Goal: Information Seeking & Learning: Learn about a topic

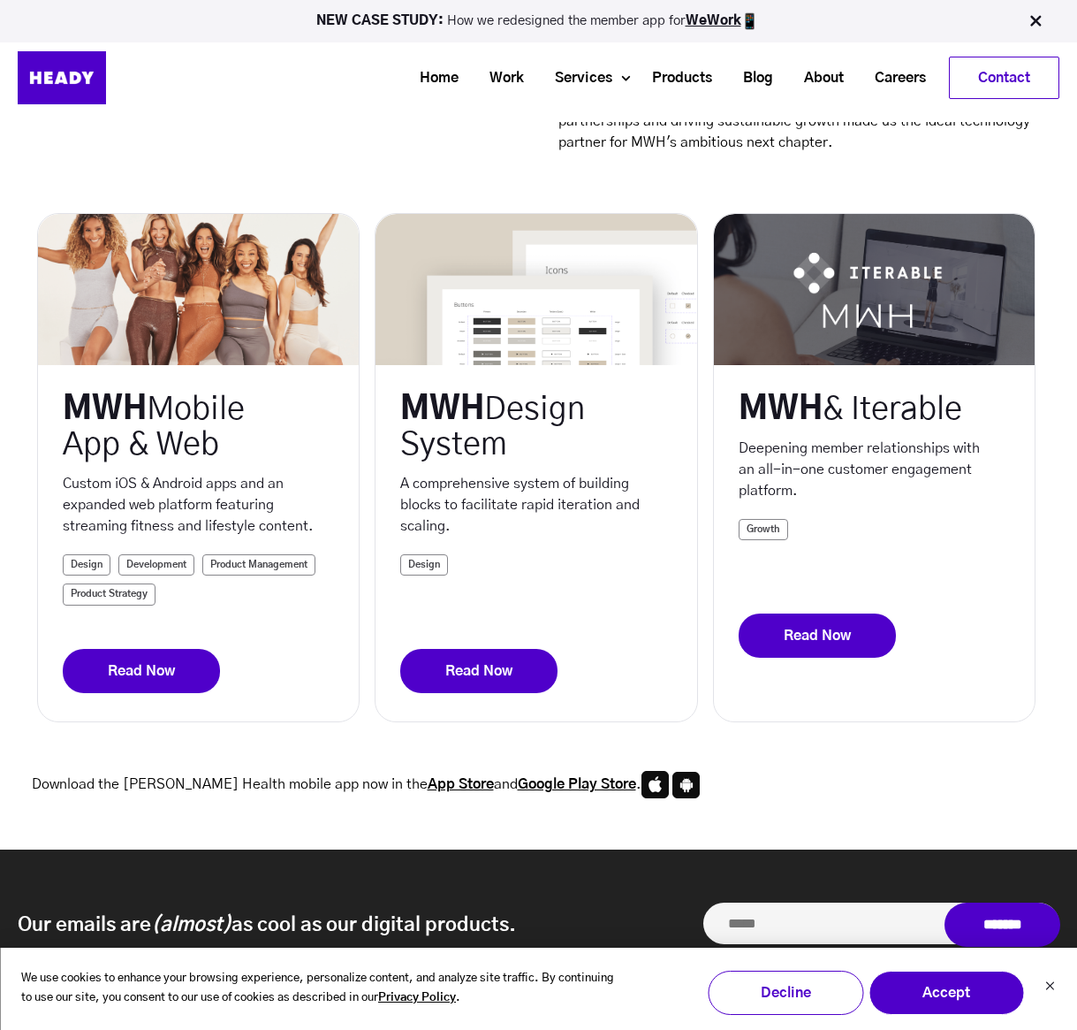
scroll to position [280, 0]
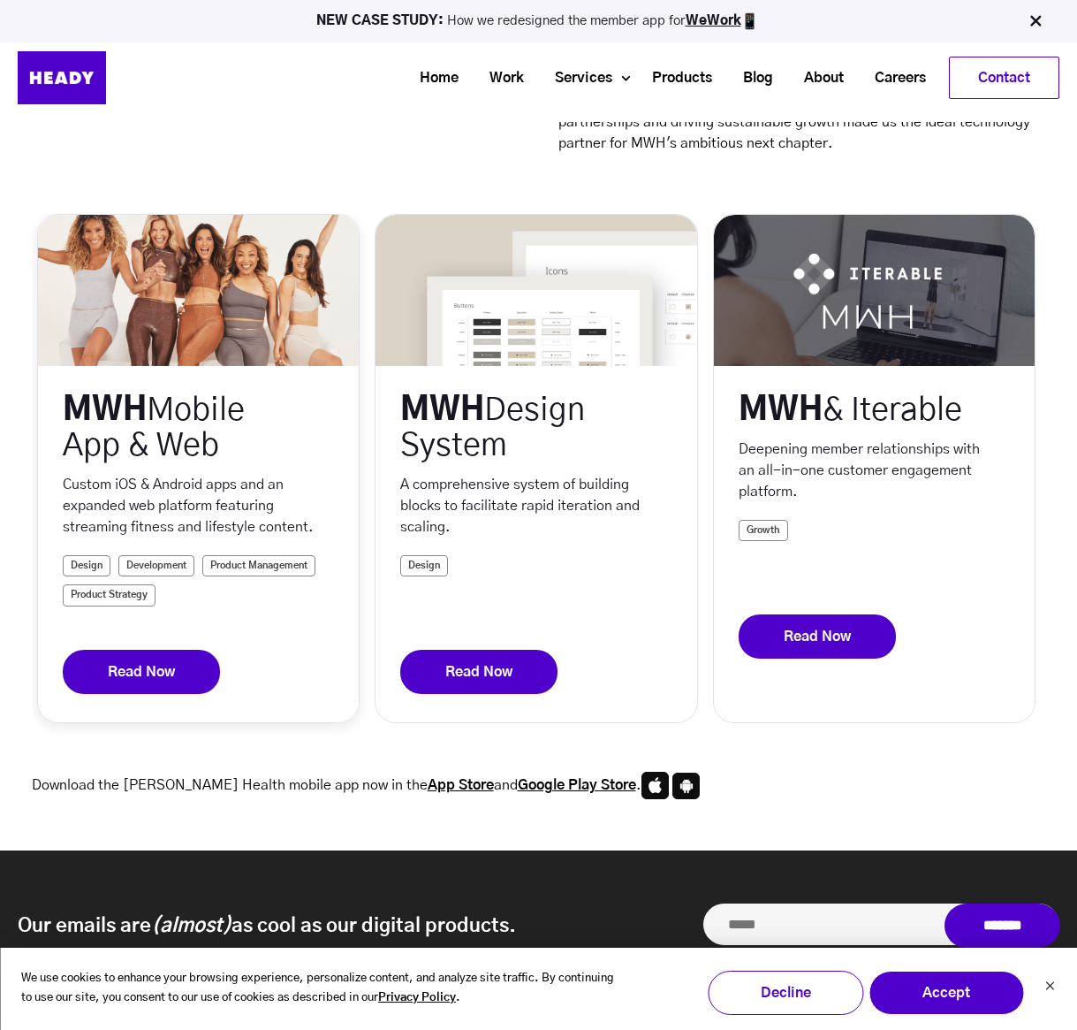
click at [131, 665] on link "Read Now" at bounding box center [141, 672] width 157 height 44
click at [505, 678] on link "Read Now" at bounding box center [478, 672] width 157 height 44
click at [857, 658] on link "Read Now" at bounding box center [817, 636] width 157 height 44
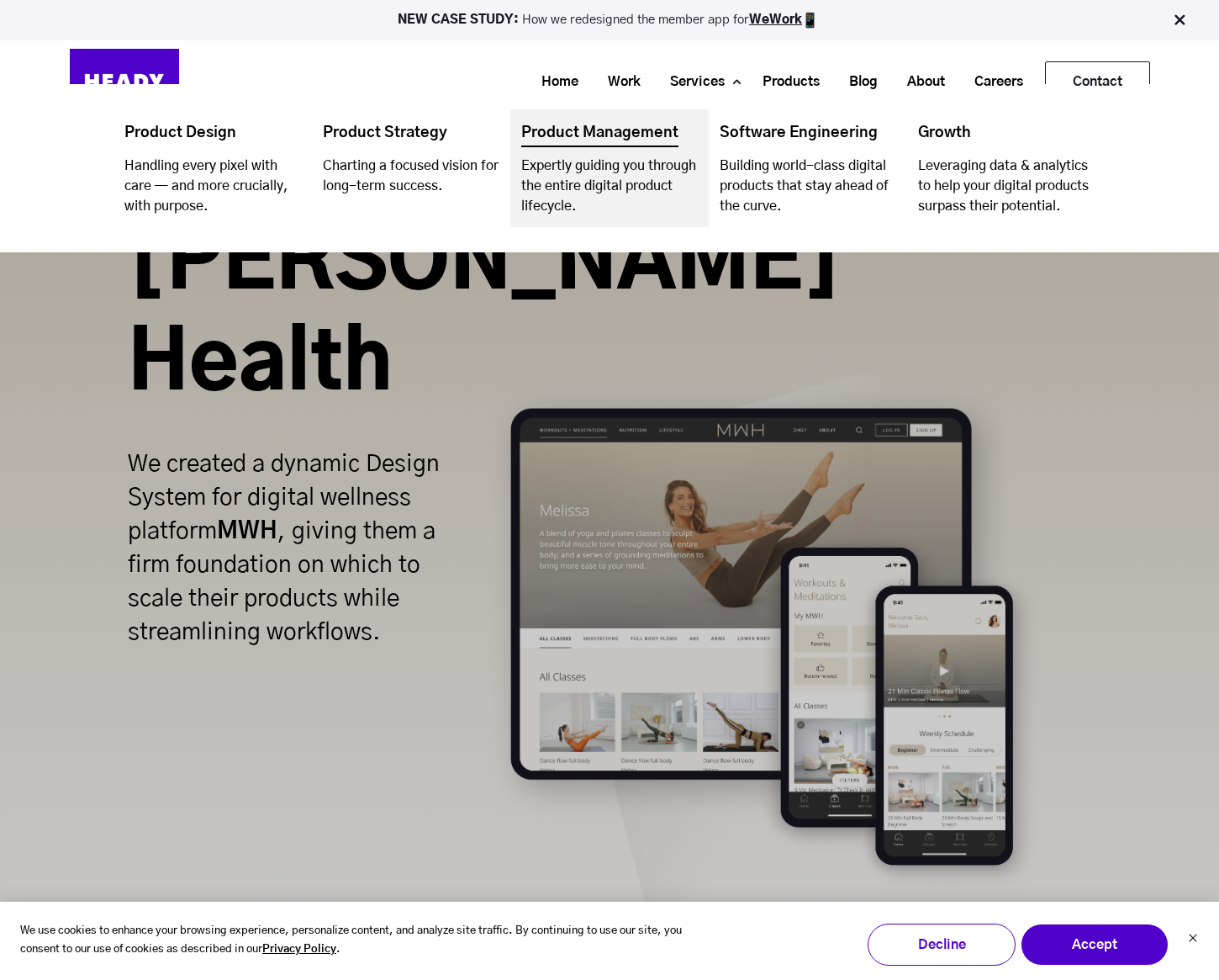
click at [683, 185] on link "Navigation Menu" at bounding box center [609, 168] width 199 height 118
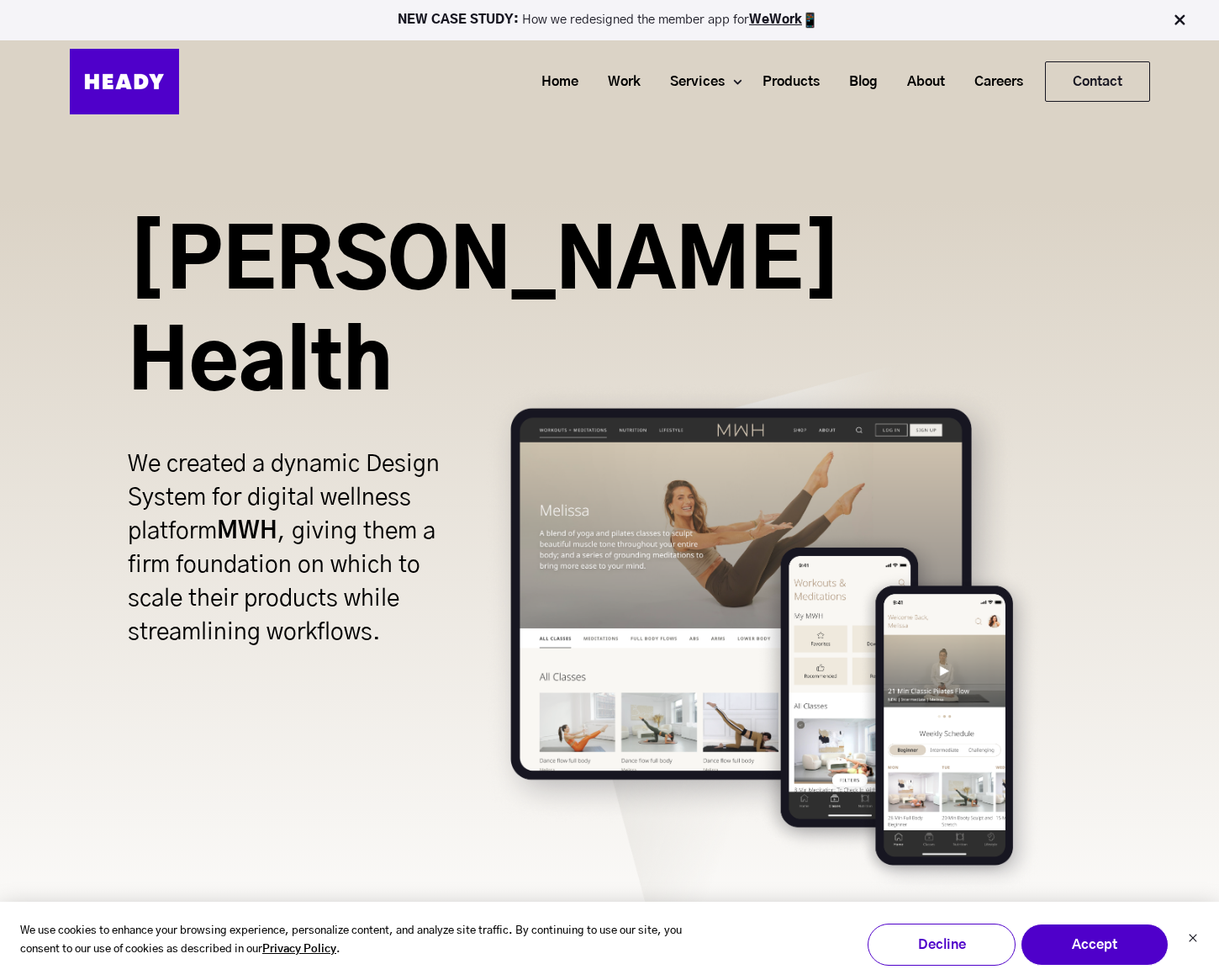
click at [654, 394] on img at bounding box center [798, 632] width 627 height 584
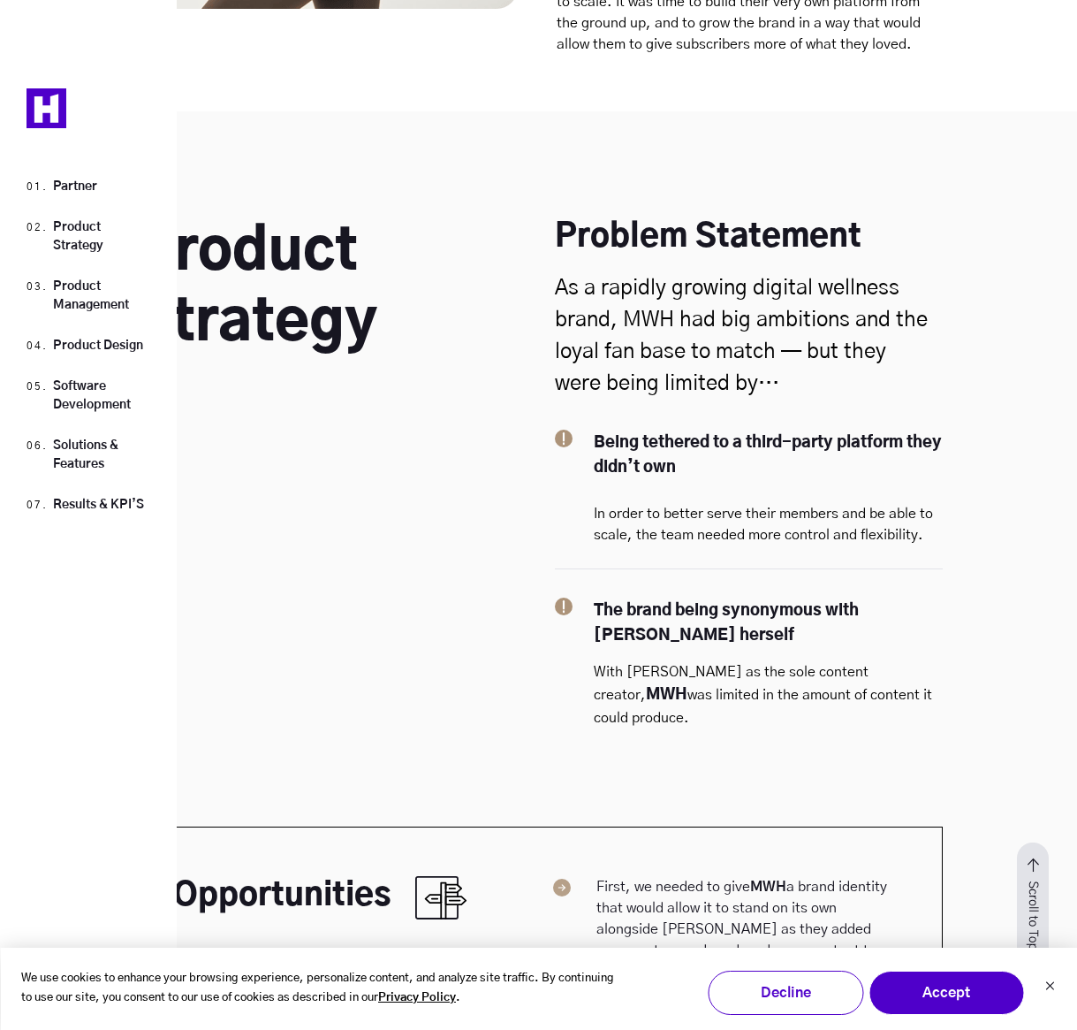
scroll to position [2973, 0]
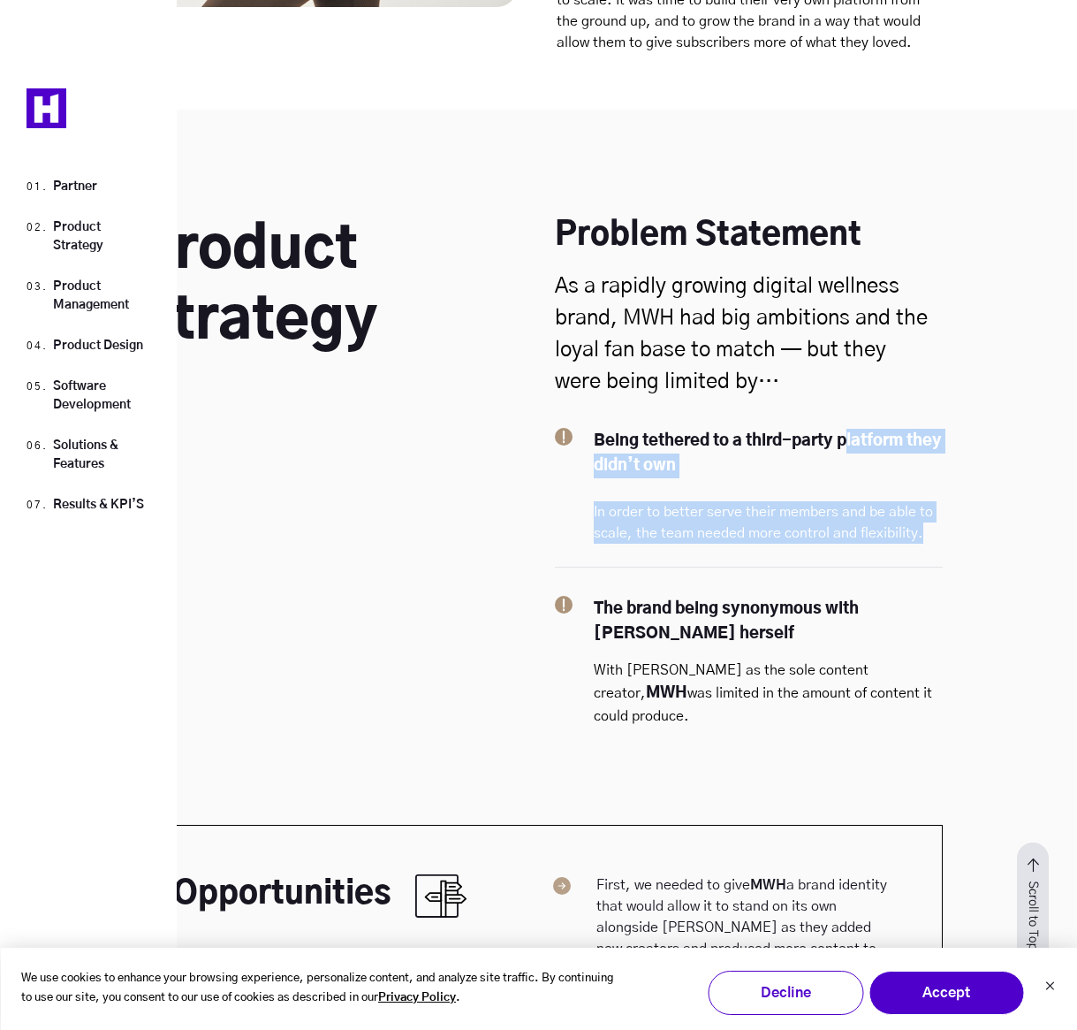
drag, startPoint x: 926, startPoint y: 506, endPoint x: 843, endPoint y: 409, distance: 127.9
click at [843, 429] on div "Being tethered to a third-party platform they didn’t own In order to better ser…" at bounding box center [758, 498] width 370 height 138
click at [824, 463] on div "Being tethered to a third-party platform they didn’t own In order to better ser…" at bounding box center [758, 498] width 370 height 138
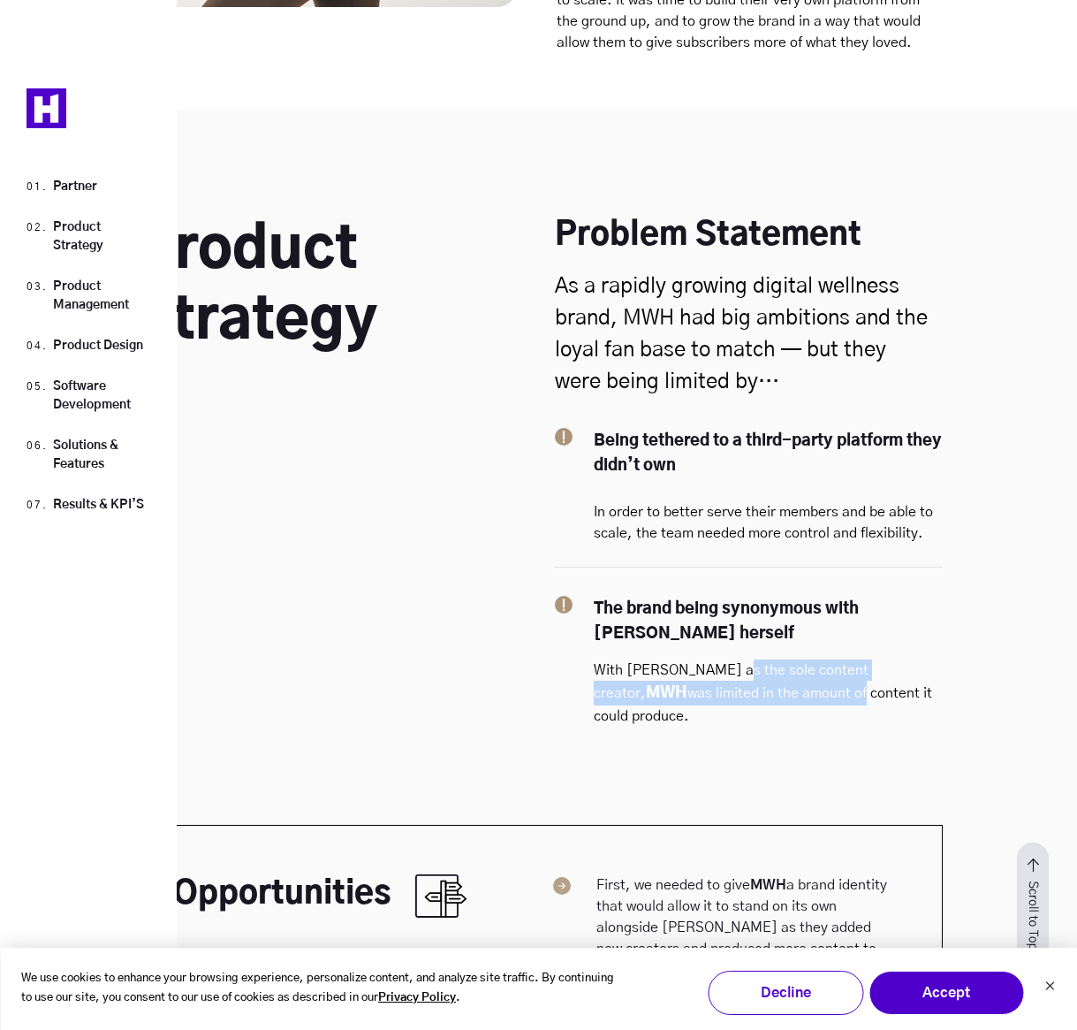
drag, startPoint x: 721, startPoint y: 643, endPoint x: 739, endPoint y: 663, distance: 26.3
click at [739, 663] on p "With Melissa as the sole content creator, MWH was limited in the amount of cont…" at bounding box center [768, 692] width 349 height 67
click at [740, 664] on p "With Melissa as the sole content creator, MWH was limited in the amount of cont…" at bounding box center [768, 692] width 349 height 67
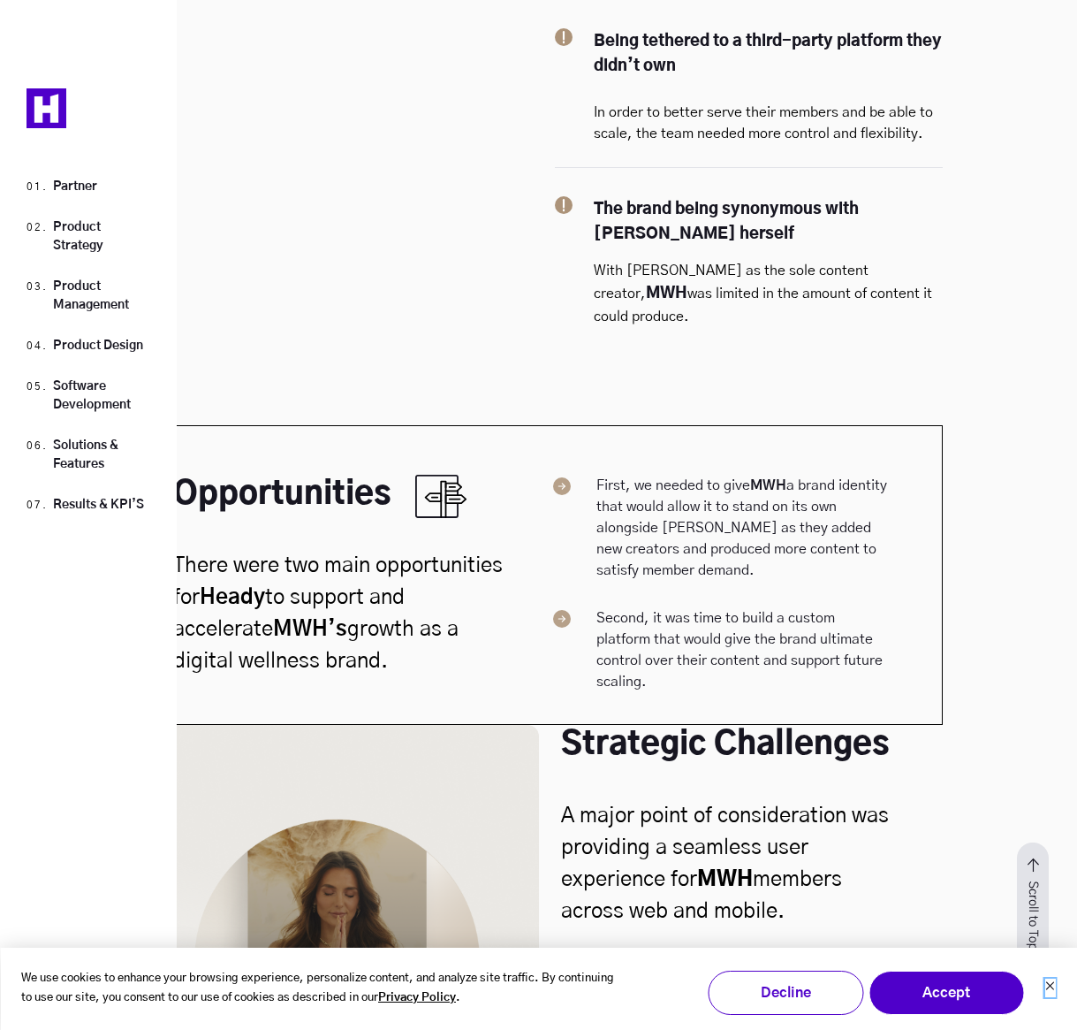
click at [1048, 987] on icon "Dismiss cookie banner" at bounding box center [1049, 986] width 8 height 8
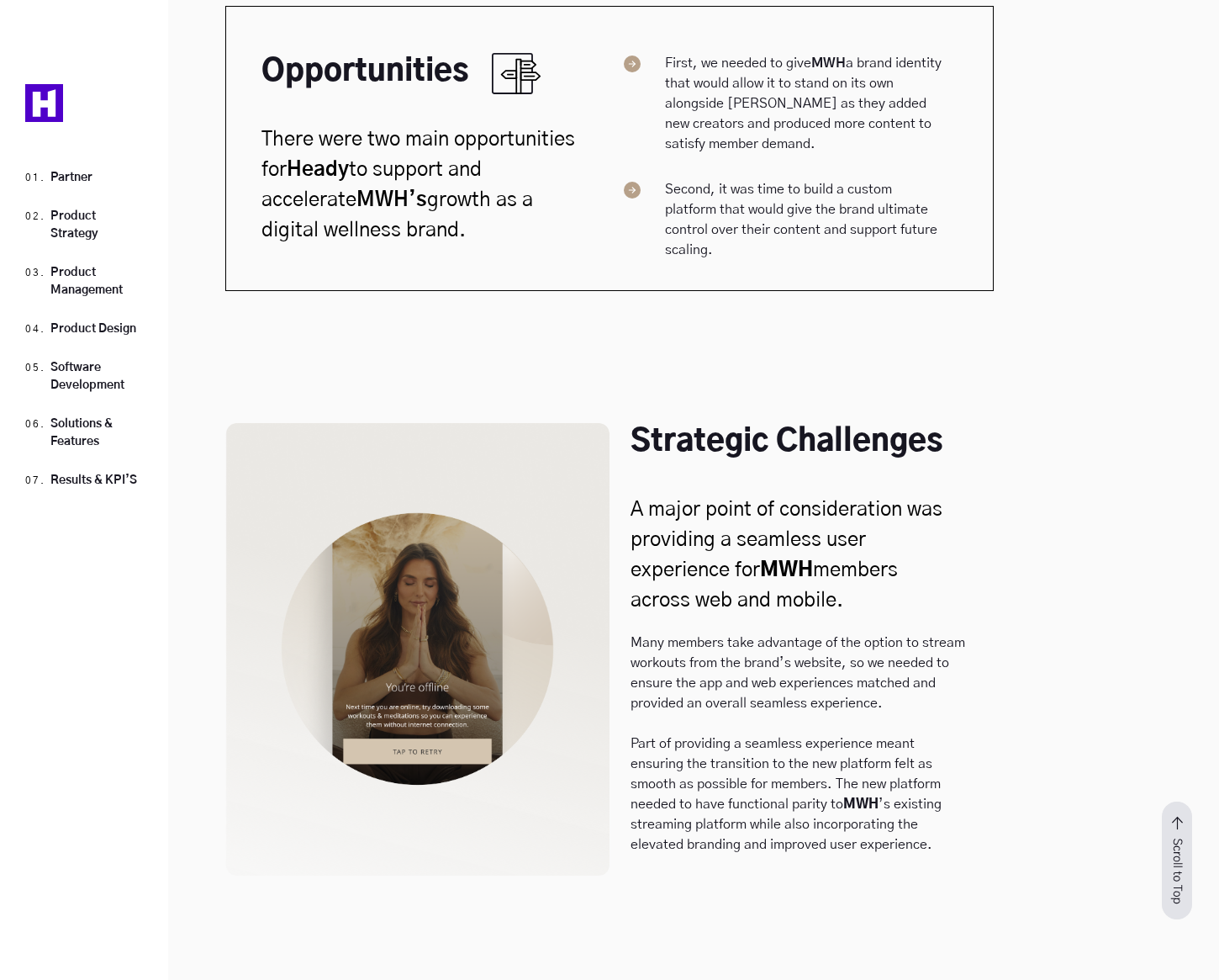
scroll to position [3728, 0]
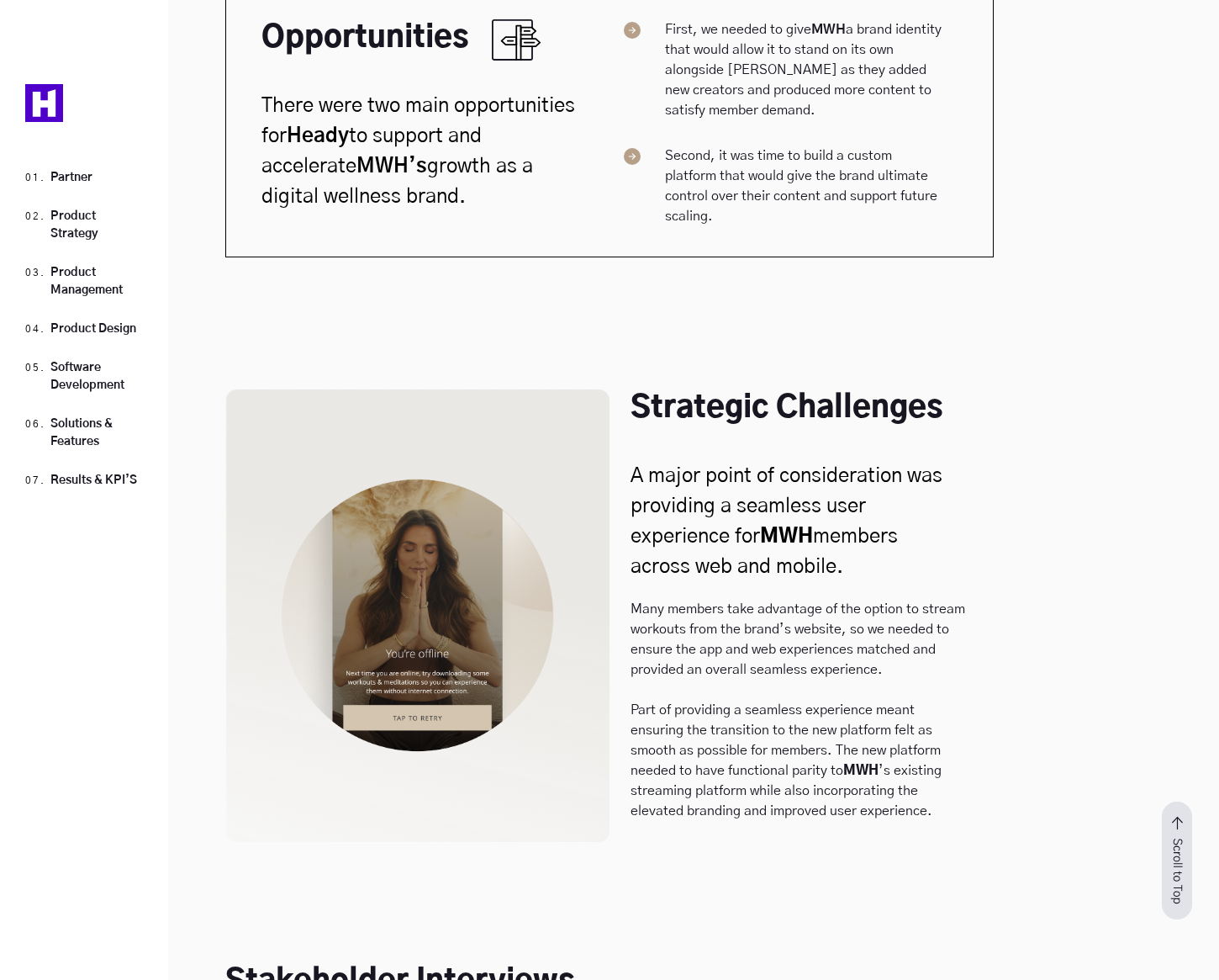
click at [685, 466] on span "A major point of consideration was providing a seamless user experience for MWH…" at bounding box center [787, 521] width 312 height 111
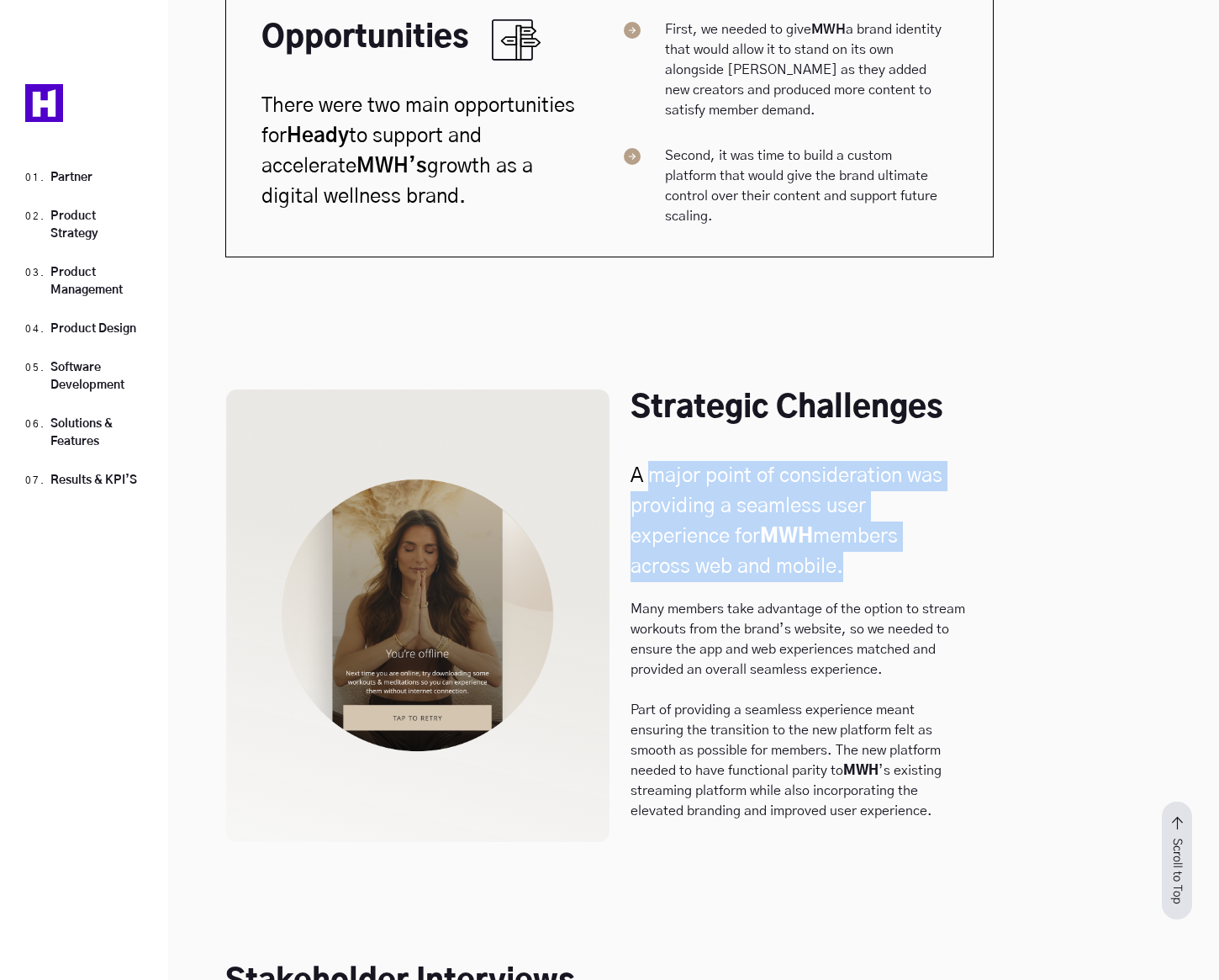
drag, startPoint x: 684, startPoint y: 407, endPoint x: 802, endPoint y: 500, distance: 150.2
click at [798, 498] on span "A major point of consideration was providing a seamless user experience for MWH…" at bounding box center [787, 521] width 312 height 111
click at [802, 500] on span "A major point of consideration was providing a seamless user experience for MWH…" at bounding box center [787, 521] width 312 height 111
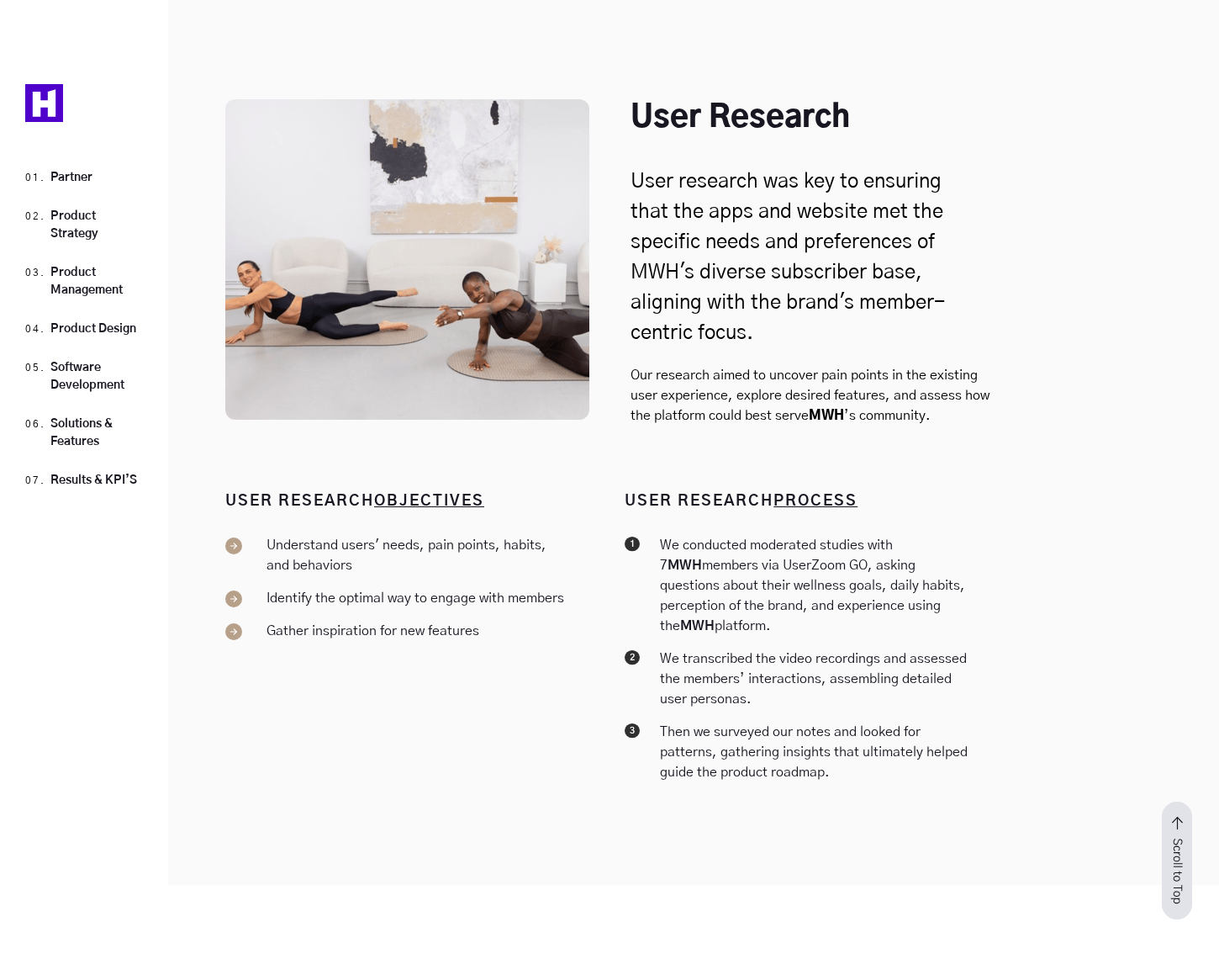
scroll to position [5006, 0]
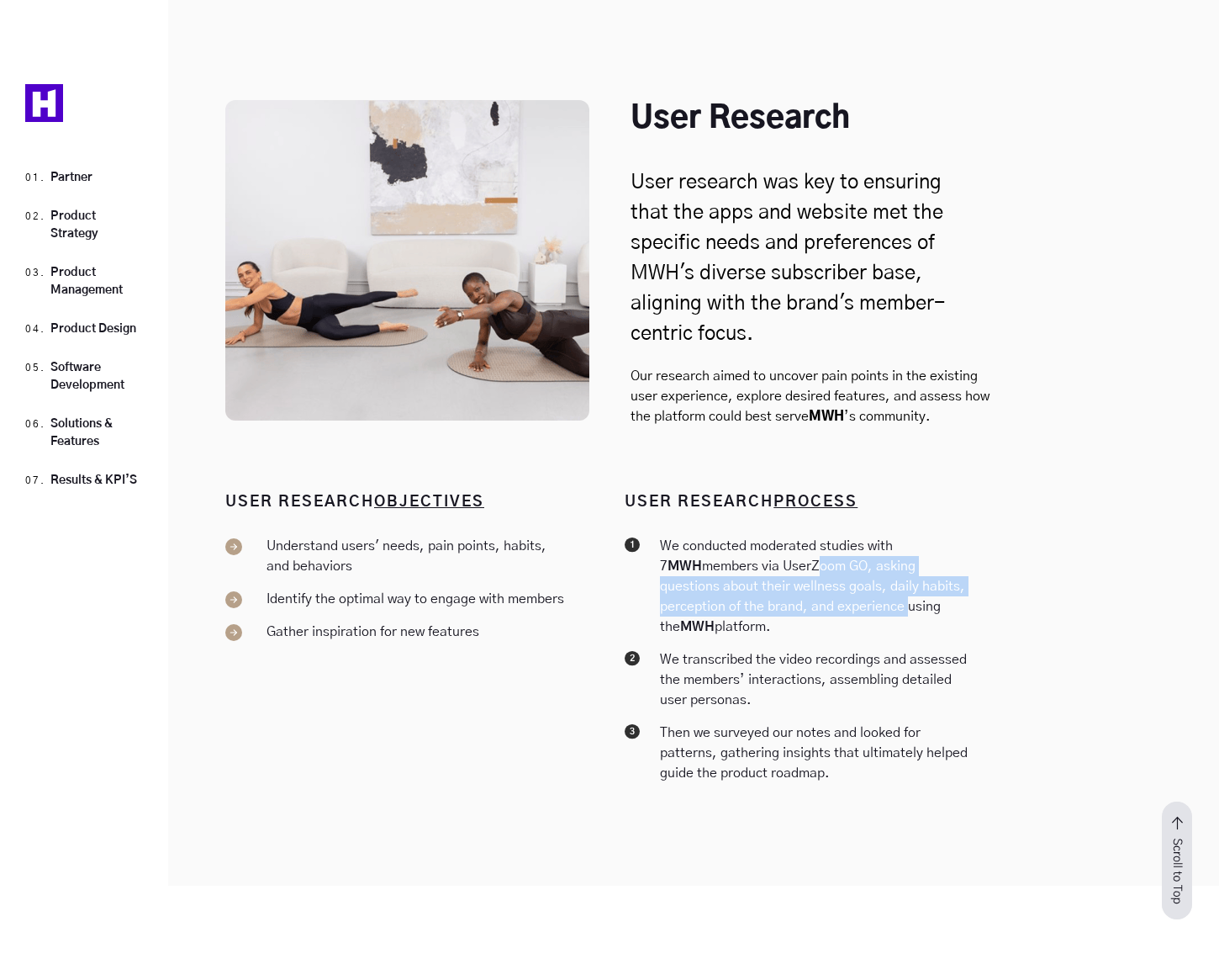
drag, startPoint x: 771, startPoint y: 507, endPoint x: 797, endPoint y: 553, distance: 52.8
click at [797, 553] on p "We conducted moderated studies with 7 MWH members via UserZoom GO, asking quest…" at bounding box center [817, 586] width 354 height 101
drag, startPoint x: 782, startPoint y: 620, endPoint x: 674, endPoint y: 567, distance: 120.3
click at [674, 567] on div "We conducted moderated studies with 7 MWH members via UserZoom GO, asking quest…" at bounding box center [810, 661] width 369 height 267
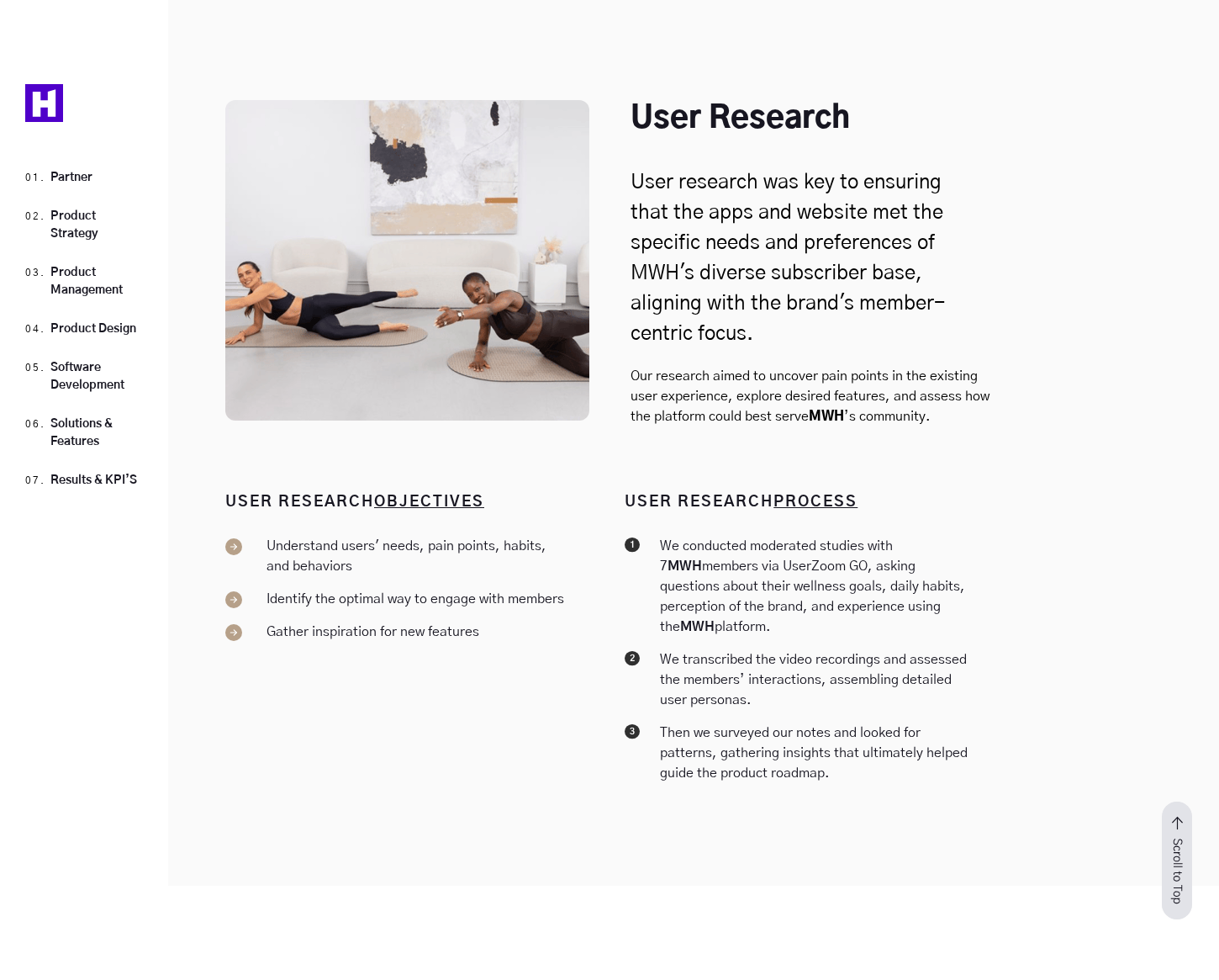
click at [674, 567] on div "We conducted moderated studies with 7 MWH members via UserZoom GO, asking quest…" at bounding box center [810, 592] width 369 height 113
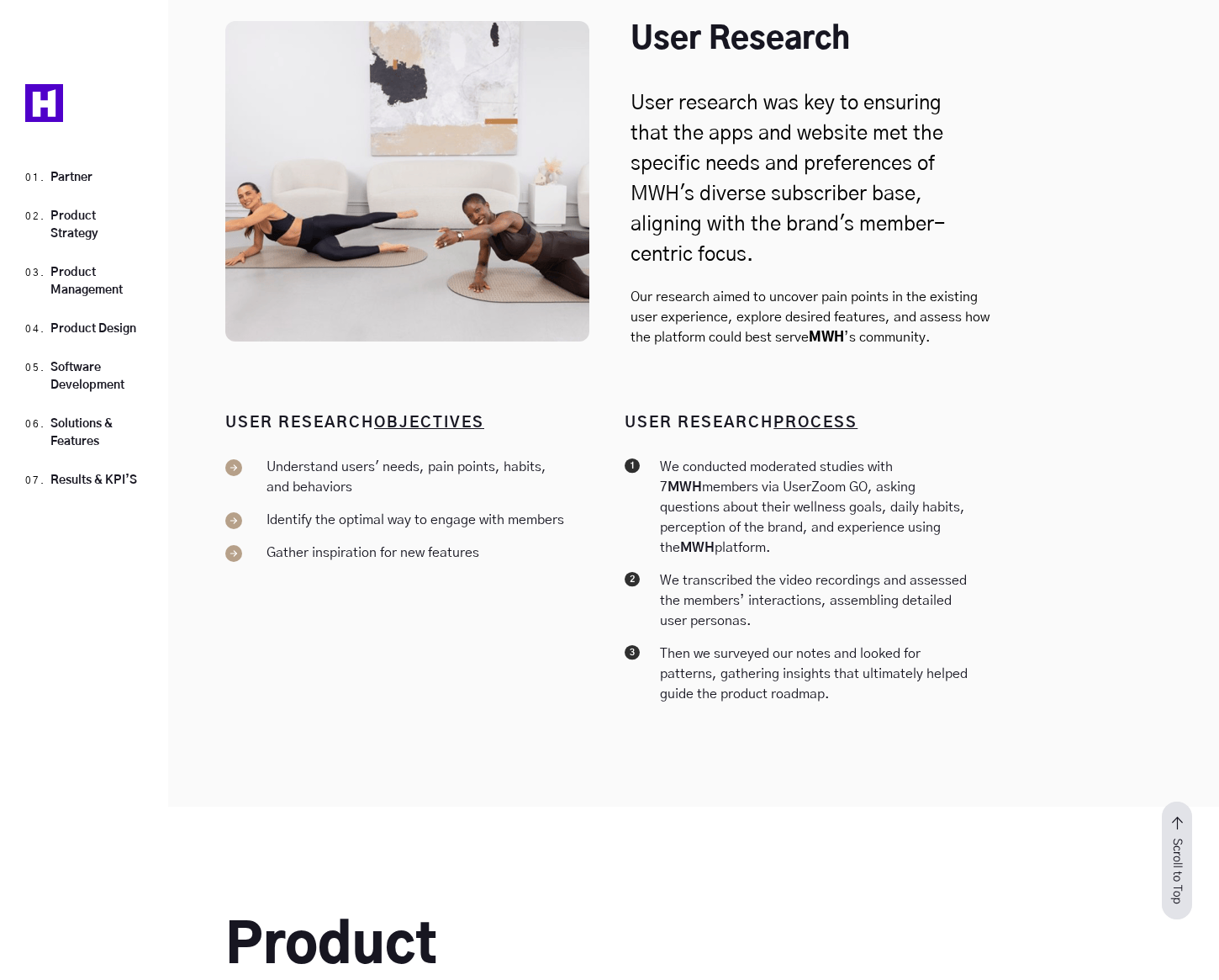
scroll to position [5098, 0]
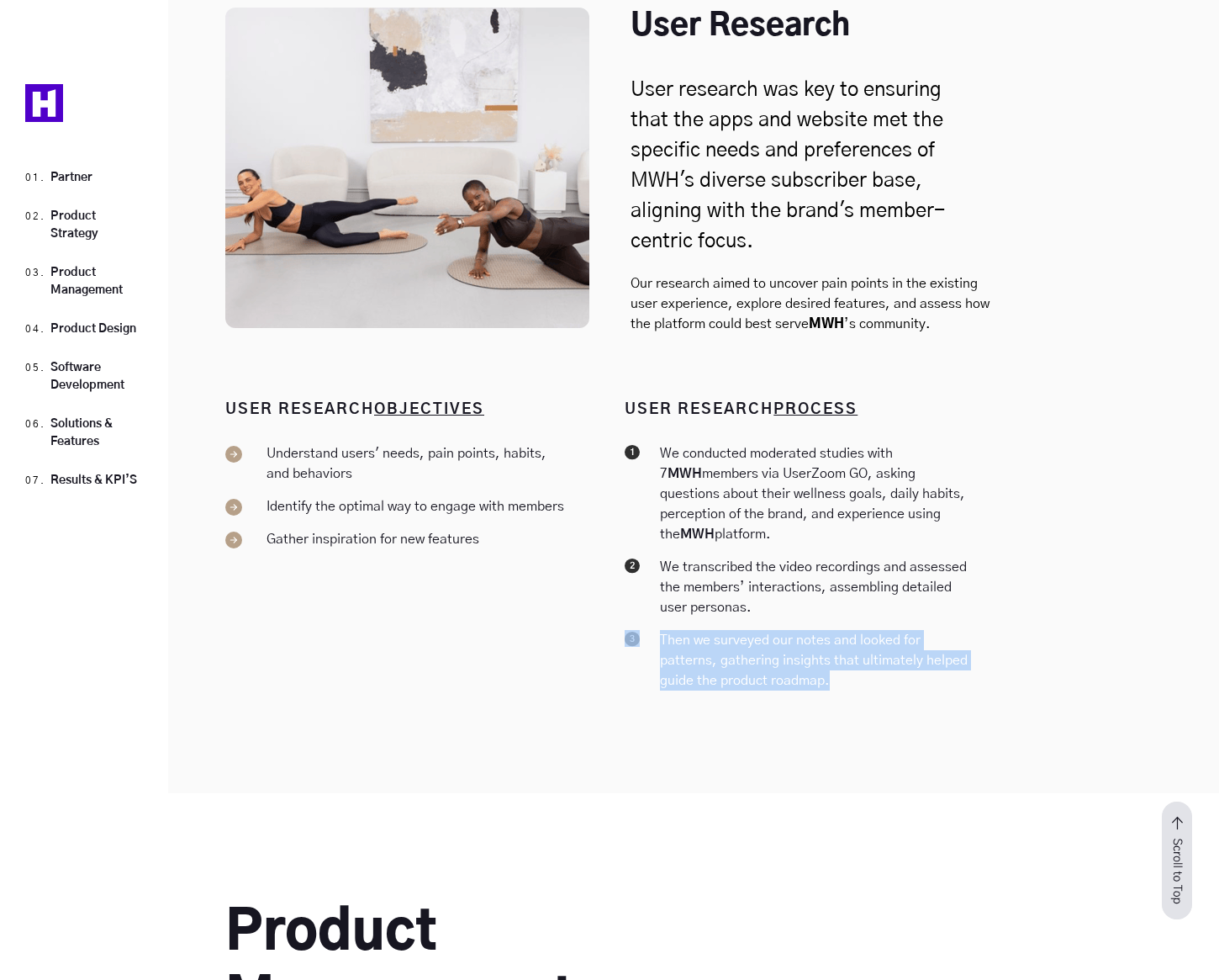
drag, startPoint x: 884, startPoint y: 602, endPoint x: 683, endPoint y: 537, distance: 211.2
click at [683, 539] on div "We conducted moderated studies with 7 MWH members via UserZoom GO, asking quest…" at bounding box center [810, 569] width 369 height 267
click at [669, 630] on p "Then we surveyed our notes and looked for patterns, gathering insights that ult…" at bounding box center [817, 660] width 354 height 61
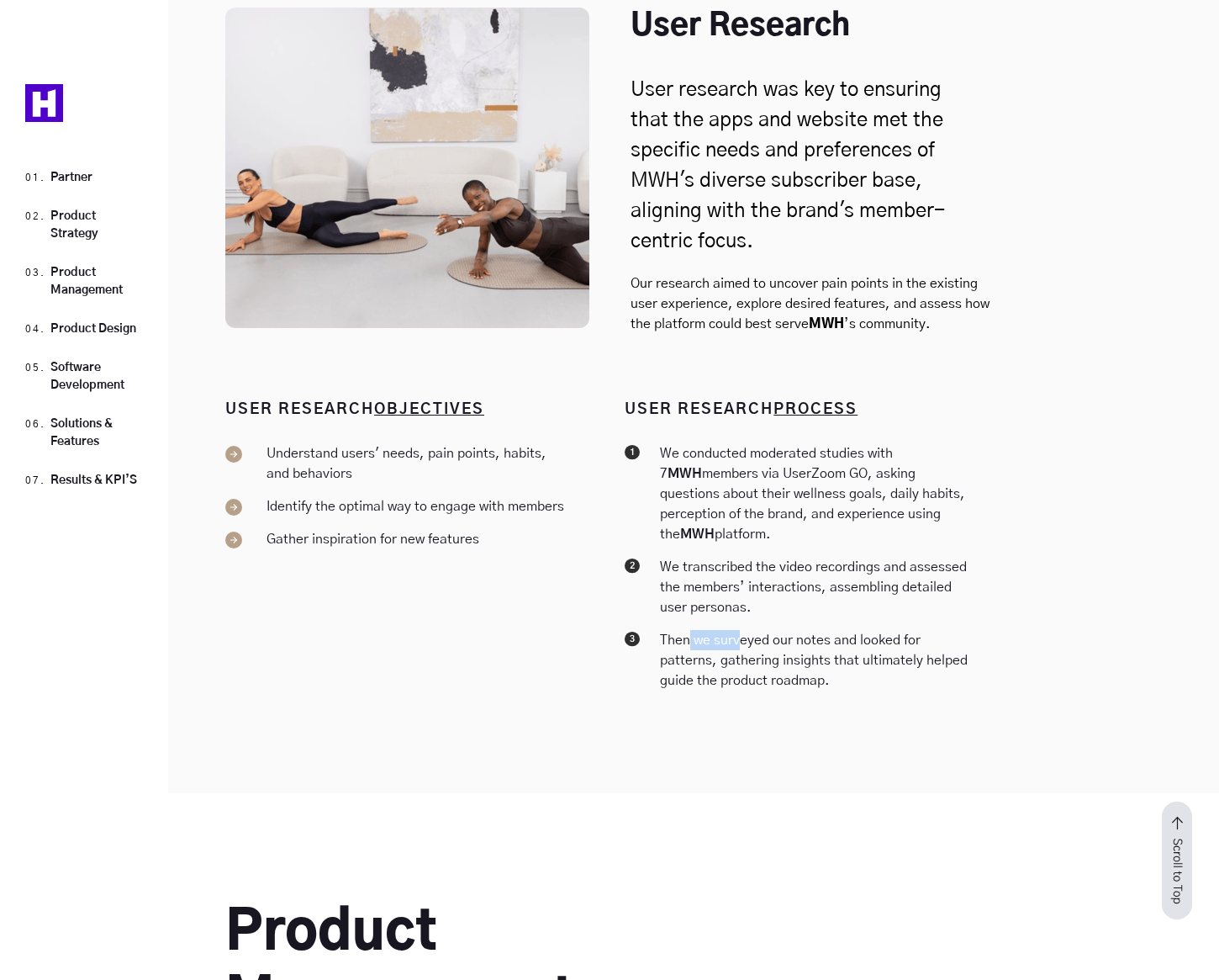
drag, startPoint x: 686, startPoint y: 549, endPoint x: 769, endPoint y: 567, distance: 84.9
click at [742, 630] on p "Then we surveyed our notes and looked for patterns, gathering insights that ult…" at bounding box center [817, 660] width 354 height 61
click at [772, 630] on p "Then we surveyed our notes and looked for patterns, gathering insights that ult…" at bounding box center [817, 660] width 354 height 61
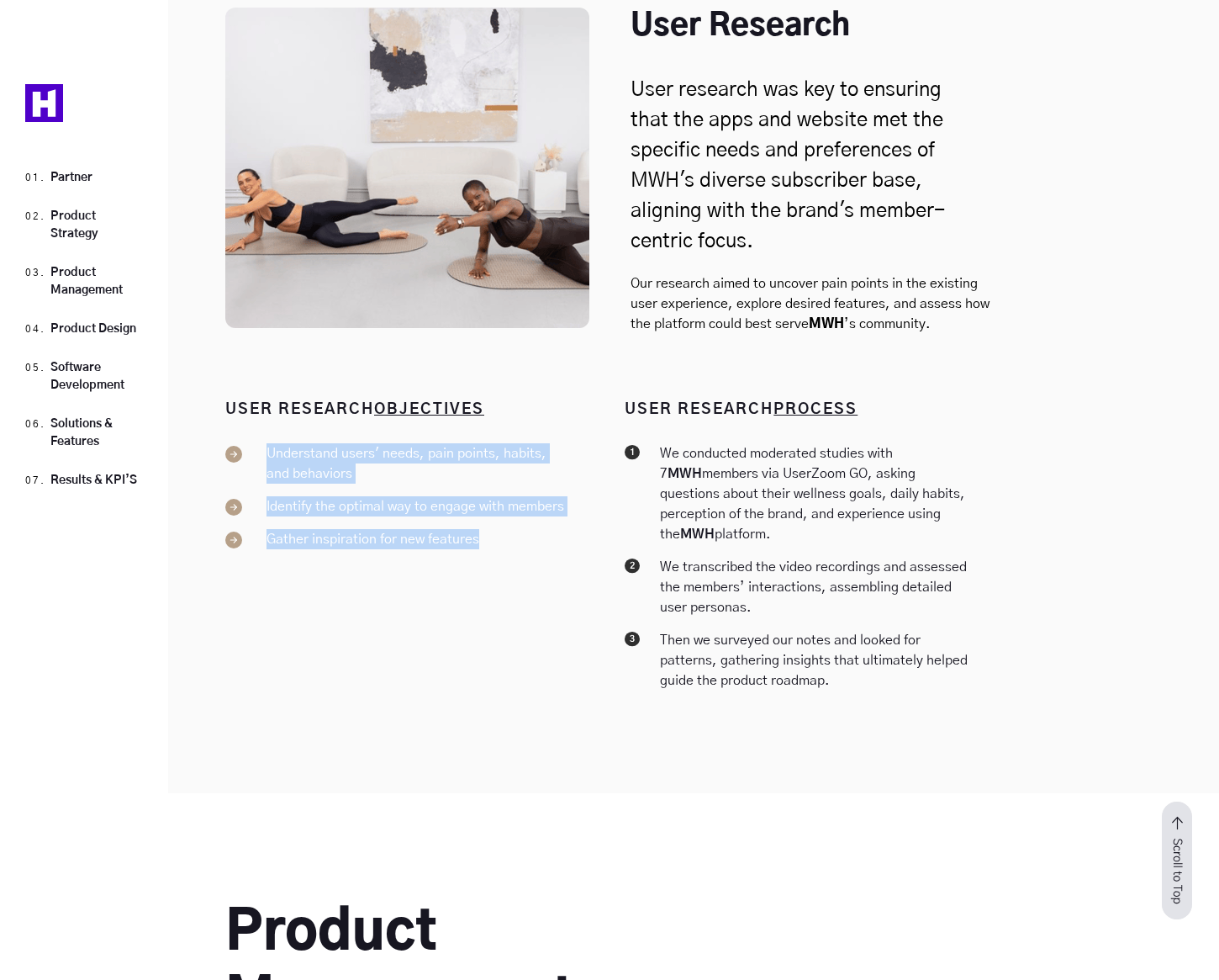
drag, startPoint x: 516, startPoint y: 500, endPoint x: 262, endPoint y: 389, distance: 277.2
click at [263, 396] on div "USER RESEARCH OBJECTIVES Understand users' needs, pain points, habits, and beha…" at bounding box center [410, 549] width 369 height 307
click at [262, 443] on p "Understand users' needs, pain points, habits, and behaviors" at bounding box center [414, 463] width 336 height 40
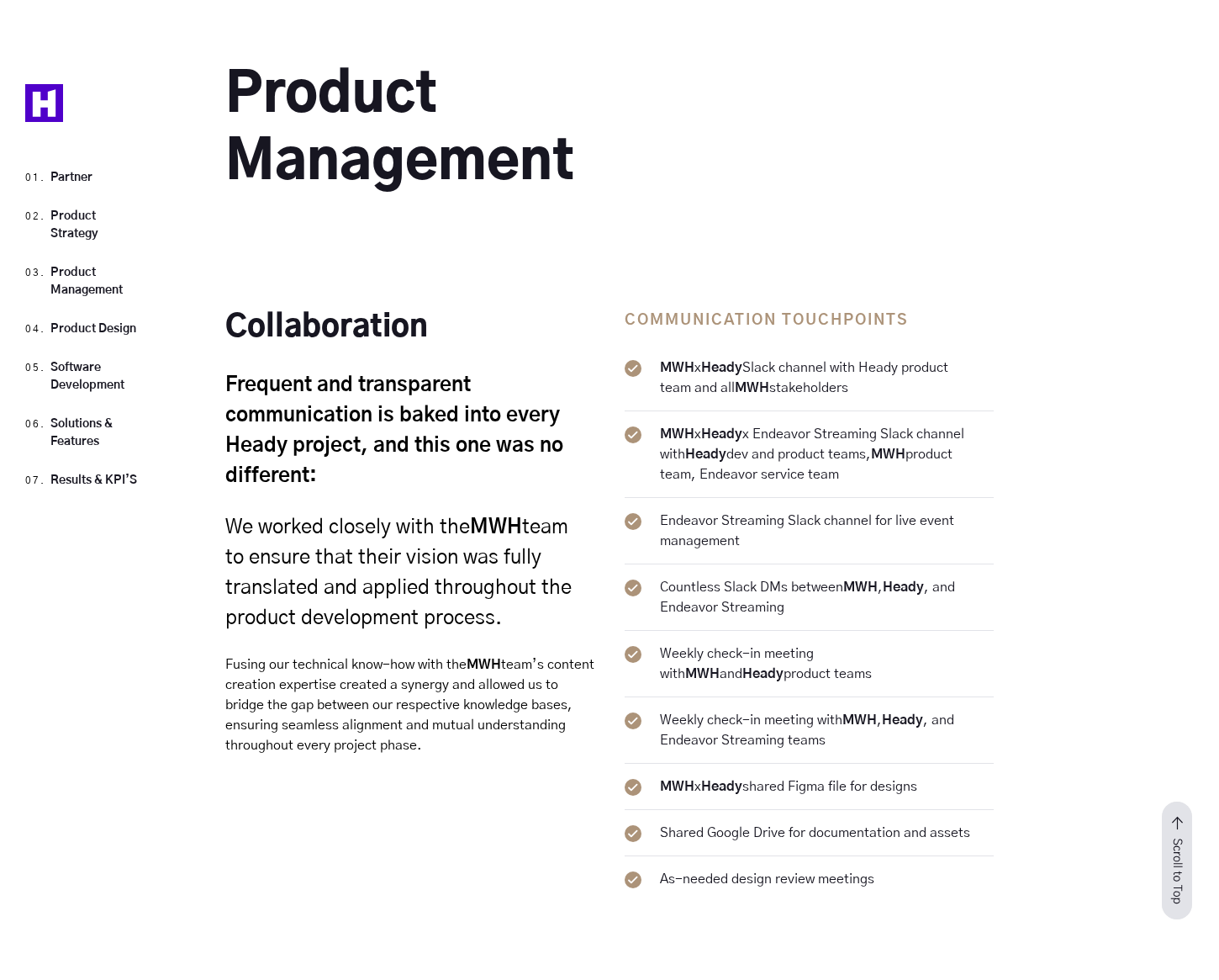
scroll to position [5937, 0]
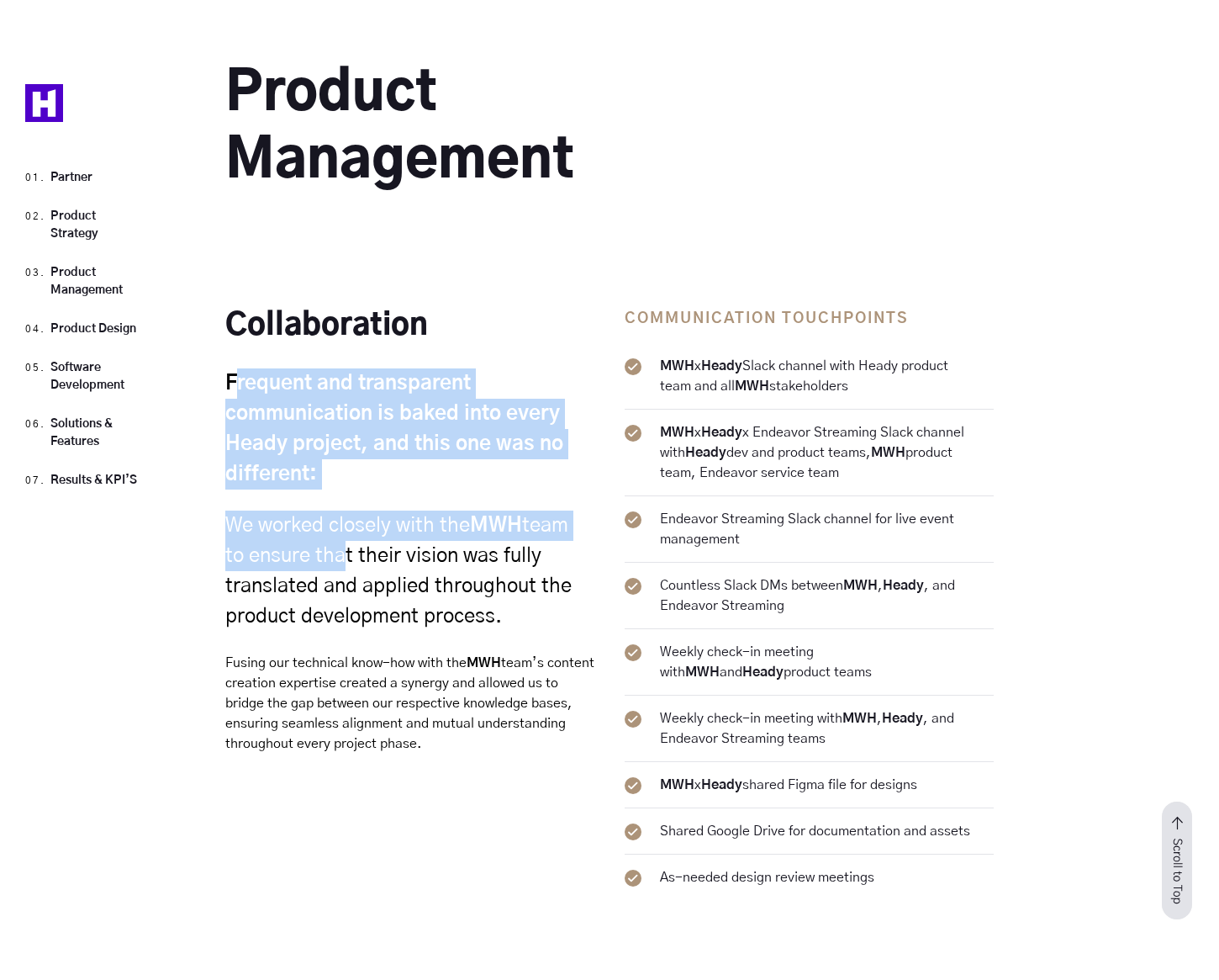
drag, startPoint x: 240, startPoint y: 290, endPoint x: 338, endPoint y: 464, distance: 199.7
click at [337, 463] on div "Collaboration Frequent and transparent communication is baked into every Heady …" at bounding box center [411, 603] width 372 height 593
click at [338, 489] on h4 "We worked closely with the MWH team to ensure that their vision was fully trans…" at bounding box center [403, 559] width 354 height 142
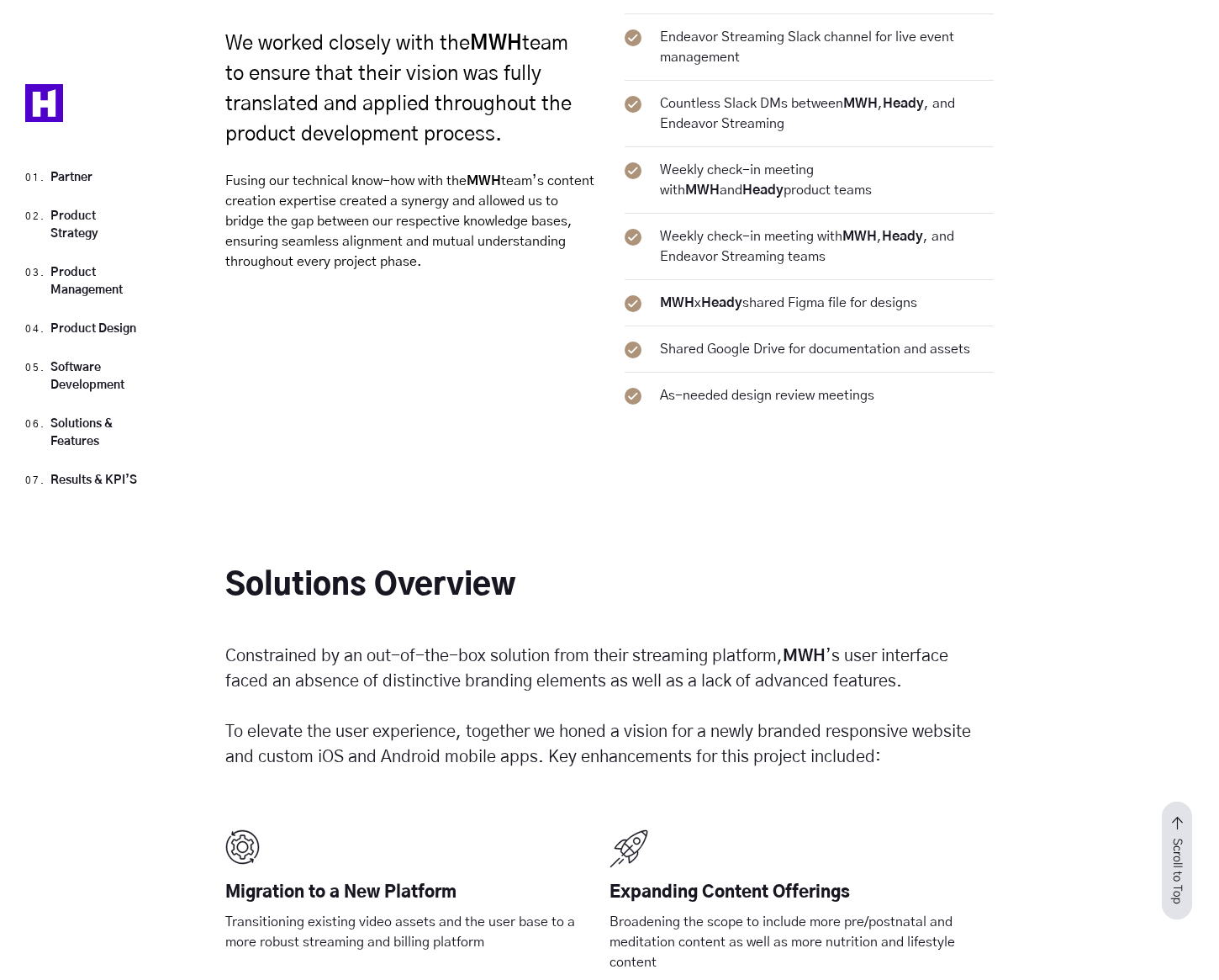
scroll to position [6418, 0]
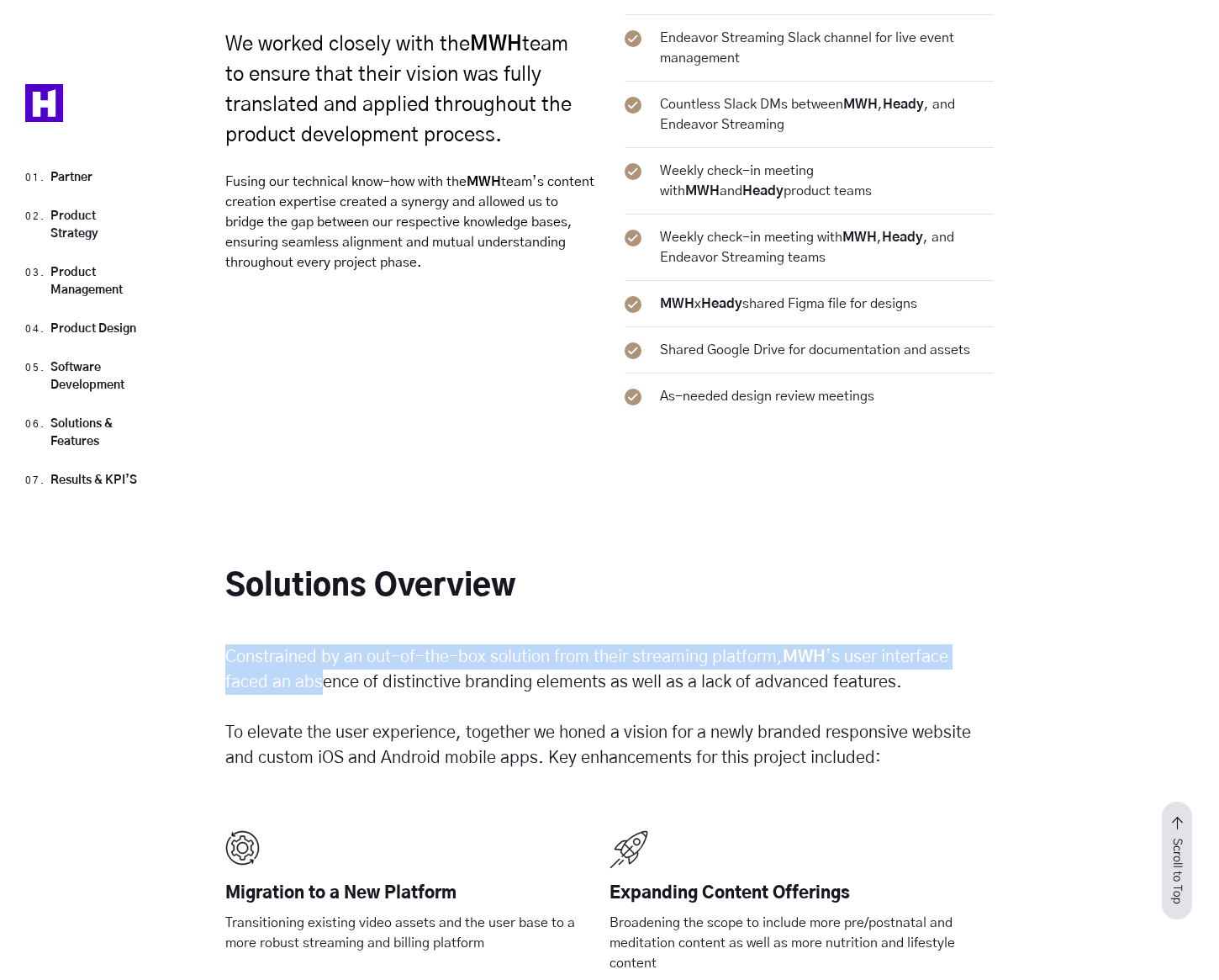
drag, startPoint x: 279, startPoint y: 559, endPoint x: 331, endPoint y: 603, distance: 68.1
click at [328, 605] on p "Constrained by an out-of-the-box solution from their streaming platform, MWH ’s…" at bounding box center [609, 716] width 767 height 223
click at [331, 605] on p "Constrained by an out-of-the-box solution from their streaming platform, MWH ’s…" at bounding box center [609, 716] width 767 height 223
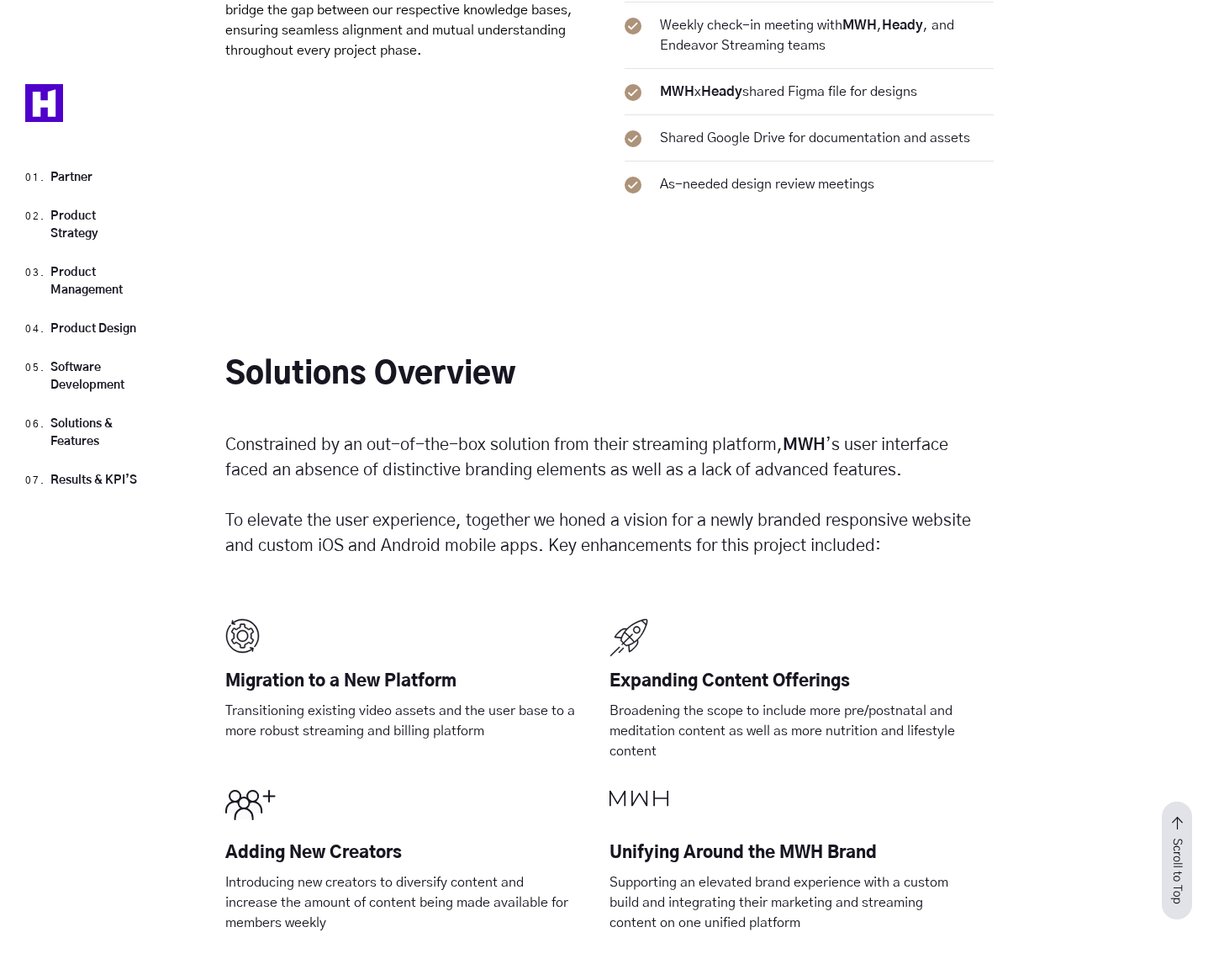
scroll to position [6628, 0]
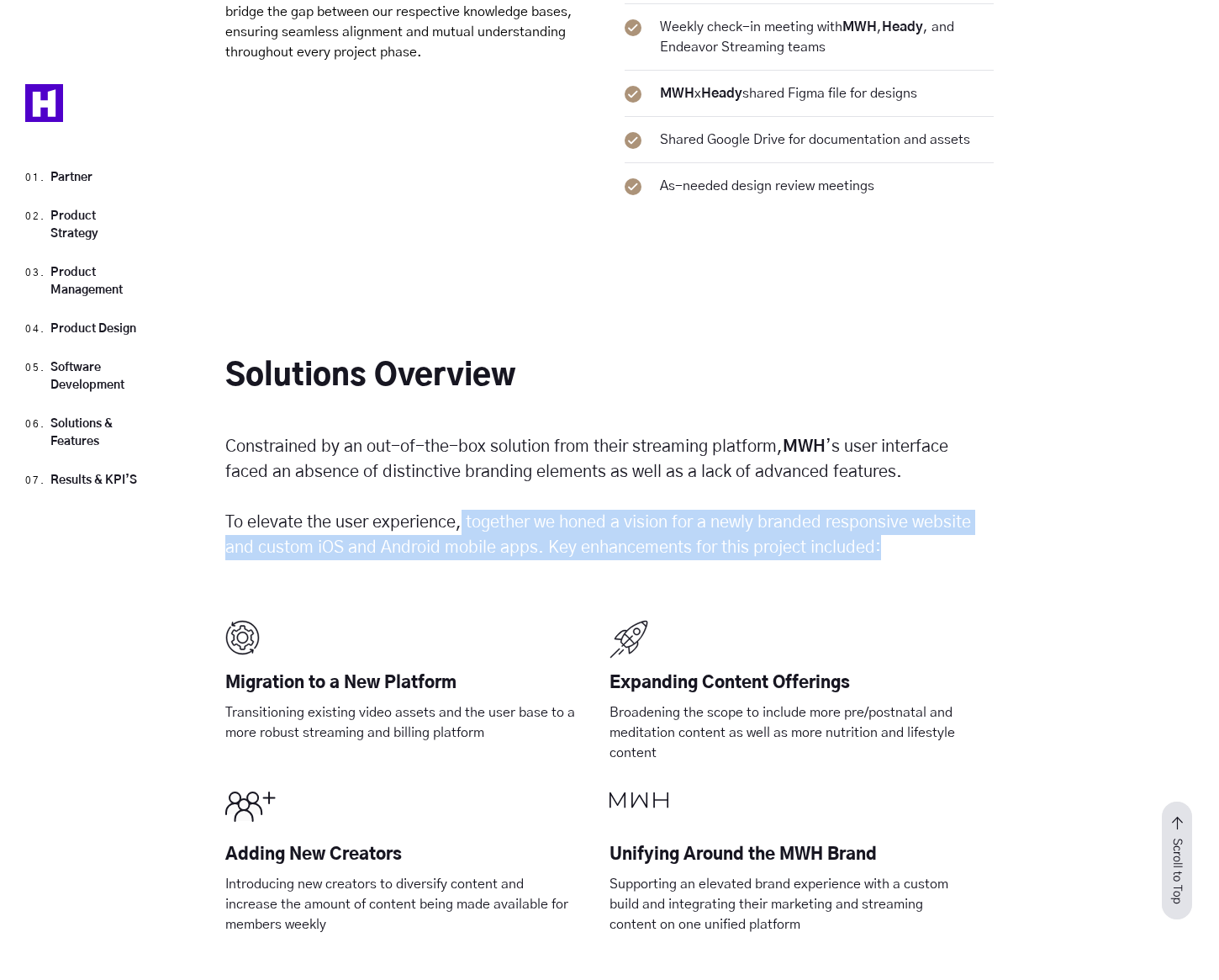
drag, startPoint x: 462, startPoint y: 435, endPoint x: 530, endPoint y: 496, distance: 91.4
click at [530, 496] on p "Constrained by an out-of-the-box solution from their streaming platform, MWH ’s…" at bounding box center [609, 506] width 767 height 223
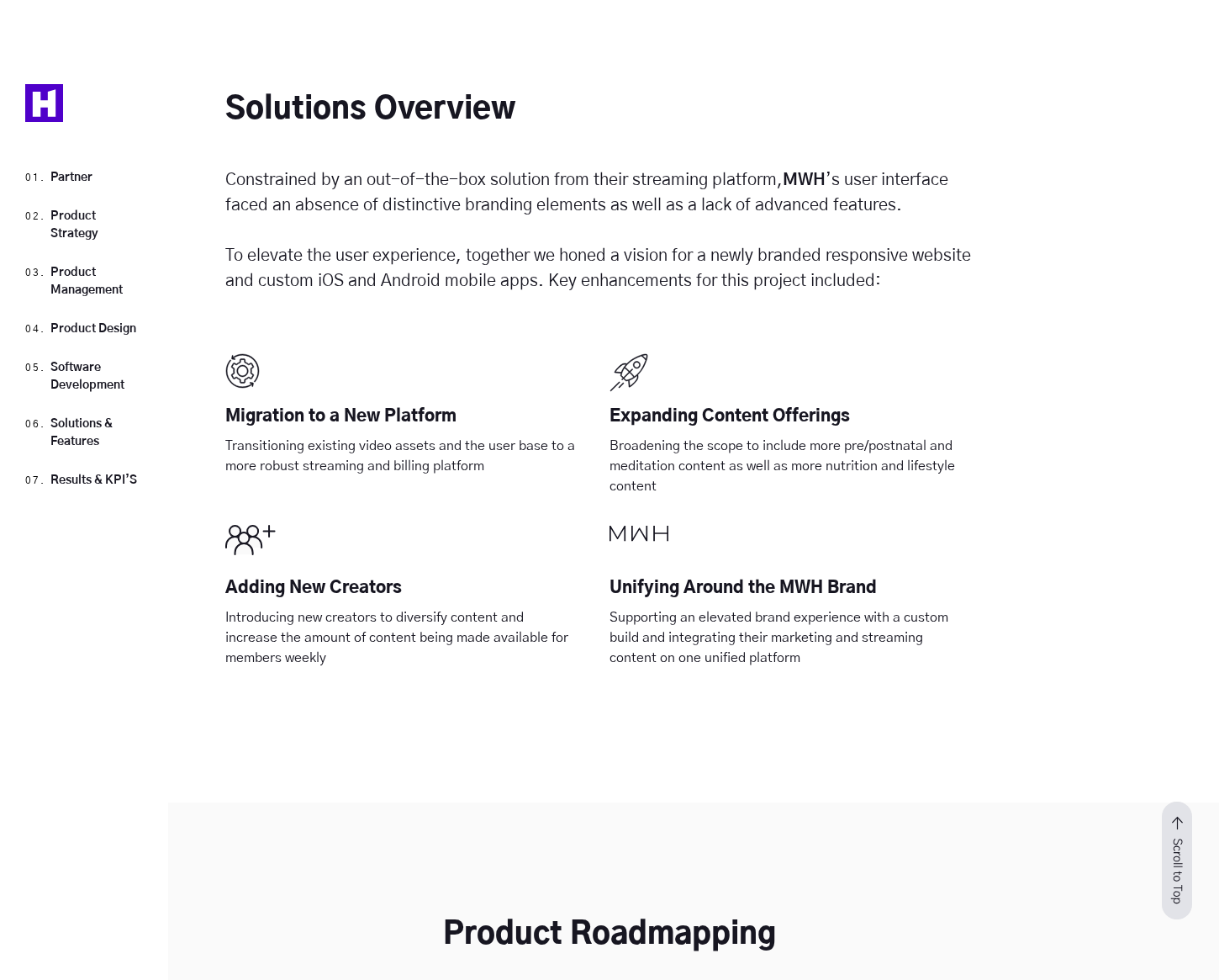
scroll to position [6893, 0]
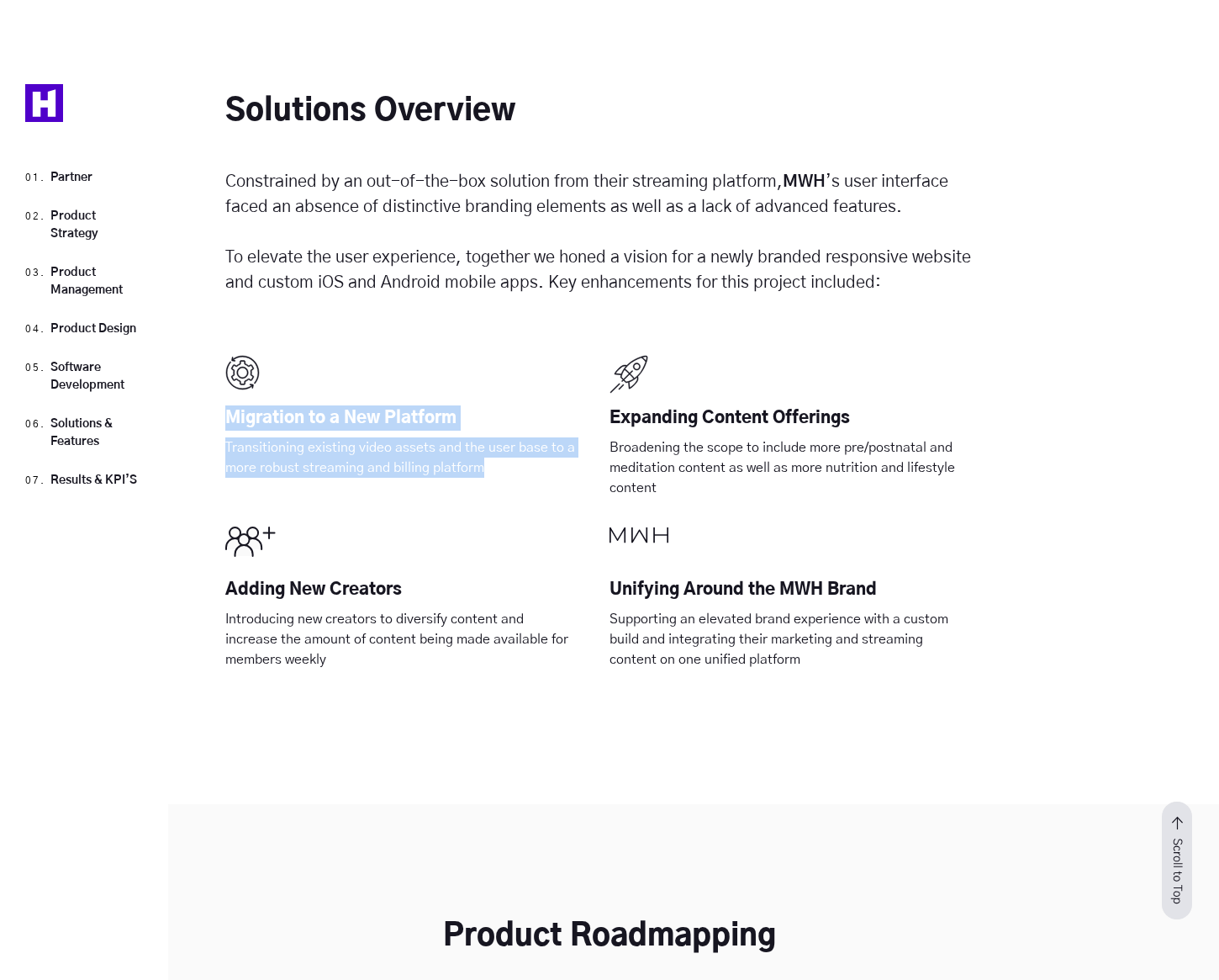
drag, startPoint x: 491, startPoint y: 393, endPoint x: 303, endPoint y: 299, distance: 210.2
click at [305, 355] on div "Migration to a New Platform Transitioning existing video assets and the user ba…" at bounding box center [418, 430] width 384 height 151
click at [303, 355] on div at bounding box center [418, 374] width 384 height 39
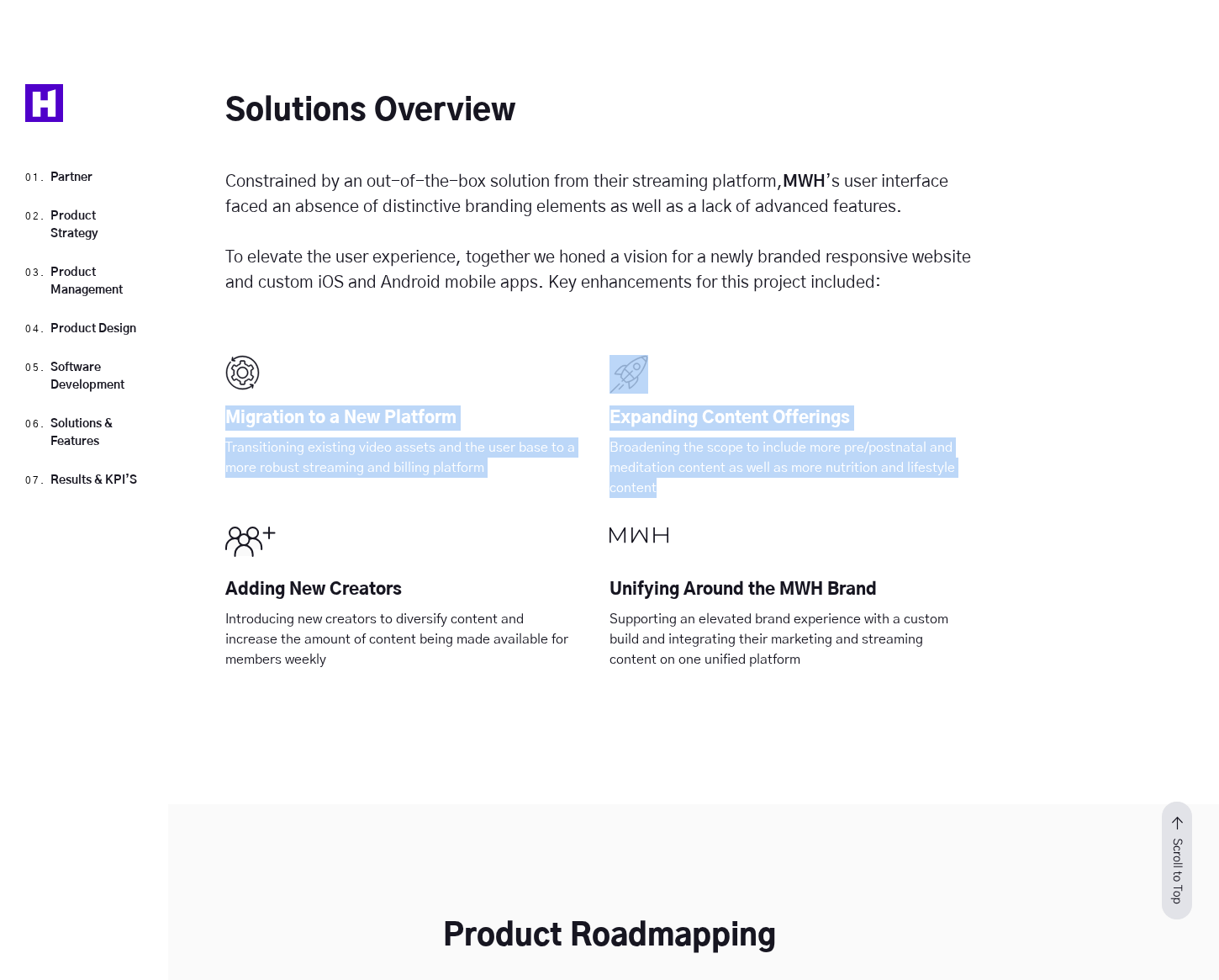
drag, startPoint x: 677, startPoint y: 408, endPoint x: 602, endPoint y: 307, distance: 125.8
click at [602, 353] on div "Migration to a New Platform Transitioning existing video assets and the user ba…" at bounding box center [610, 578] width 769 height 451
click at [562, 438] on div "Transitioning existing video assets and the user base to a more robust streamin…" at bounding box center [418, 472] width 384 height 69
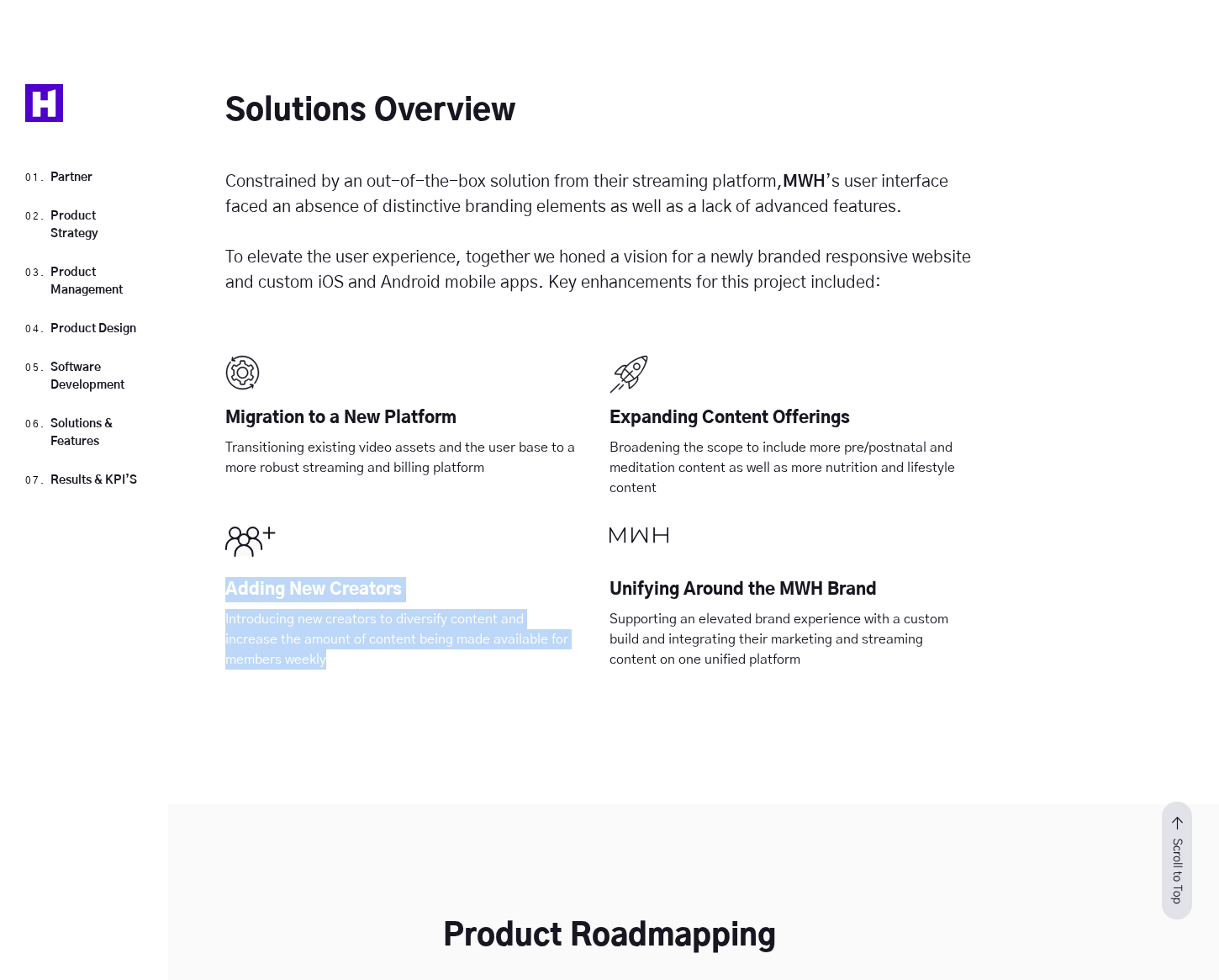
drag, startPoint x: 341, startPoint y: 581, endPoint x: 264, endPoint y: 488, distance: 120.7
click at [264, 526] on div "Adding New Creators Introducing new creators to diversify content and increase …" at bounding box center [418, 612] width 384 height 171
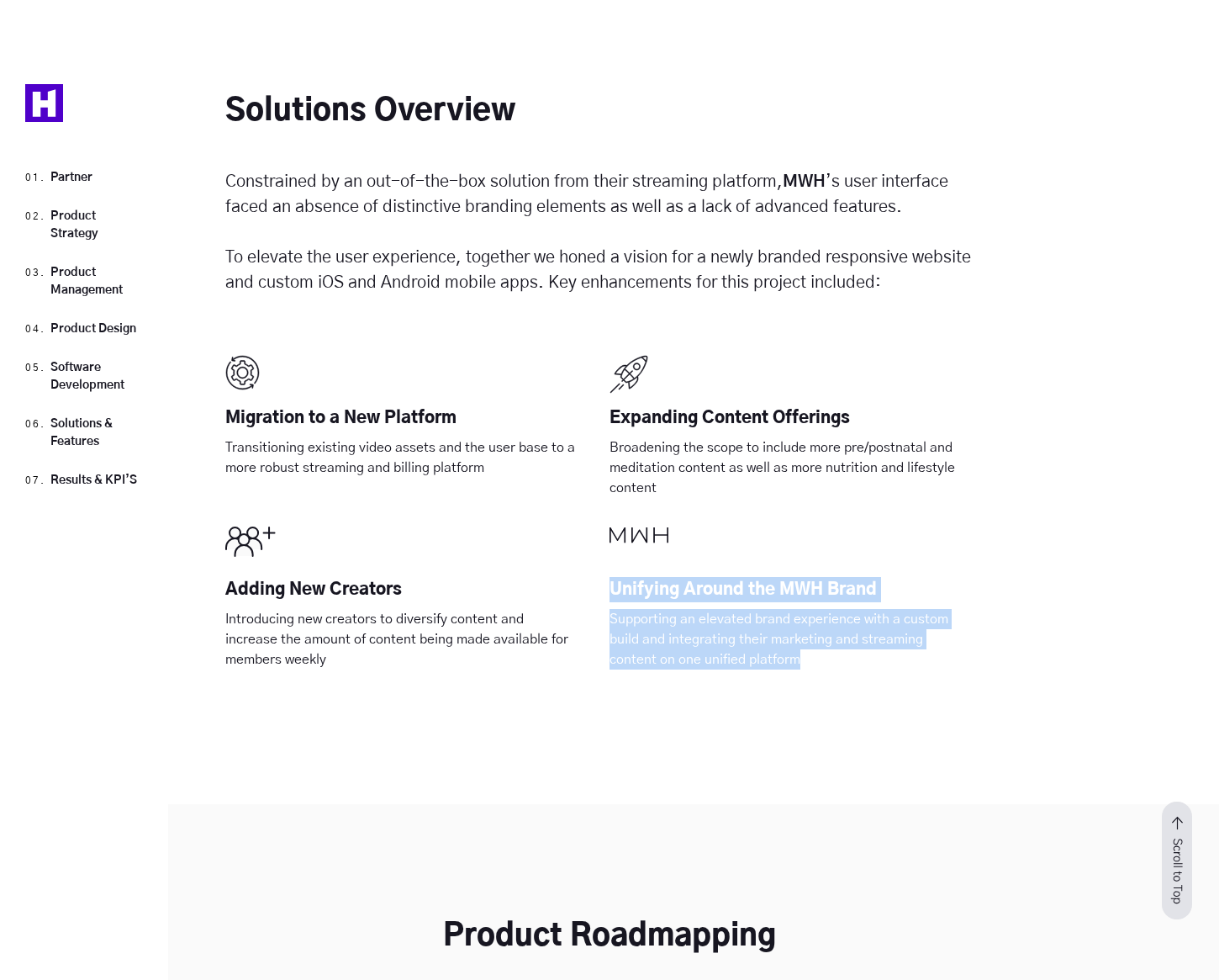
drag, startPoint x: 827, startPoint y: 579, endPoint x: 670, endPoint y: 474, distance: 188.9
click at [670, 526] on div "Unifying Around the MWH Brand Supporting an elevated brand experience with a cu…" at bounding box center [802, 612] width 384 height 171
click at [670, 526] on div at bounding box center [802, 545] width 384 height 39
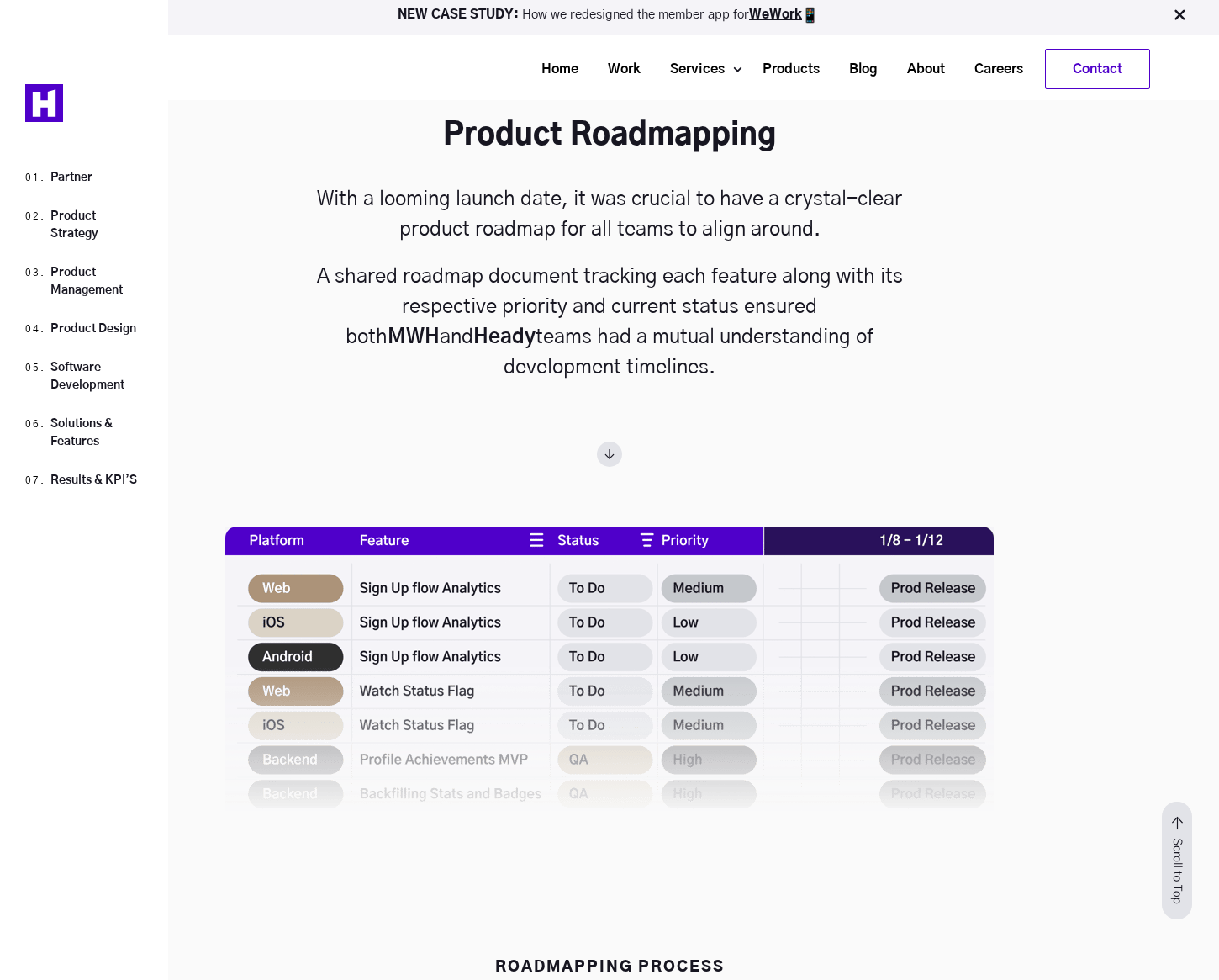
scroll to position [7688, 0]
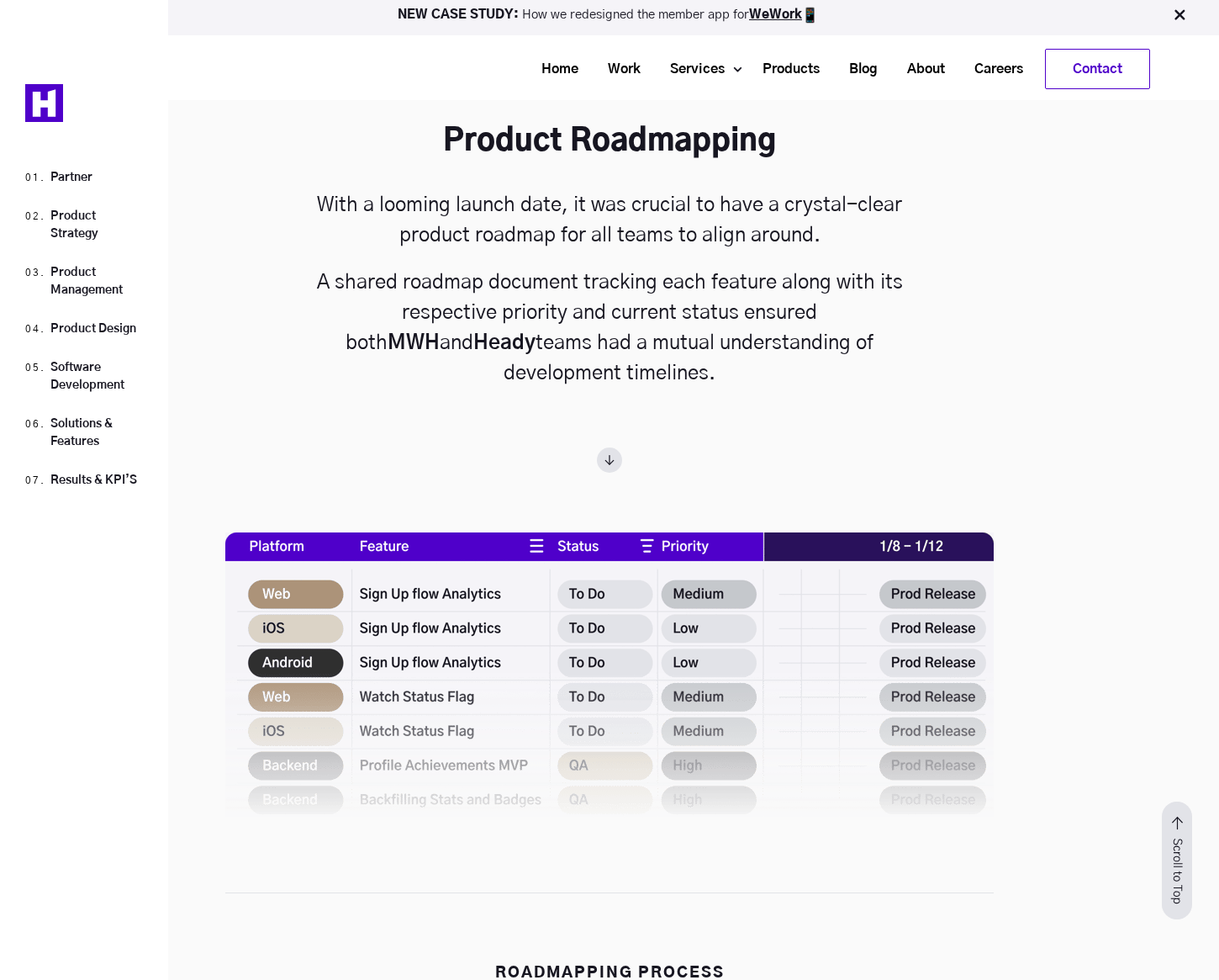
click at [608, 447] on img at bounding box center [609, 460] width 26 height 26
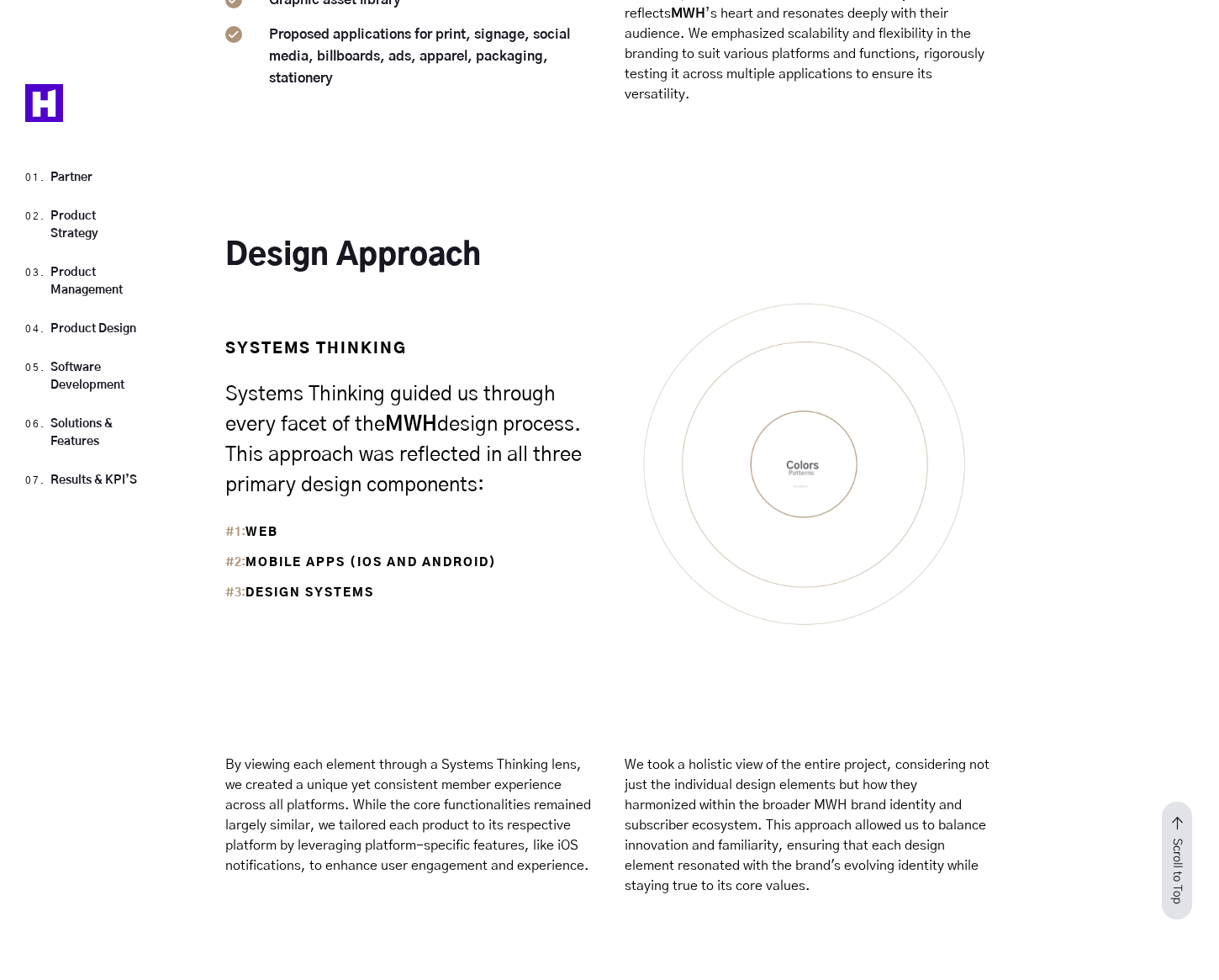
scroll to position [10225, 0]
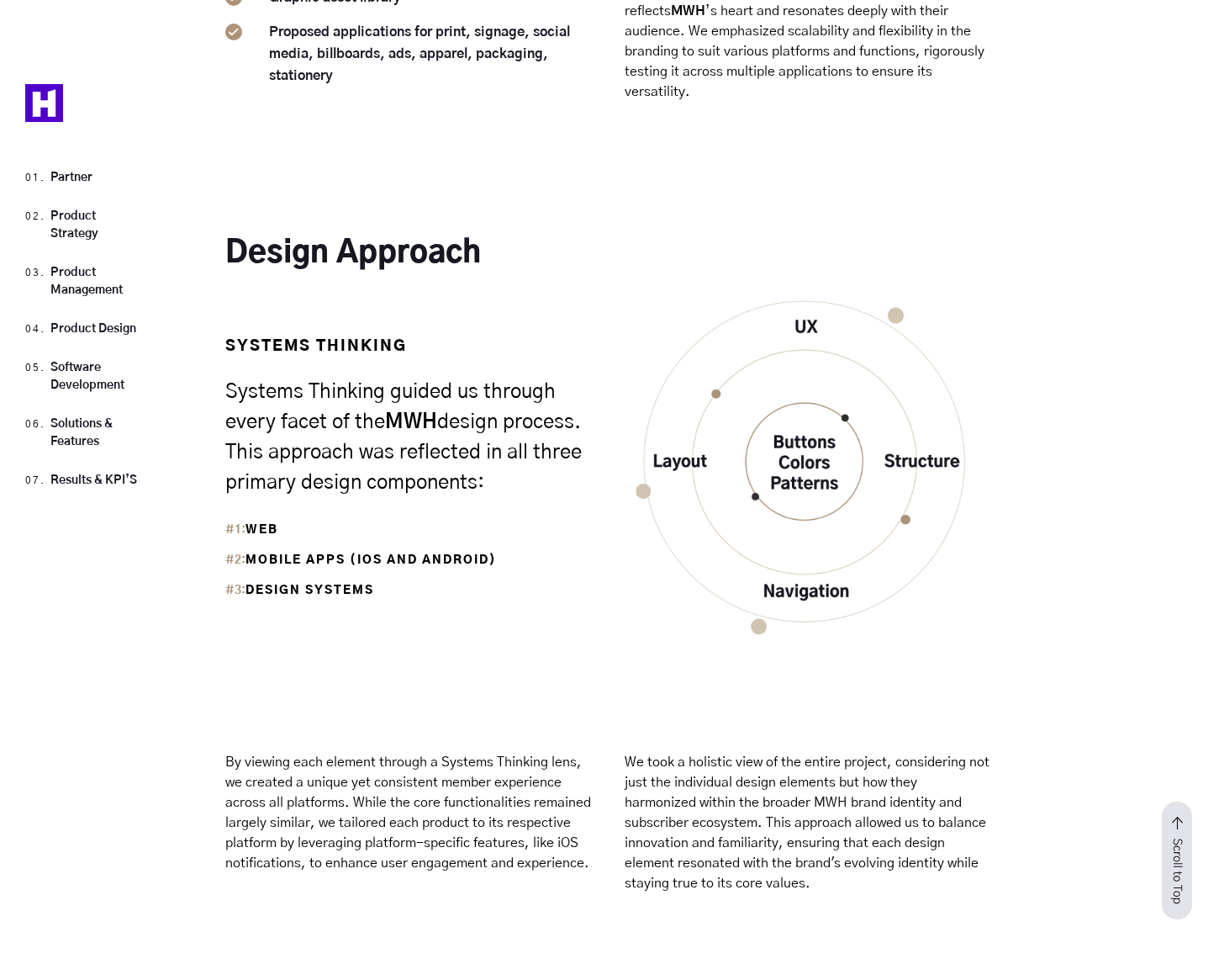
drag, startPoint x: 341, startPoint y: 243, endPoint x: 532, endPoint y: 344, distance: 216.1
click at [531, 377] on h4 "Systems Thinking guided us through every facet of the MWH design process. This …" at bounding box center [418, 437] width 384 height 121
click at [532, 377] on h4 "Systems Thinking guided us through every facet of the MWH design process. This …" at bounding box center [418, 437] width 384 height 121
drag, startPoint x: 522, startPoint y: 346, endPoint x: 401, endPoint y: 261, distance: 147.9
click at [403, 377] on h4 "Systems Thinking guided us through every facet of the MWH design process. This …" at bounding box center [418, 437] width 384 height 121
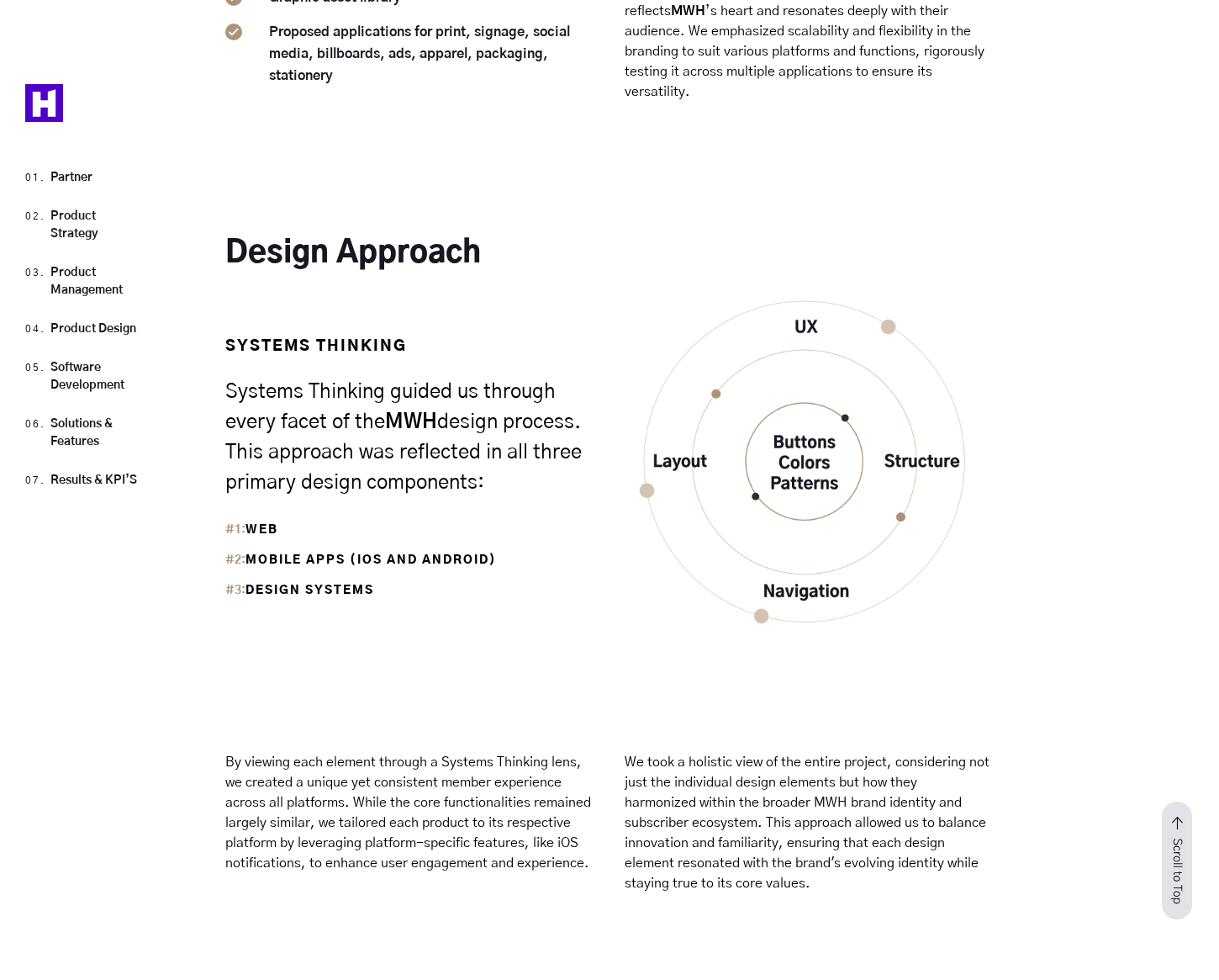
click at [408, 272] on h4 "Systems Thinking" at bounding box center [418, 316] width 384 height 88
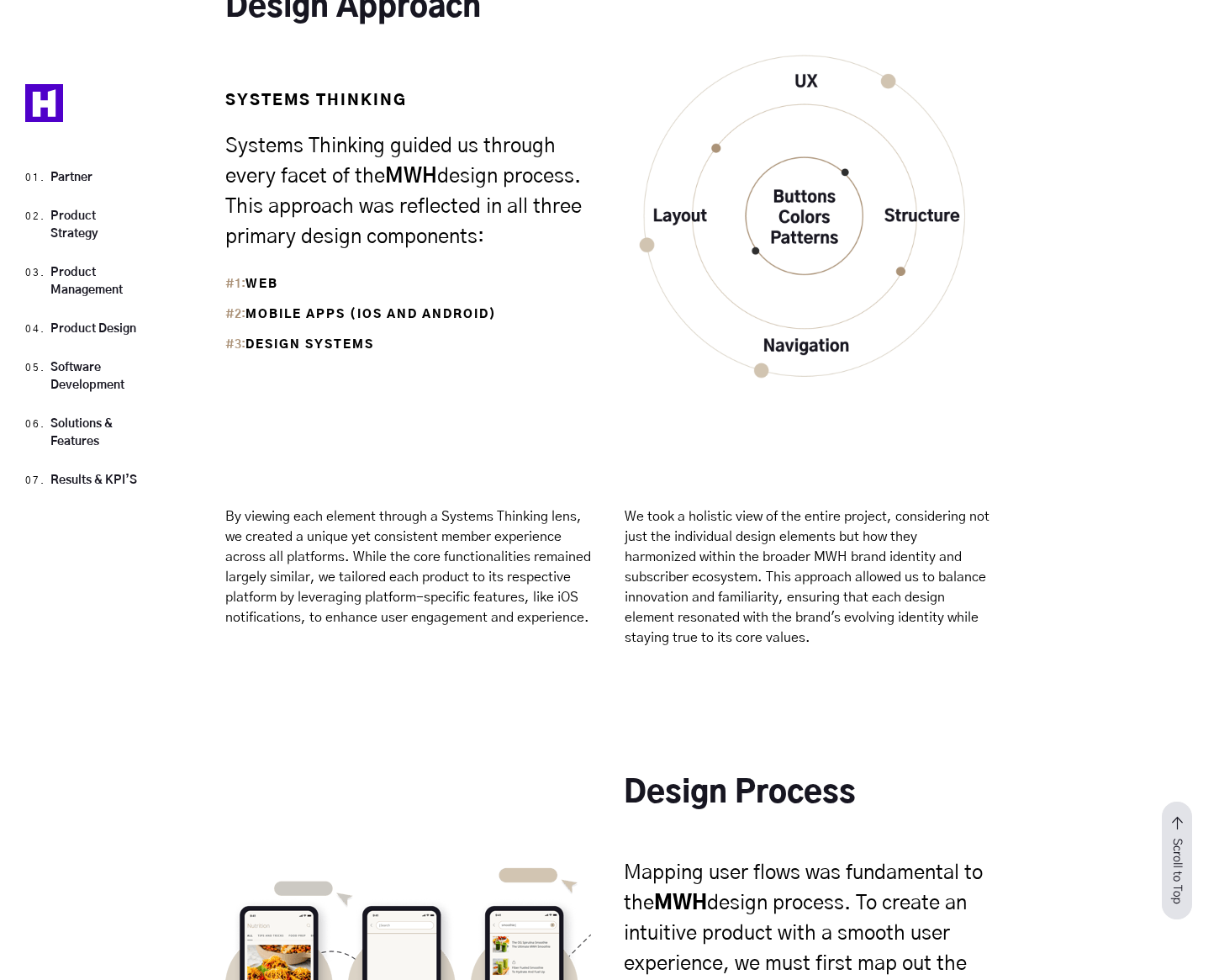
scroll to position [10475, 0]
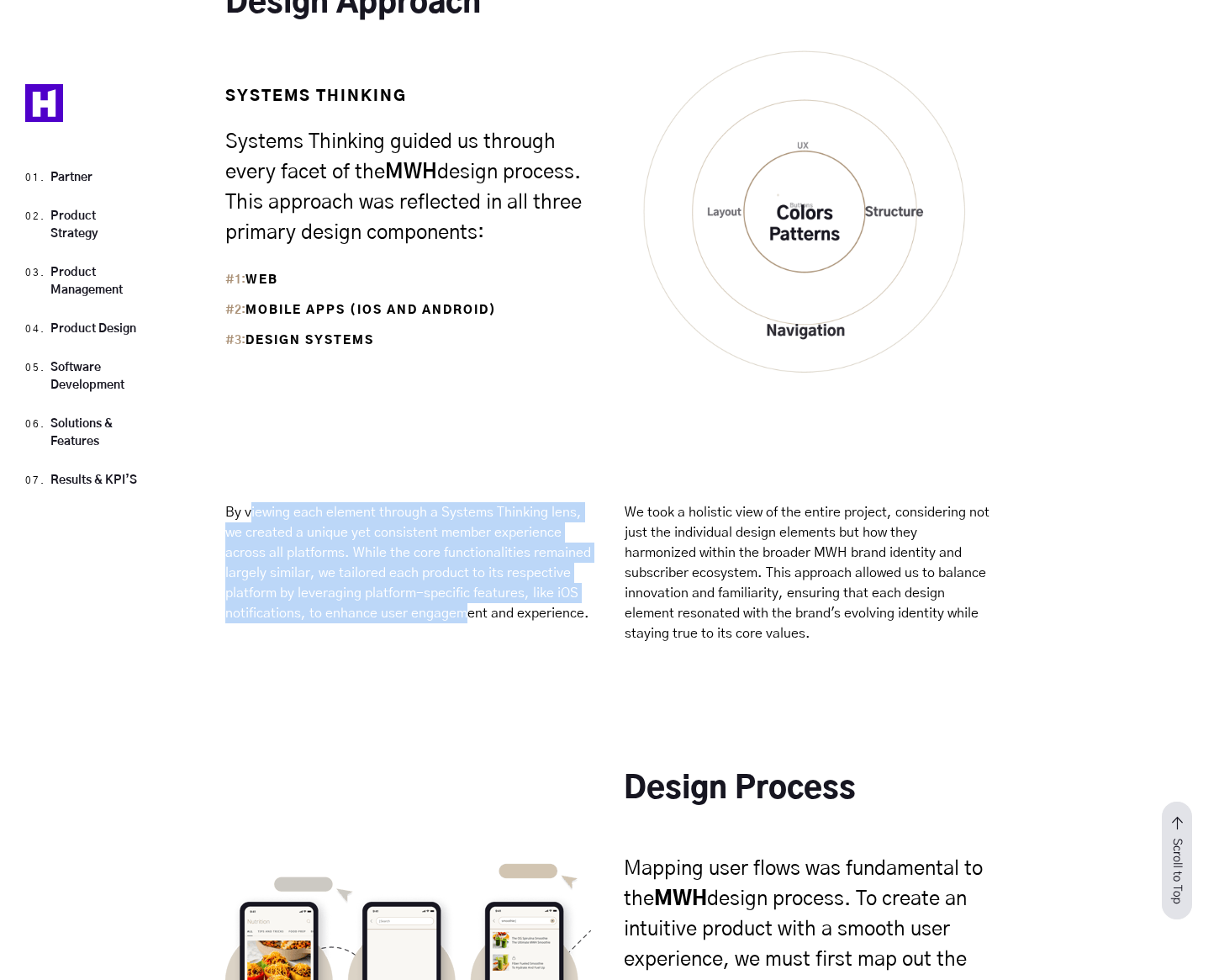
drag, startPoint x: 248, startPoint y: 369, endPoint x: 462, endPoint y: 470, distance: 236.6
click at [461, 502] on p "By viewing each element through a Systems Thinking lens, we created a unique ye…" at bounding box center [410, 562] width 369 height 121
click at [462, 502] on p "By viewing each element through a Systems Thinking lens, we created a unique ye…" at bounding box center [410, 562] width 369 height 121
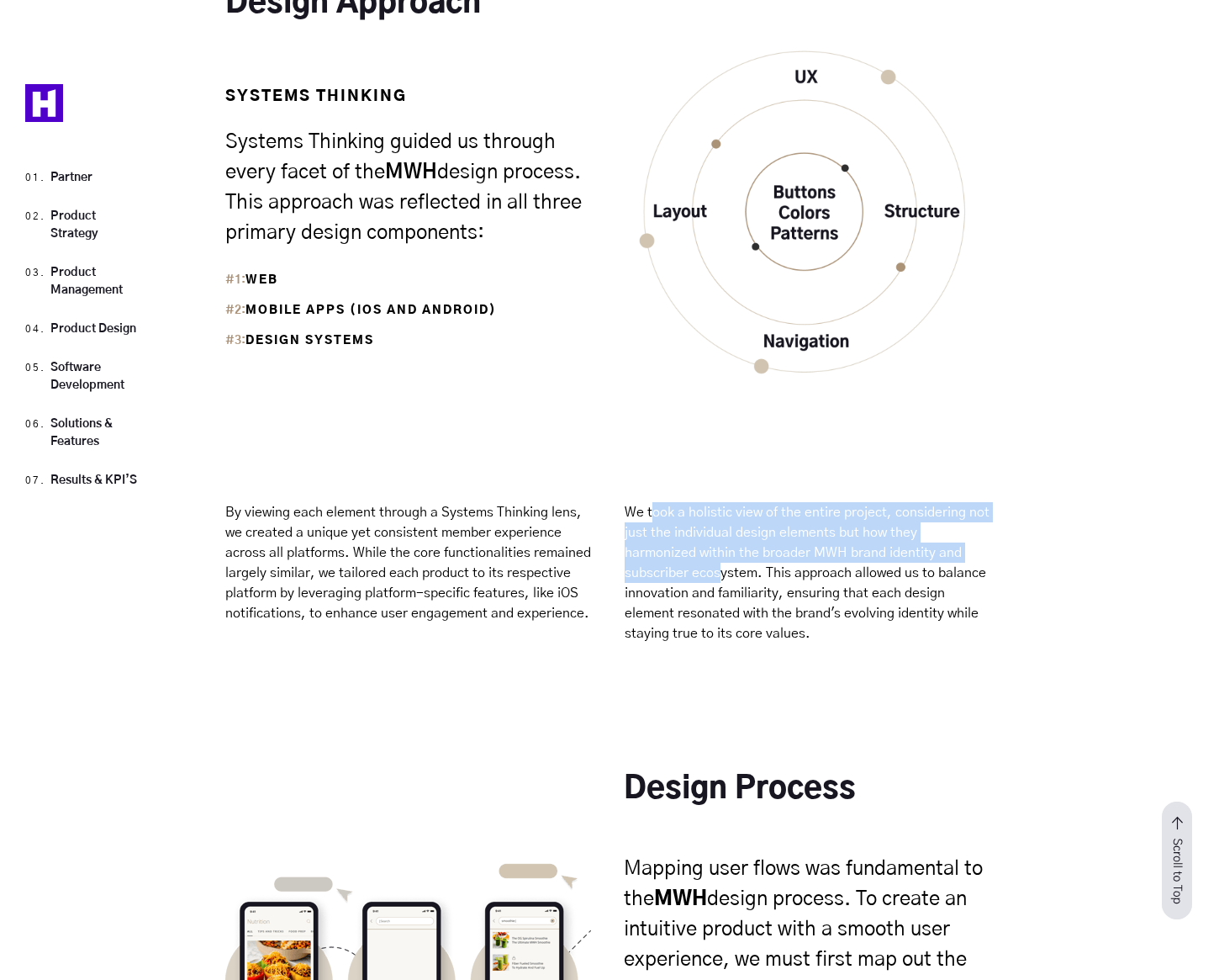
drag, startPoint x: 655, startPoint y: 375, endPoint x: 726, endPoint y: 444, distance: 99.0
click at [721, 502] on p "We took a holistic view of the entire project, considering not just the individ…" at bounding box center [810, 573] width 369 height 141
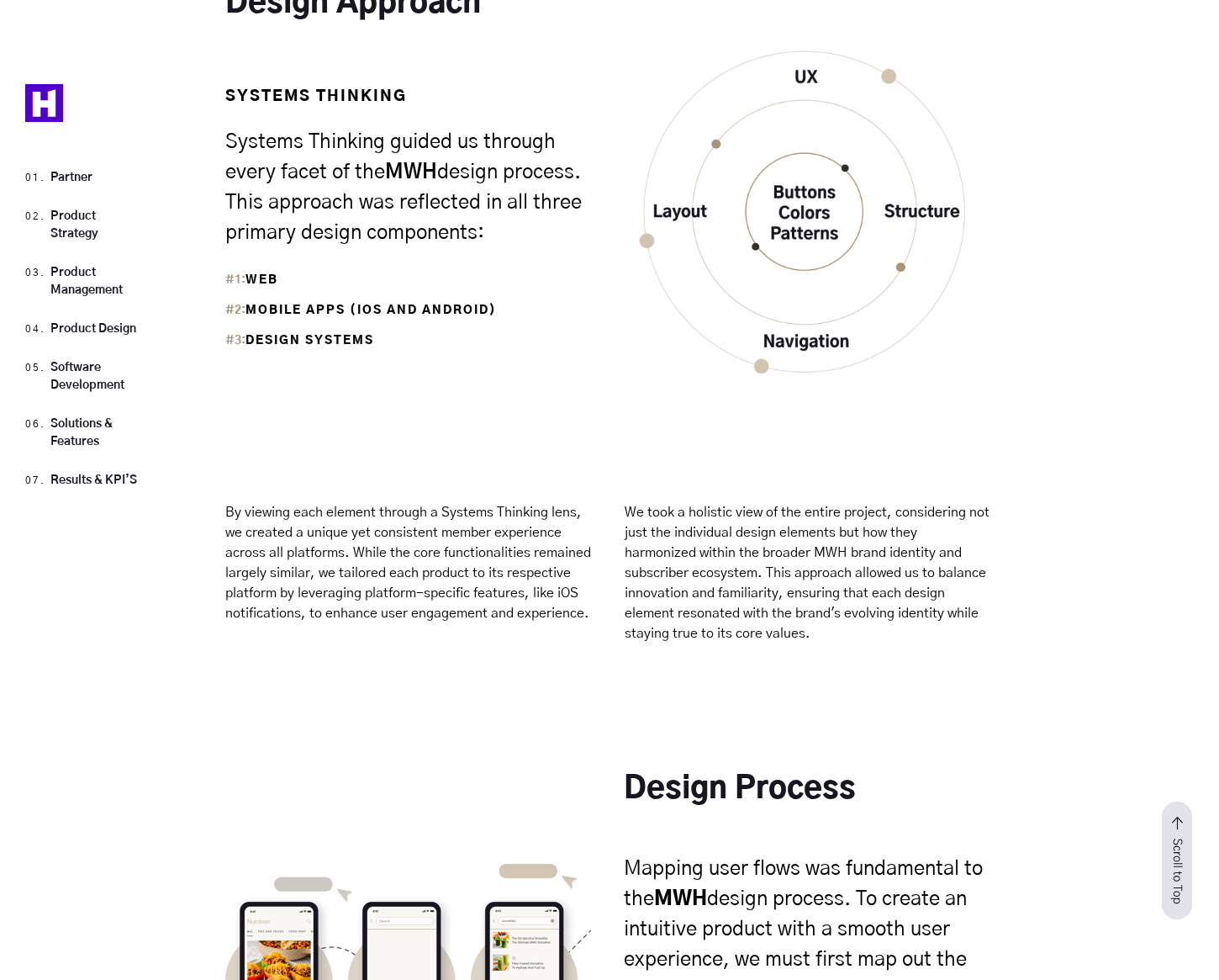
click at [726, 502] on p "We took a holistic view of the entire project, considering not just the individ…" at bounding box center [810, 573] width 369 height 141
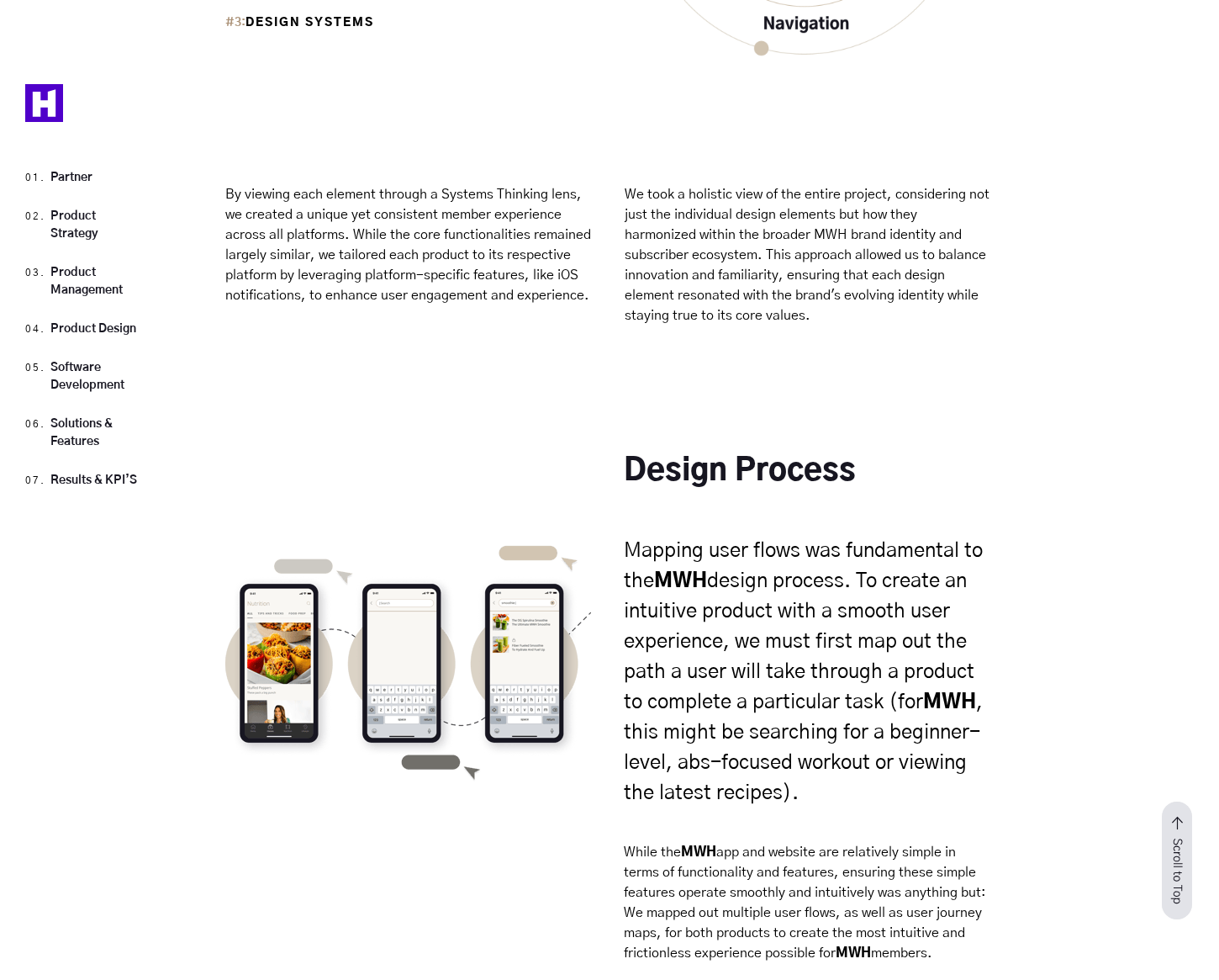
scroll to position [10794, 0]
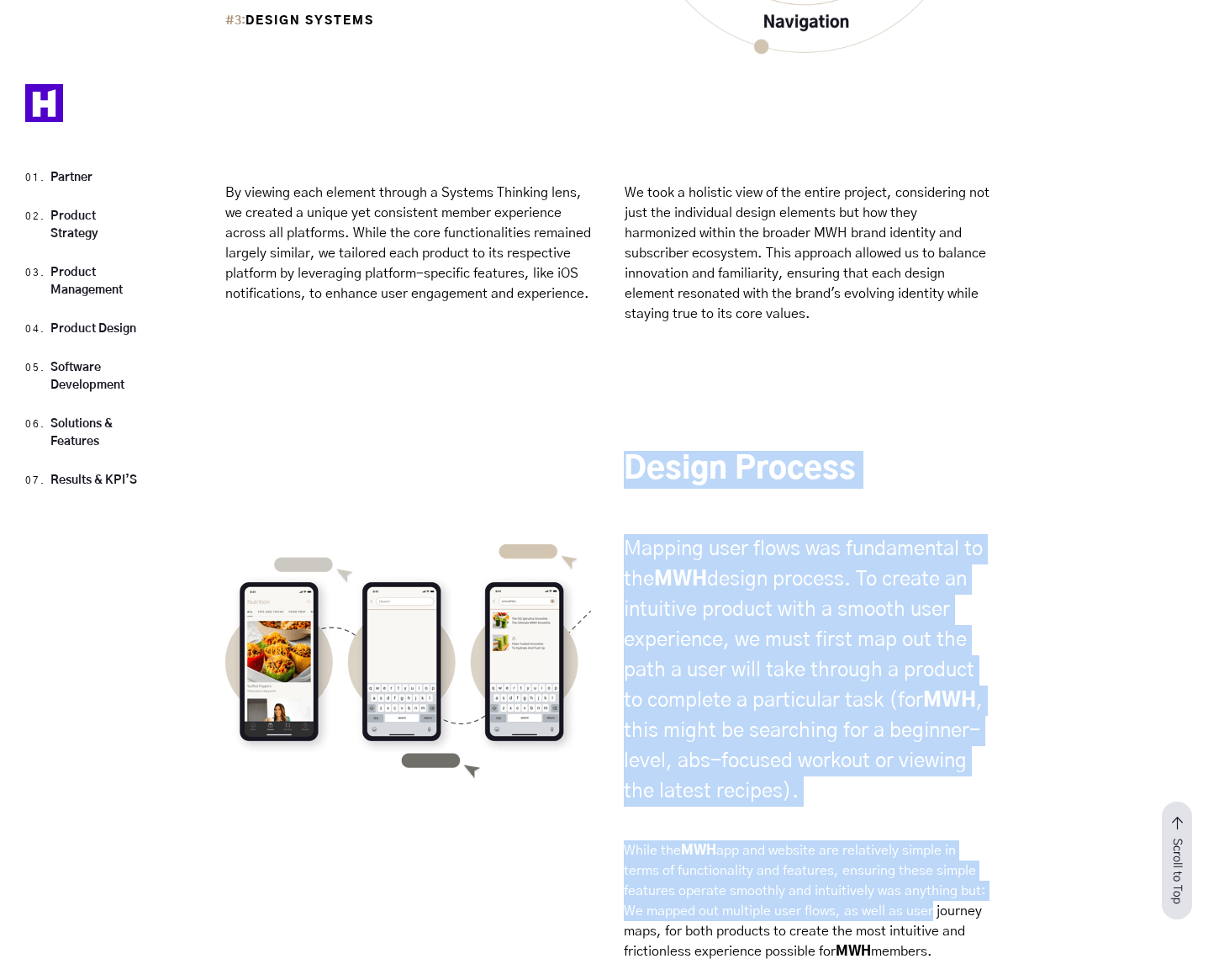
drag, startPoint x: 618, startPoint y: 308, endPoint x: 928, endPoint y: 776, distance: 561.4
click at [927, 774] on div "Design Process Mapping user flows was fundamental to the MWH design process. To…" at bounding box center [802, 706] width 384 height 510
click at [928, 840] on p "While the MWH app and website are relatively simple in terms of functionality a…" at bounding box center [807, 900] width 365 height 121
drag, startPoint x: 956, startPoint y: 831, endPoint x: 466, endPoint y: 312, distance: 713.8
click at [465, 349] on div "Design Process Mapping user flows was fundamental to the MWH design process. To…" at bounding box center [609, 718] width 1219 height 739
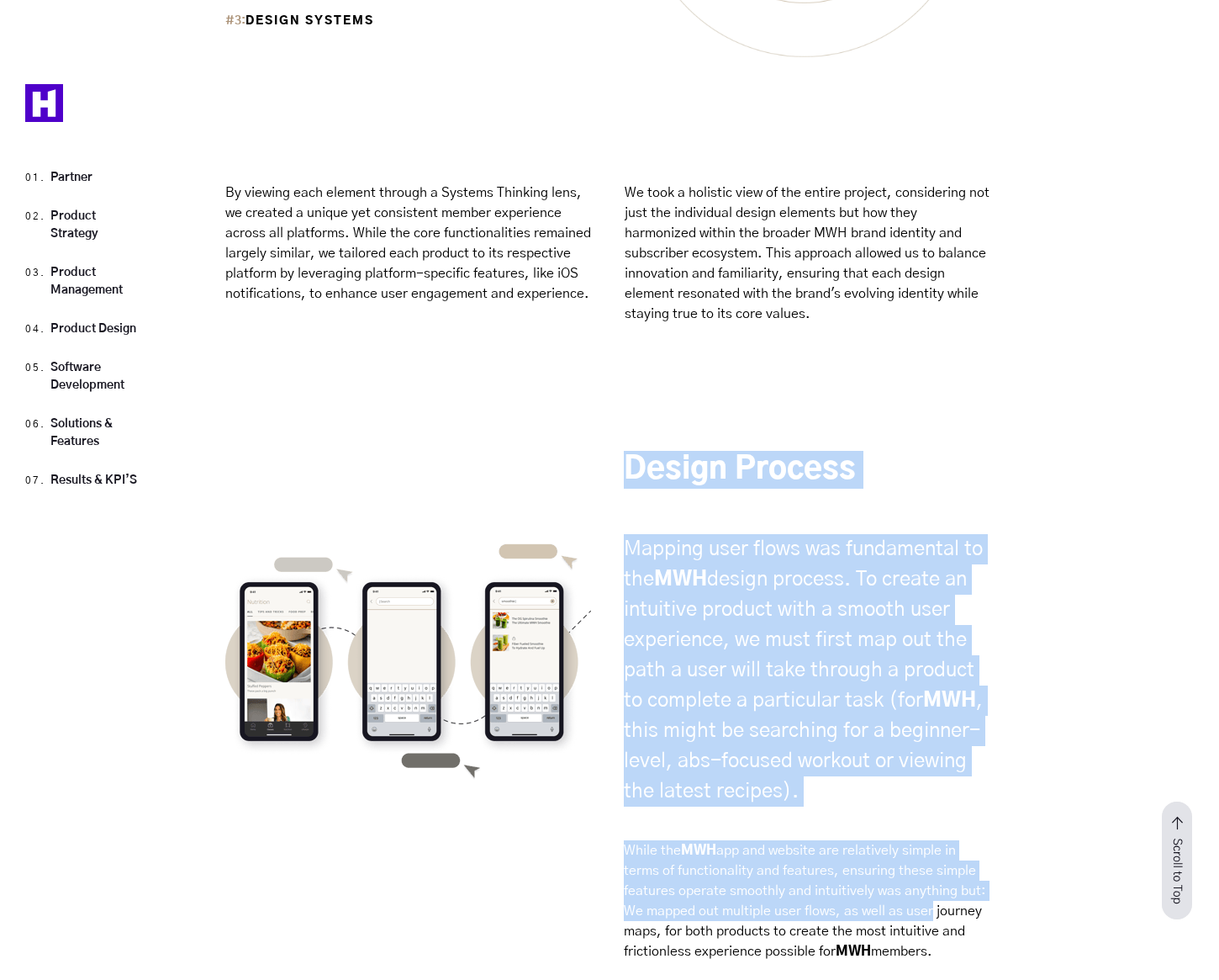
click at [466, 451] on div at bounding box center [418, 616] width 384 height 329
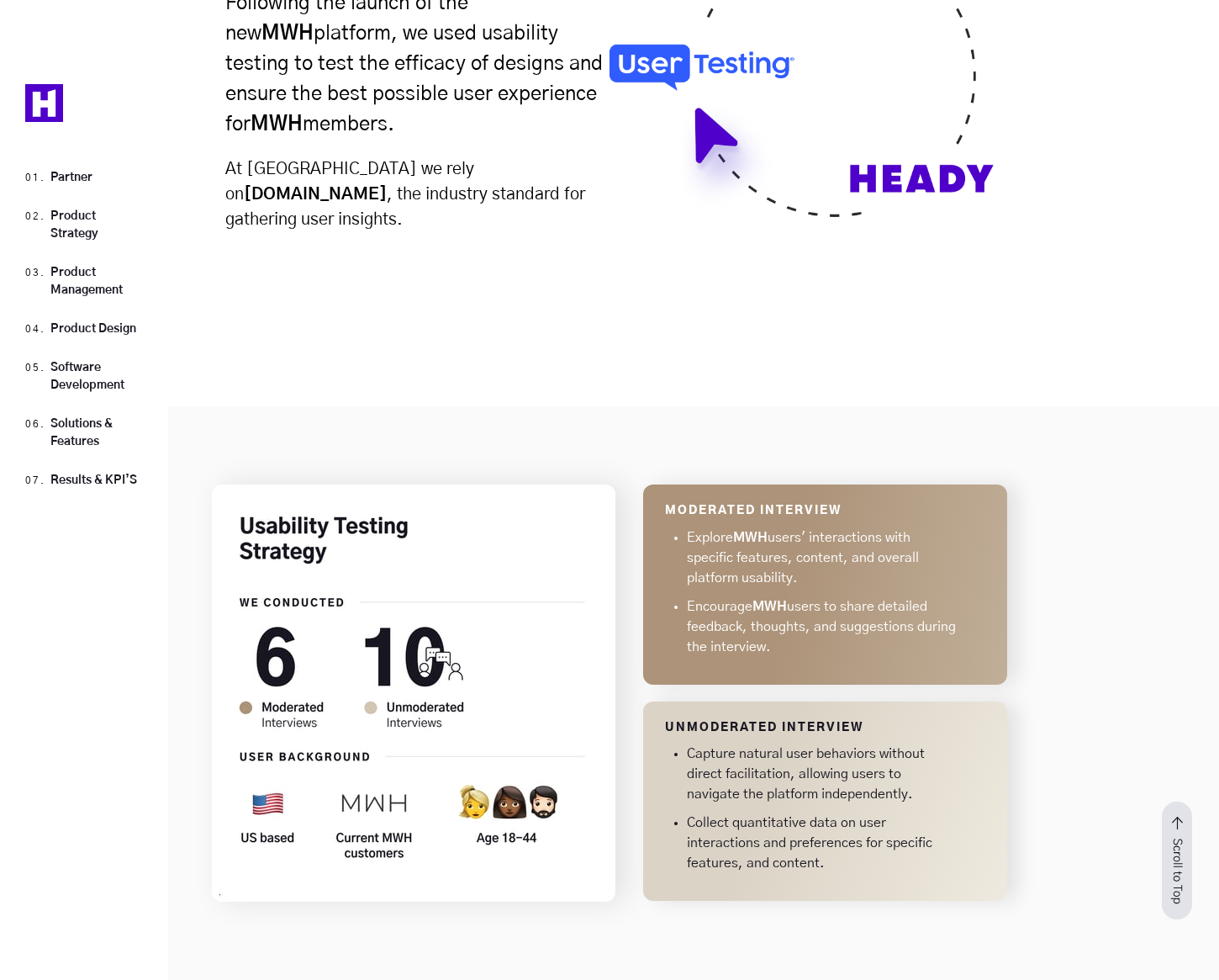
scroll to position [13171, 0]
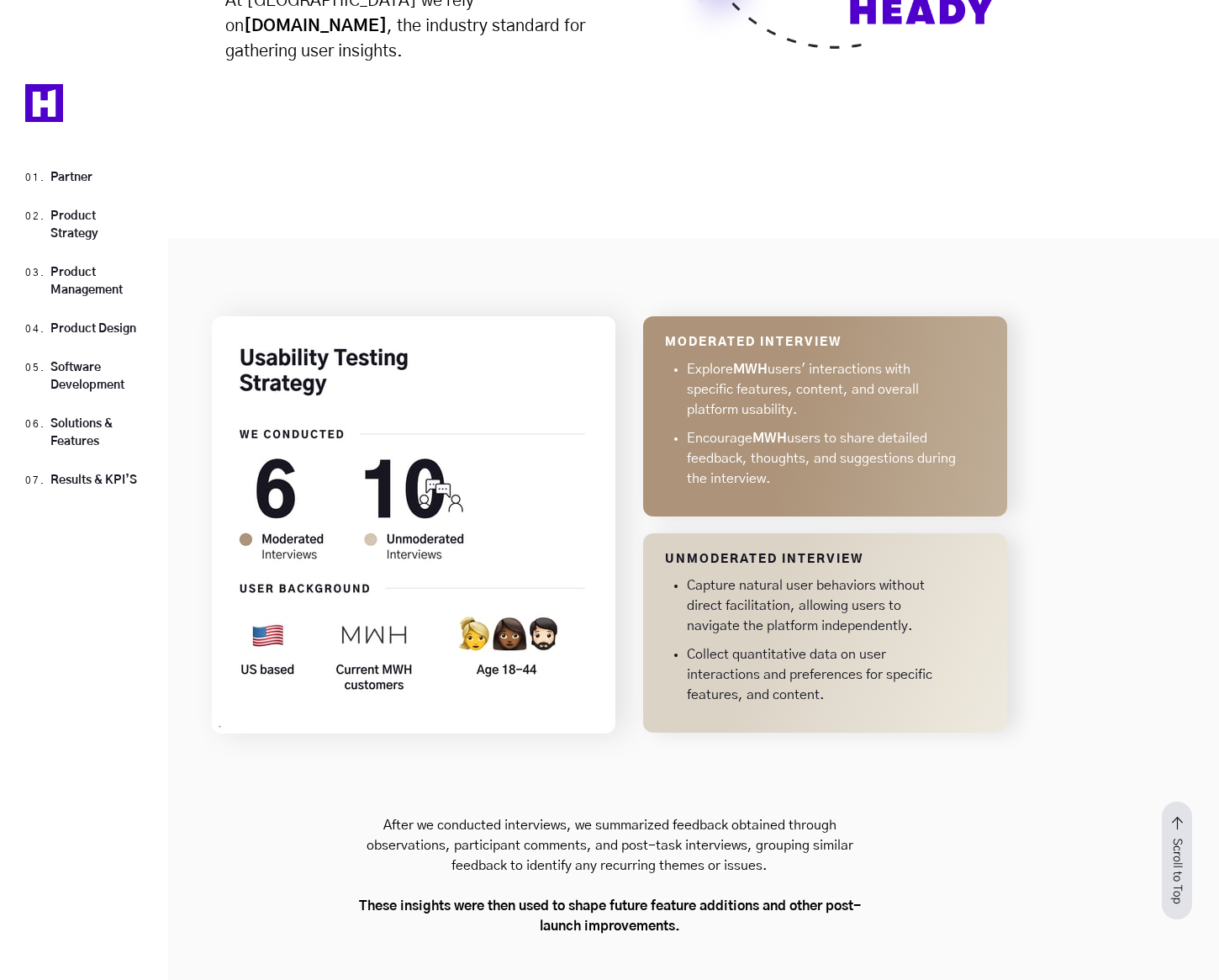
drag, startPoint x: 464, startPoint y: 408, endPoint x: 423, endPoint y: 637, distance: 232.6
click at [423, 754] on p "After we conducted interviews, we summarized feedback obtained through observat…" at bounding box center [610, 875] width 796 height 244
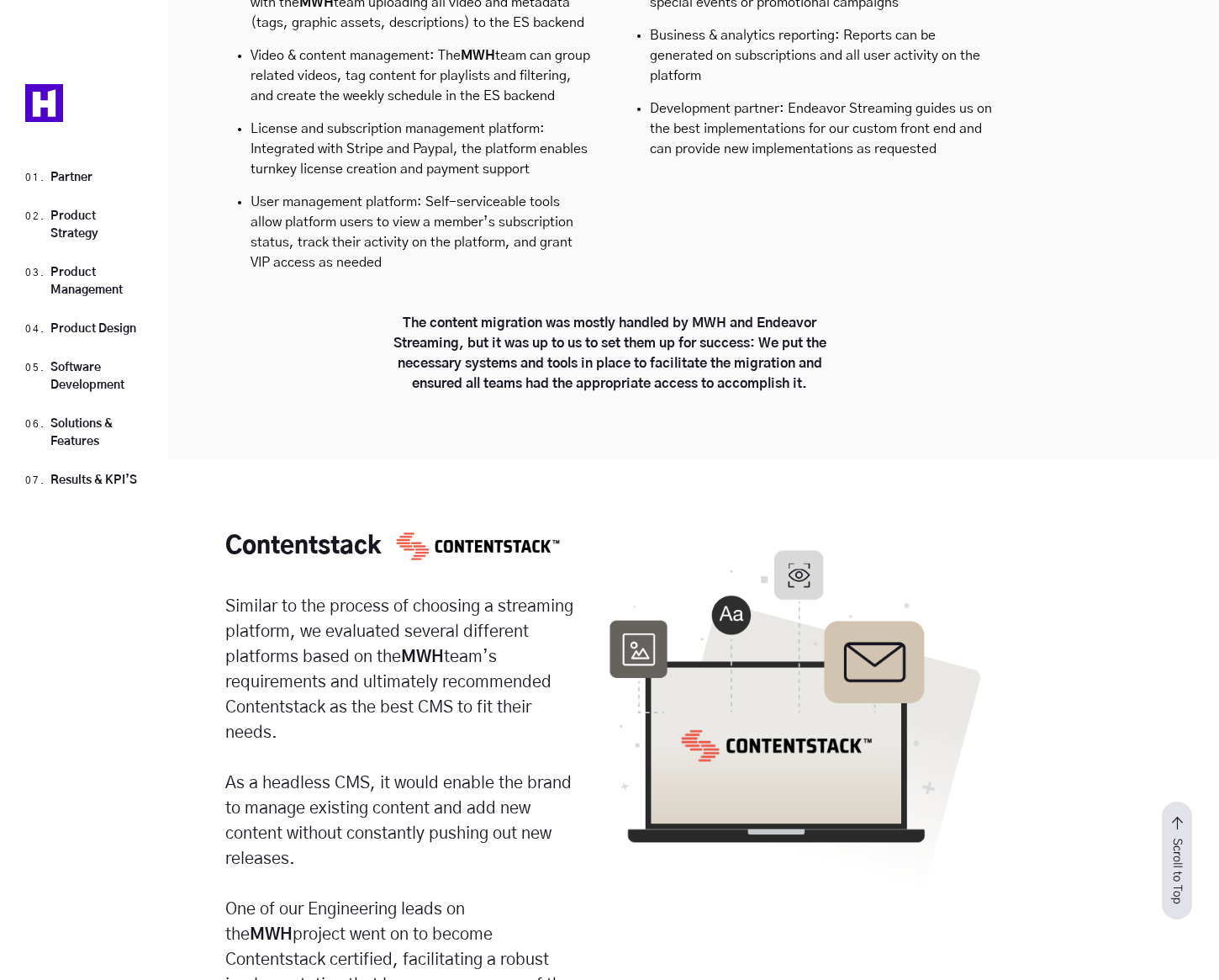
scroll to position [16967, 0]
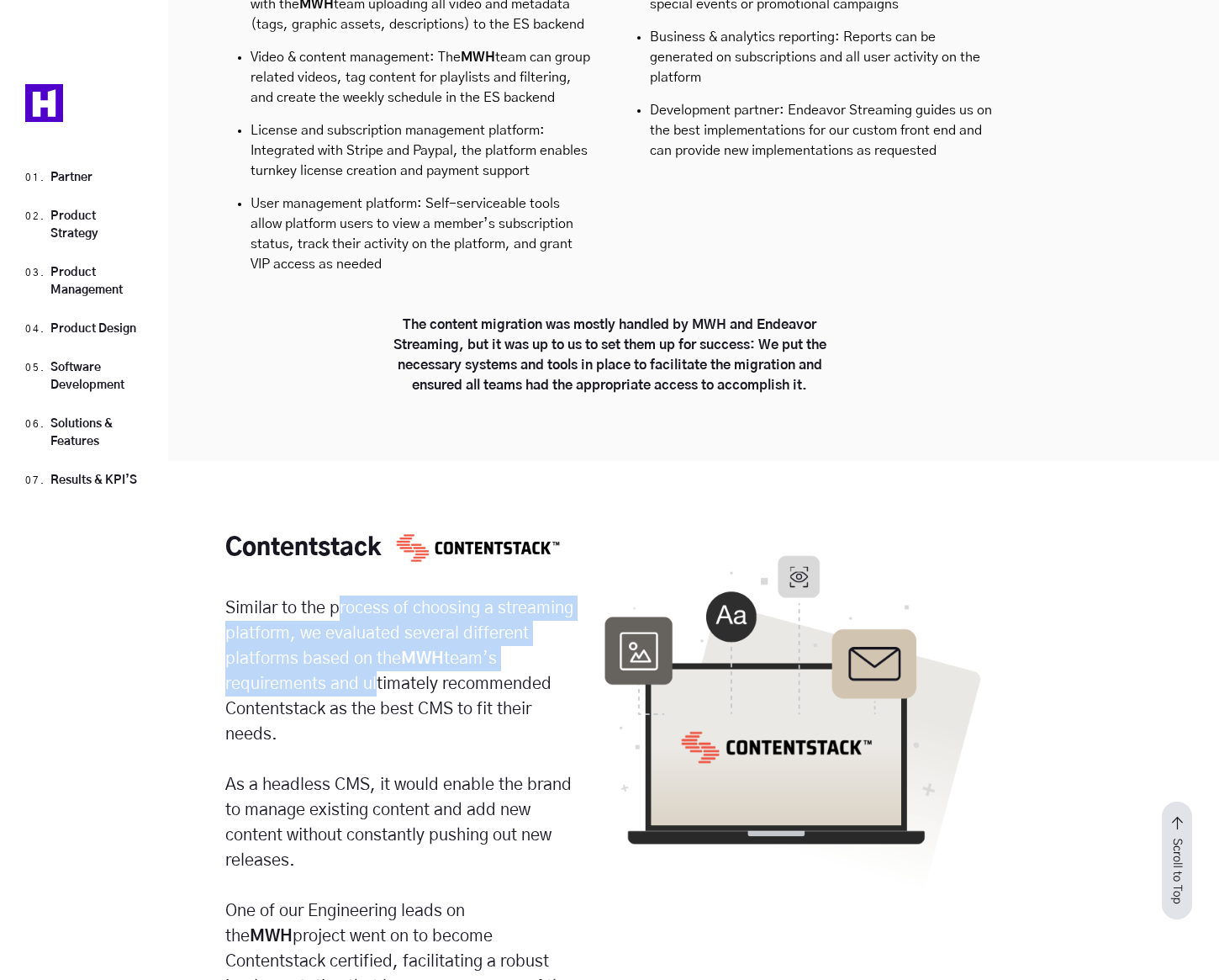
drag, startPoint x: 337, startPoint y: 460, endPoint x: 379, endPoint y: 552, distance: 101.1
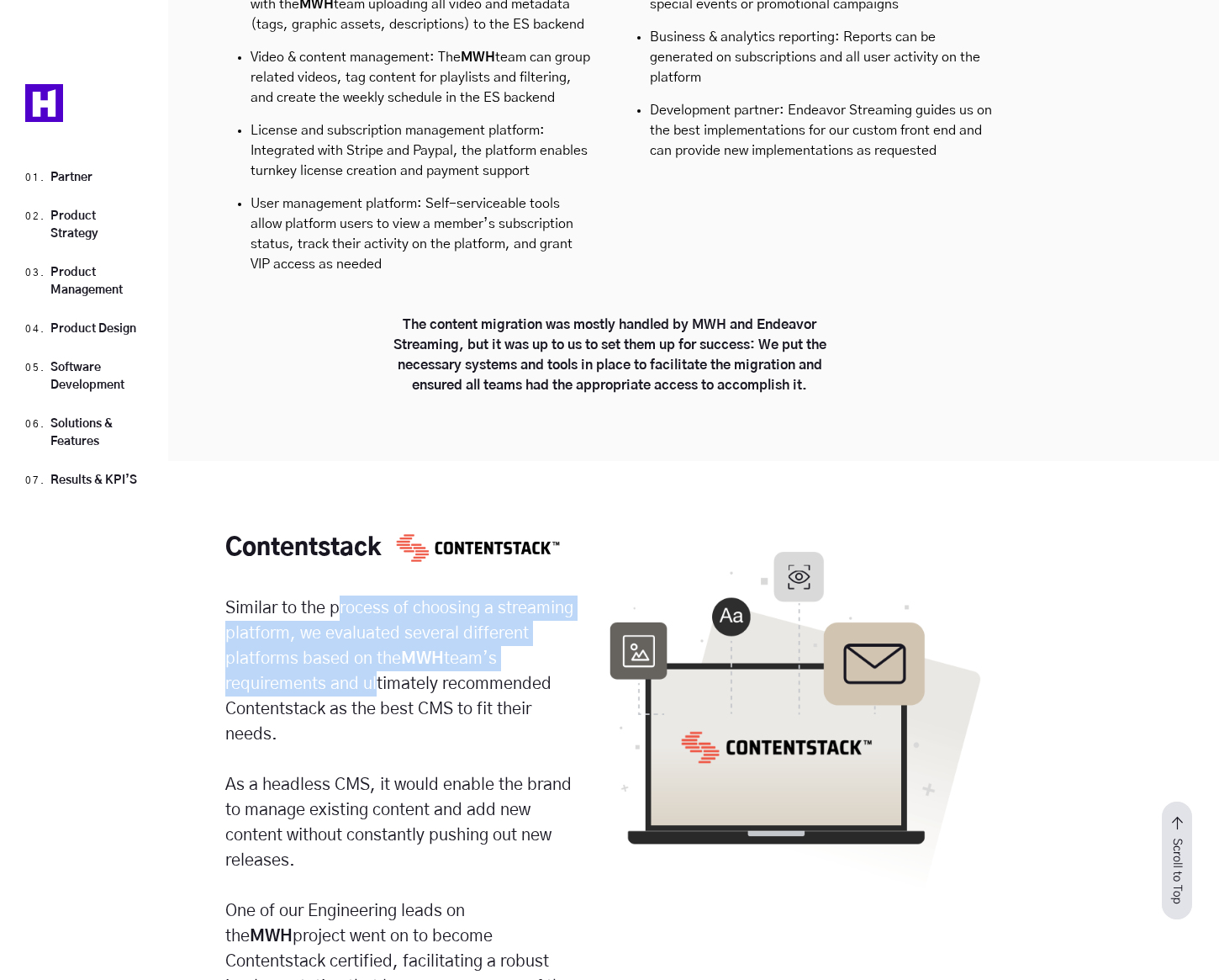
click at [376, 596] on p "Similar to the process of choosing a streaming platform, we evaluated several d…" at bounding box center [402, 810] width 353 height 429
click at [379, 596] on p "Similar to the process of choosing a streaming platform, we evaluated several d…" at bounding box center [402, 810] width 353 height 429
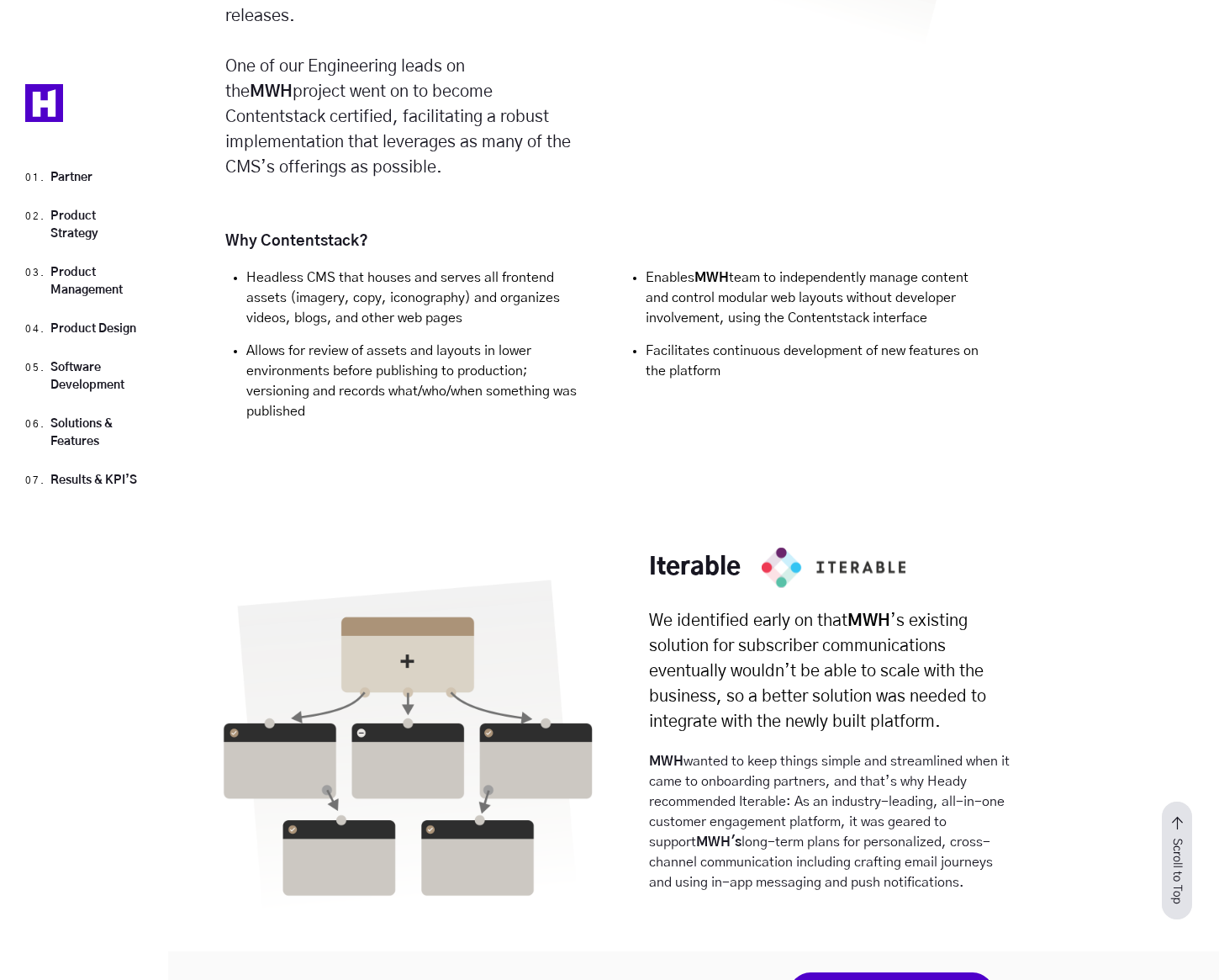
scroll to position [17809, 0]
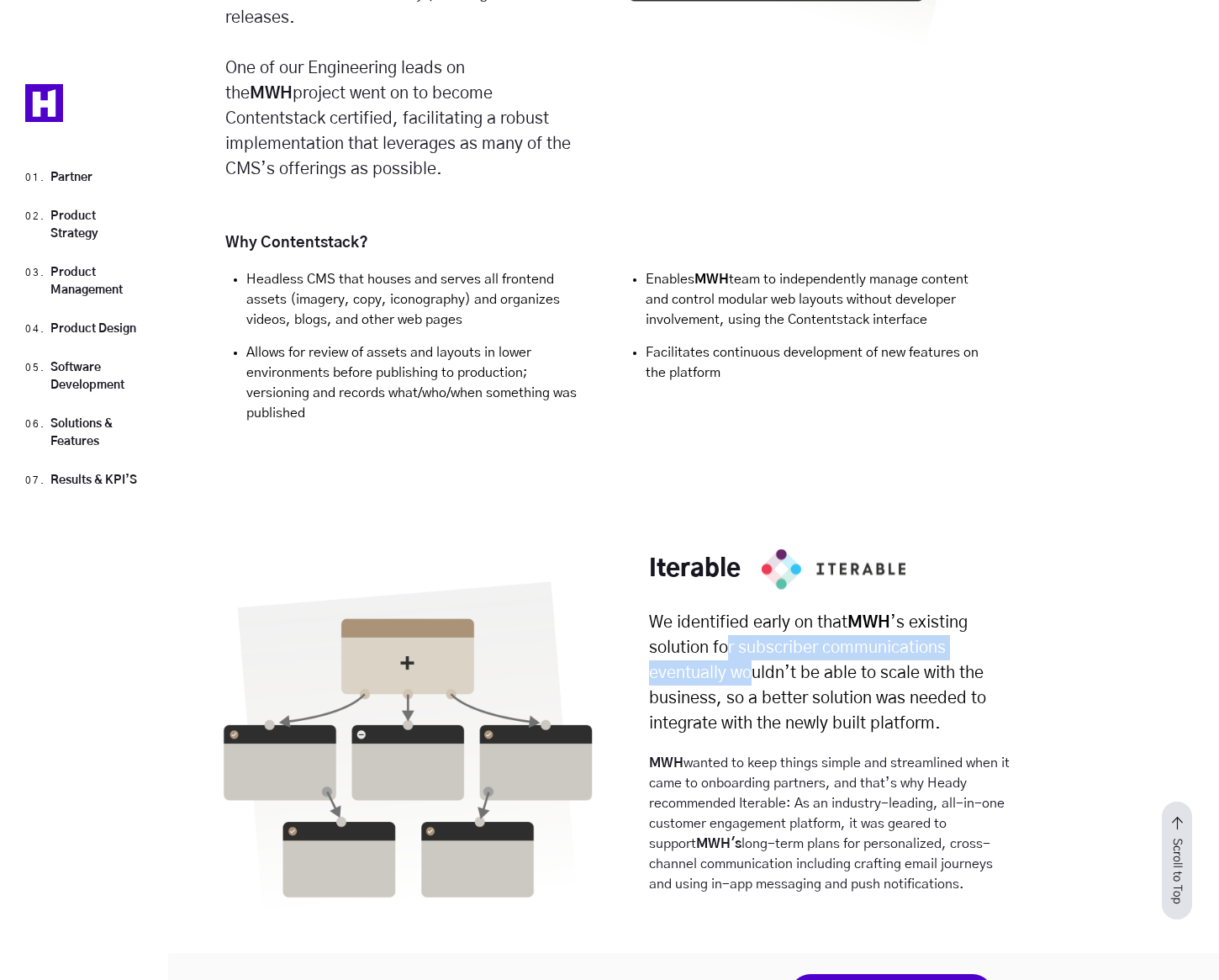
drag, startPoint x: 725, startPoint y: 500, endPoint x: 761, endPoint y: 545, distance: 57.6
click at [759, 589] on h4 "We identified early on that MWH ’s existing solution for subscriber communicati…" at bounding box center [831, 662] width 364 height 147
click at [764, 589] on h4 "We identified early on that MWH ’s existing solution for subscriber communicati…" at bounding box center [831, 662] width 364 height 147
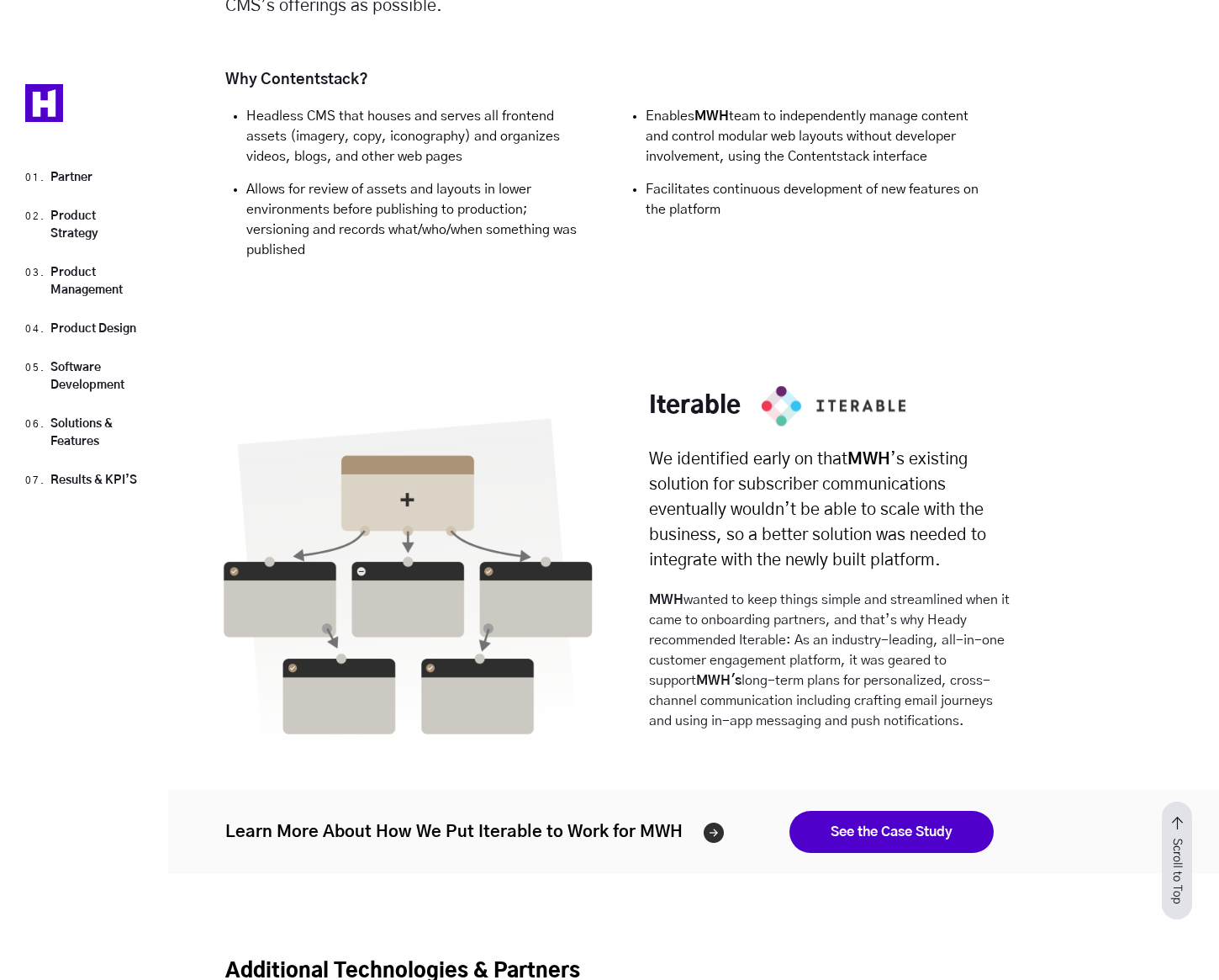
scroll to position [17973, 0]
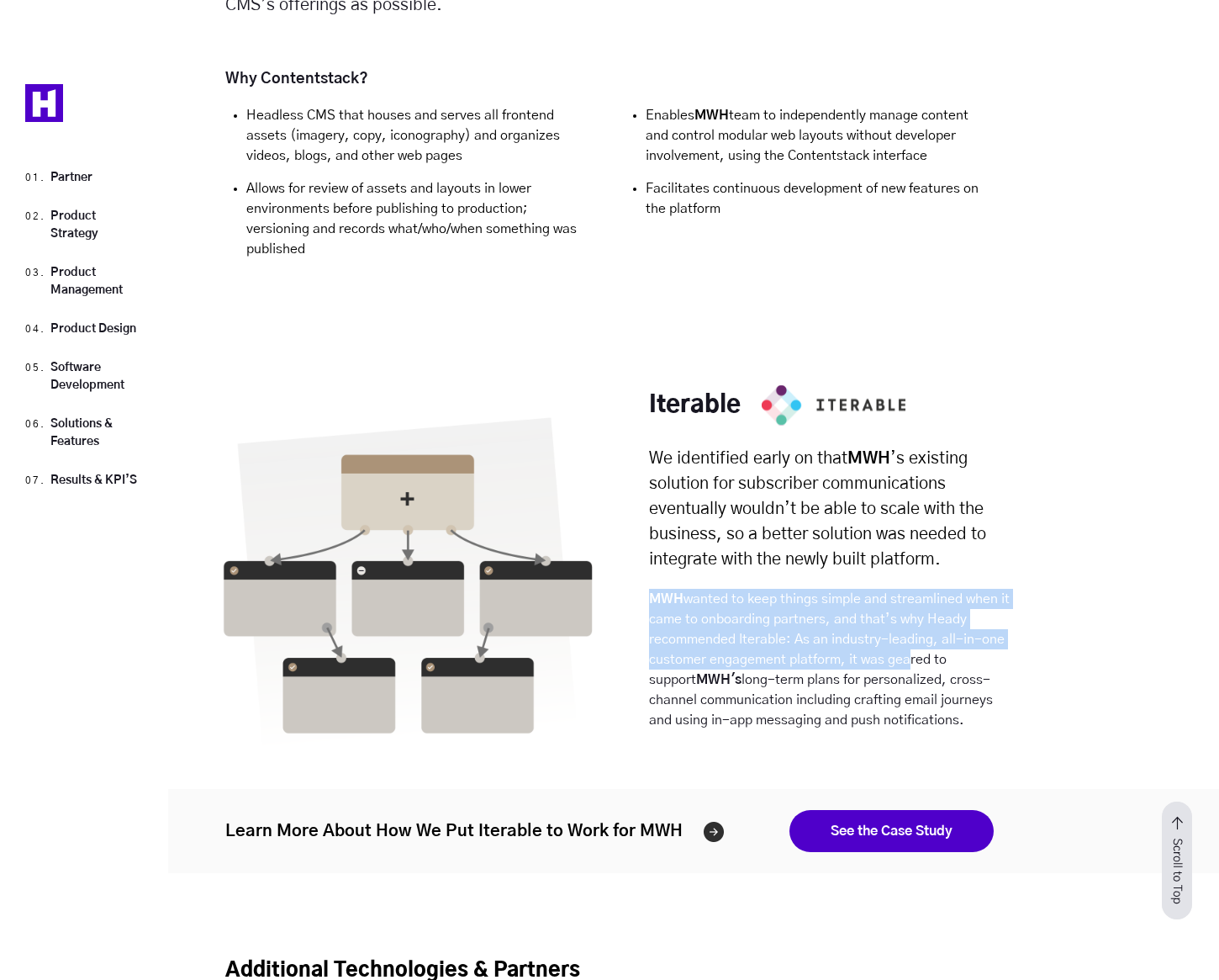
drag, startPoint x: 651, startPoint y: 459, endPoint x: 903, endPoint y: 519, distance: 259.0
click at [902, 589] on p "MWH wanted to keep things simple and streamlined when it came to onboarding par…" at bounding box center [831, 659] width 364 height 141
click at [903, 589] on p "MWH wanted to keep things simple and streamlined when it came to onboarding par…" at bounding box center [831, 659] width 364 height 141
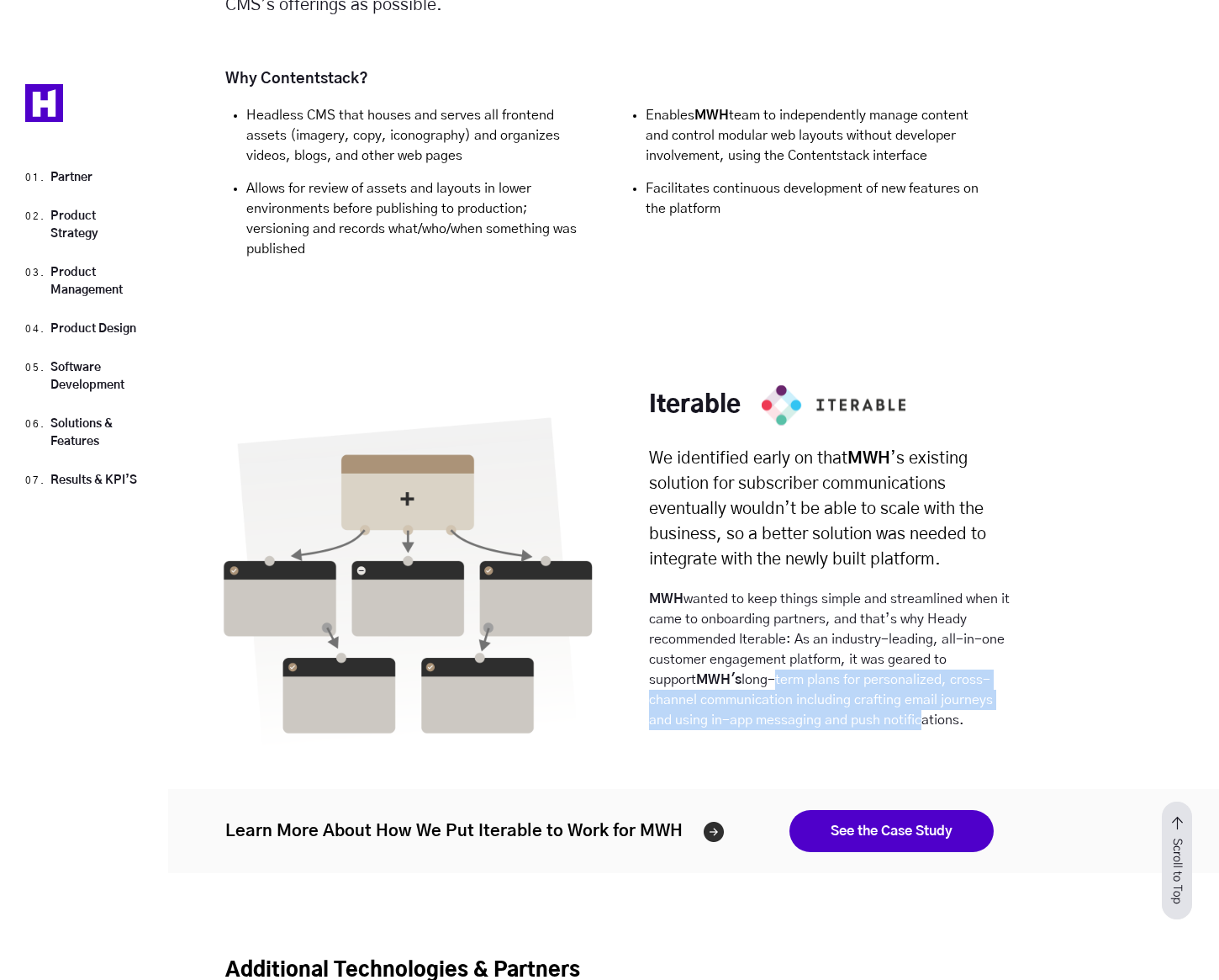
drag, startPoint x: 726, startPoint y: 539, endPoint x: 854, endPoint y: 576, distance: 133.2
click at [854, 589] on p "MWH wanted to keep things simple and streamlined when it came to onboarding par…" at bounding box center [831, 659] width 364 height 141
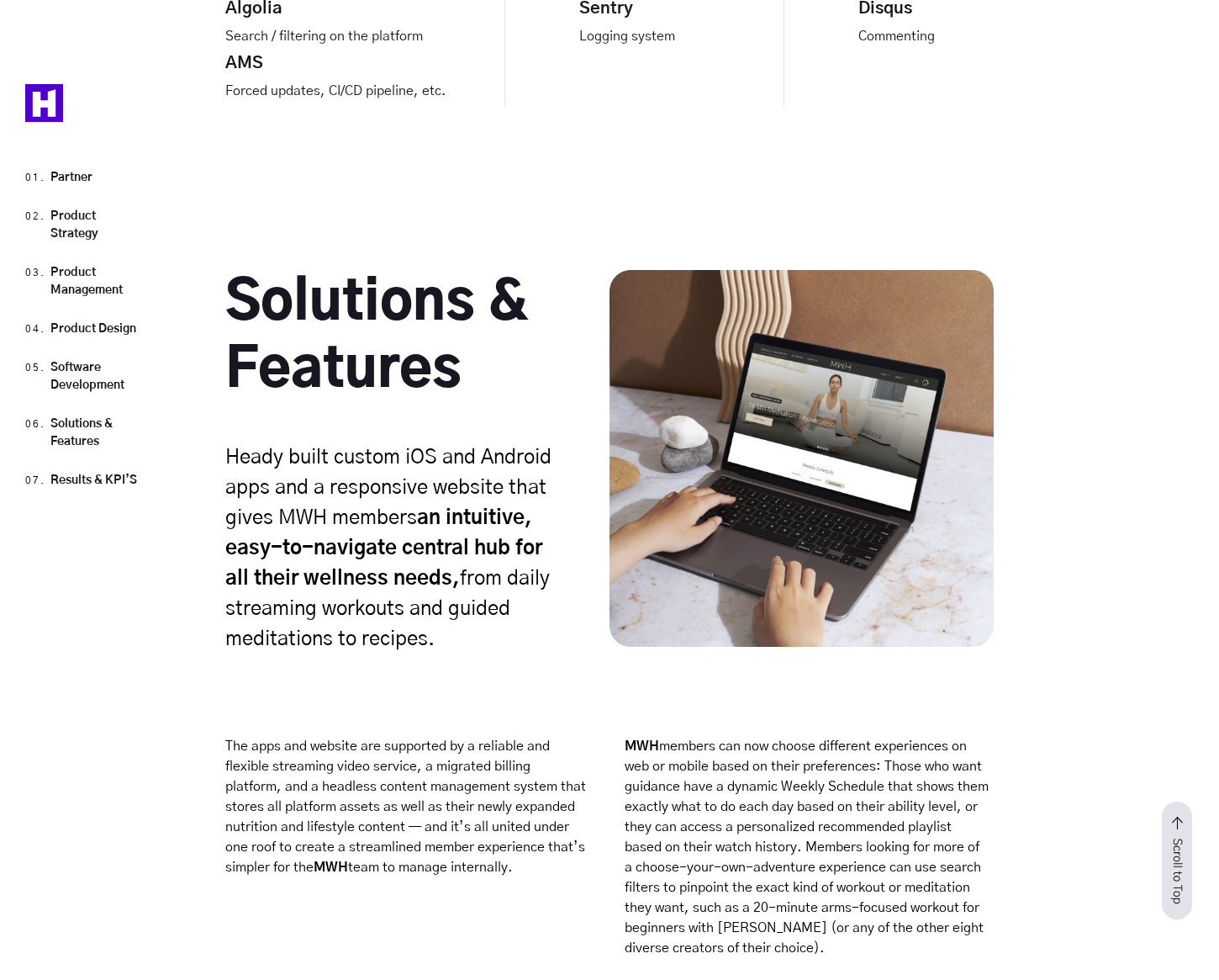
scroll to position [19111, 0]
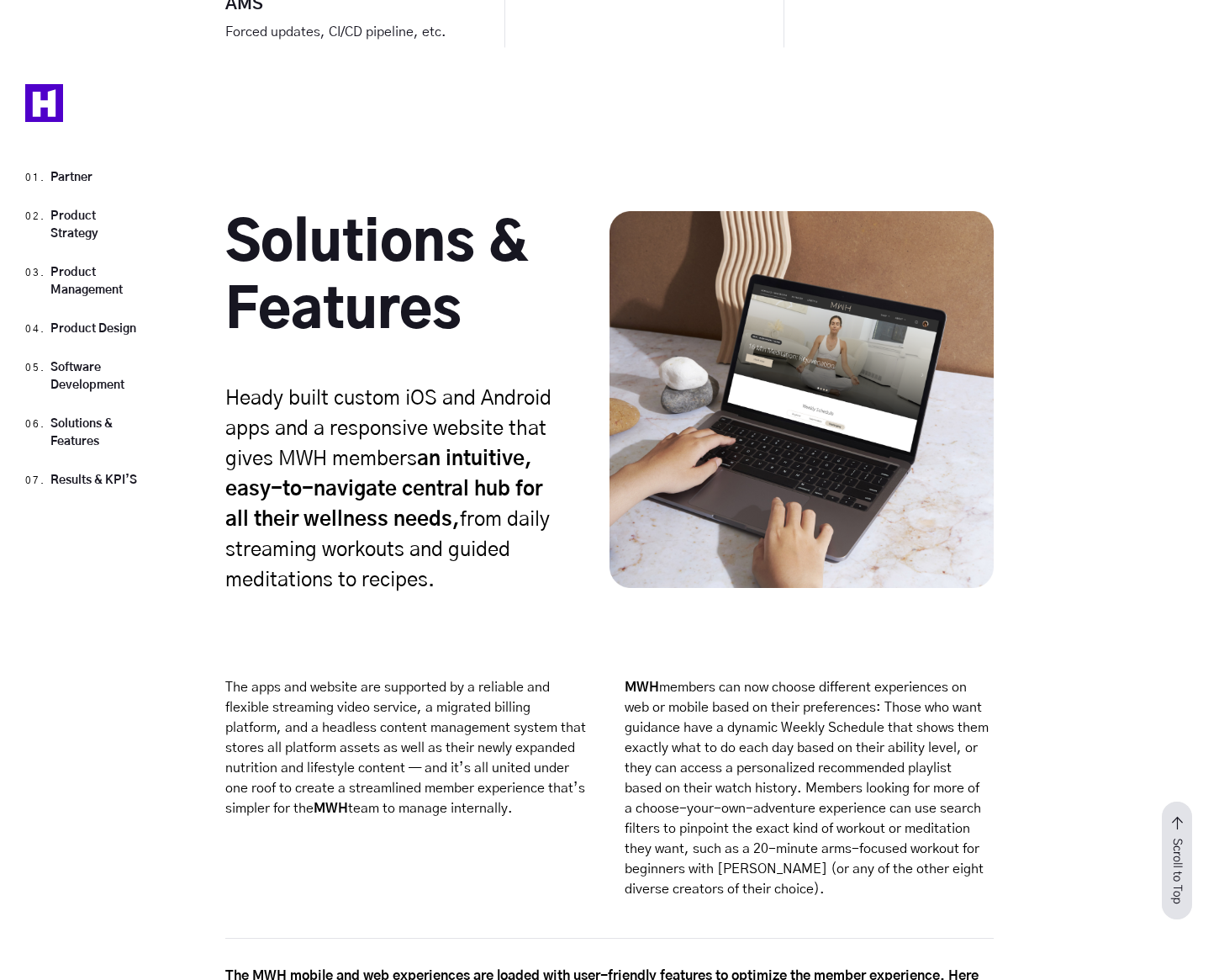
drag, startPoint x: 295, startPoint y: 254, endPoint x: 430, endPoint y: 480, distance: 263.3
click at [430, 480] on div "Solutions & Features Heady built custom iOS and Android apps and a responsive w…" at bounding box center [609, 443] width 1219 height 465
click at [430, 480] on div "Solutions & Features Heady built custom iOS and Android apps and a responsive w…" at bounding box center [609, 443] width 1219 height 465
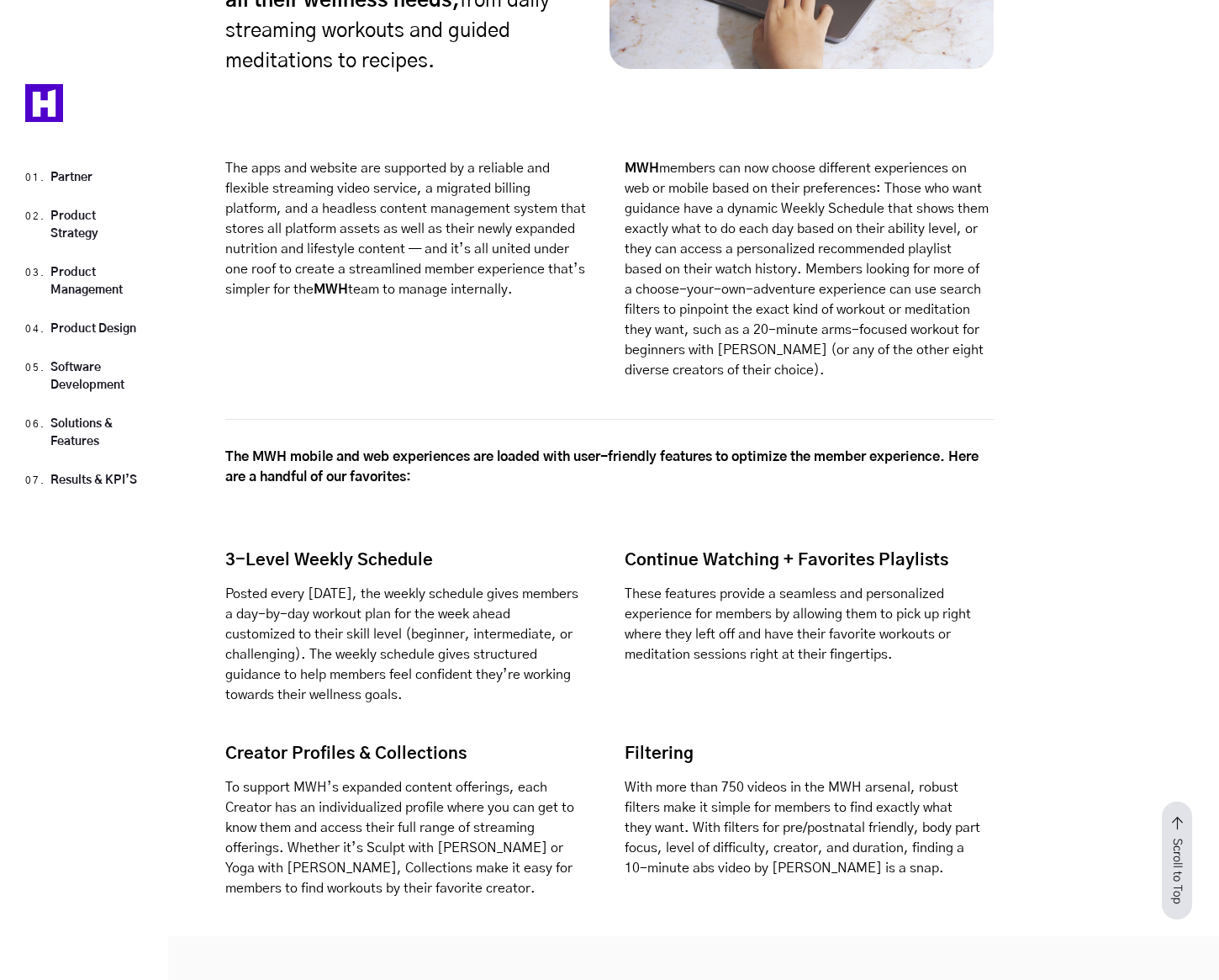
scroll to position [19624, 0]
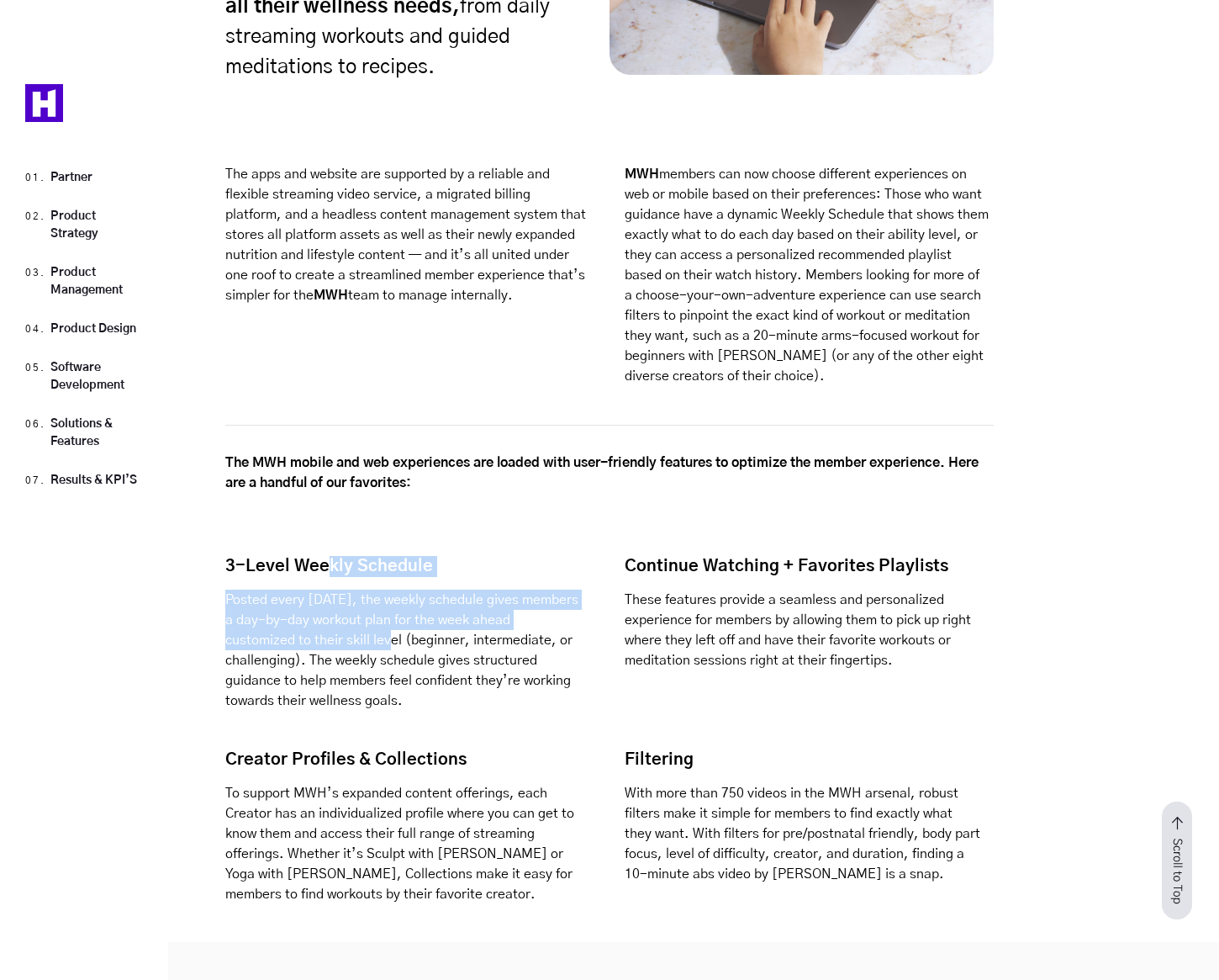
drag, startPoint x: 322, startPoint y: 416, endPoint x: 393, endPoint y: 509, distance: 117.0
click at [389, 556] on div "3-Level Weekly Schedule Posted every Sunday, the weekly schedule gives members …" at bounding box center [410, 633] width 369 height 155
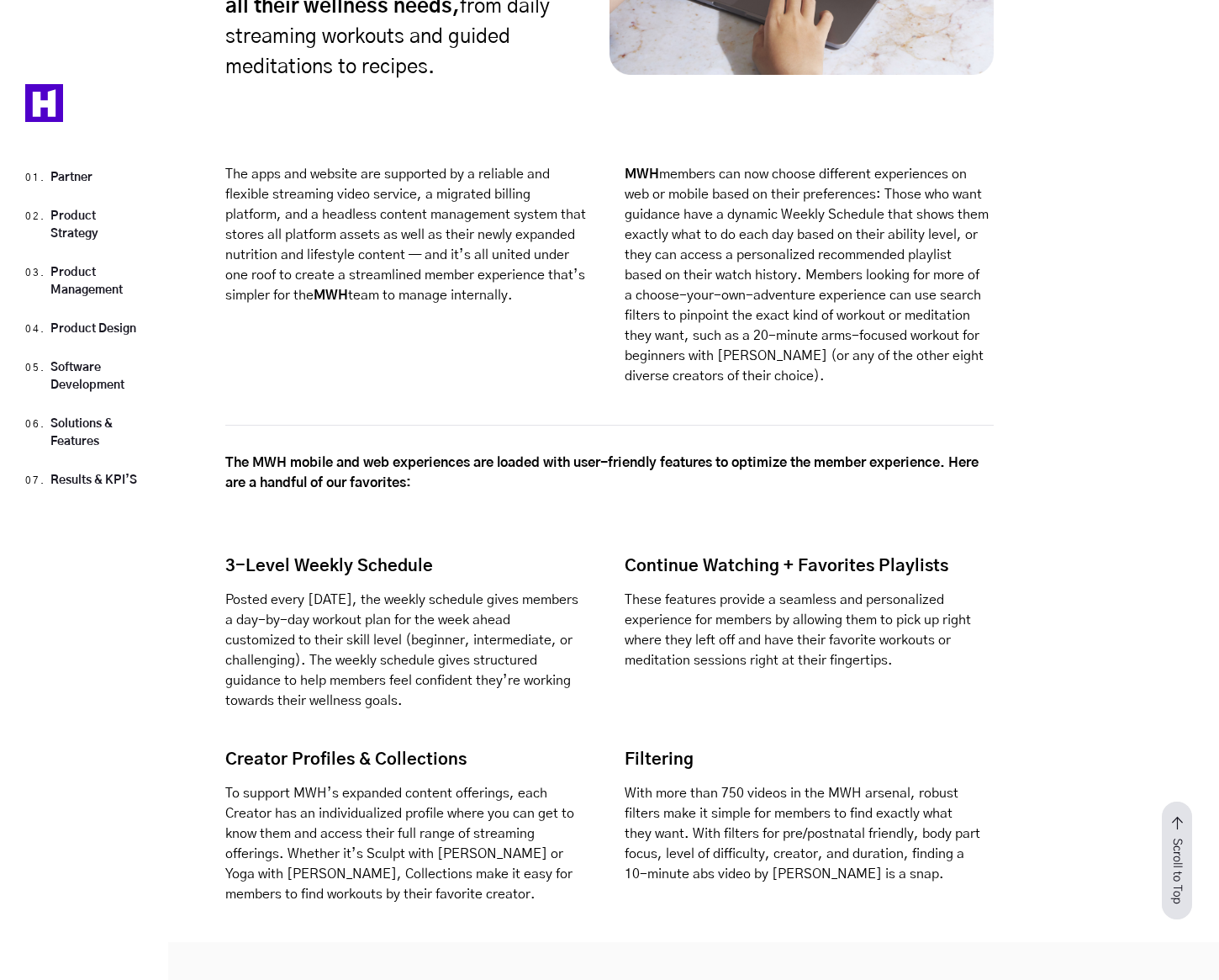
click at [393, 589] on p "Posted every Sunday, the weekly schedule gives members a day-by-day workout pla…" at bounding box center [403, 649] width 357 height 121
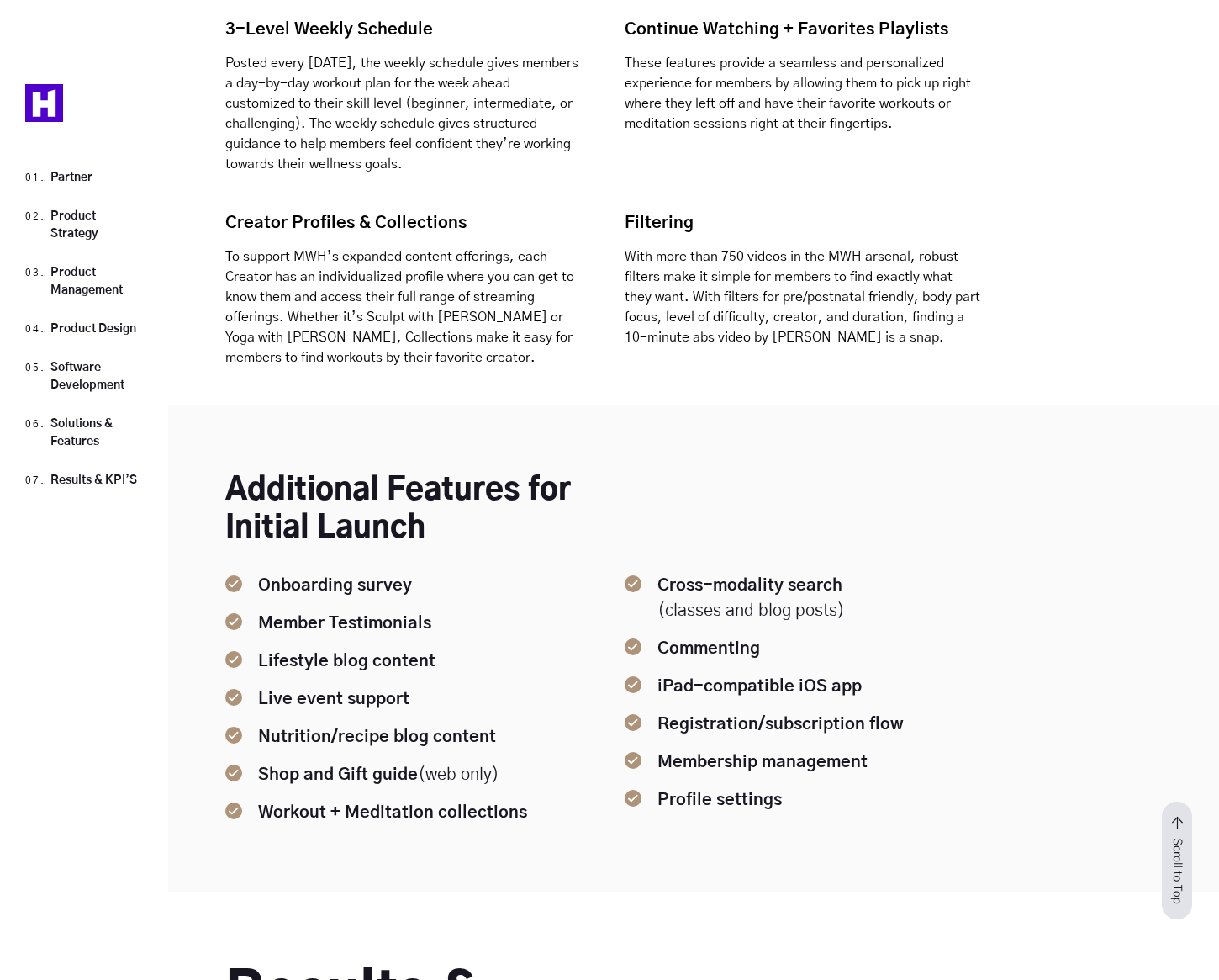
scroll to position [20159, 0]
click at [306, 611] on li "Member Testimonials" at bounding box center [410, 630] width 369 height 38
click at [280, 649] on li "Lifestyle blog content" at bounding box center [410, 668] width 369 height 38
click at [285, 687] on li "Live event support" at bounding box center [410, 706] width 369 height 38
click at [317, 763] on li "Shop and Gift guide (web only)" at bounding box center [410, 782] width 369 height 38
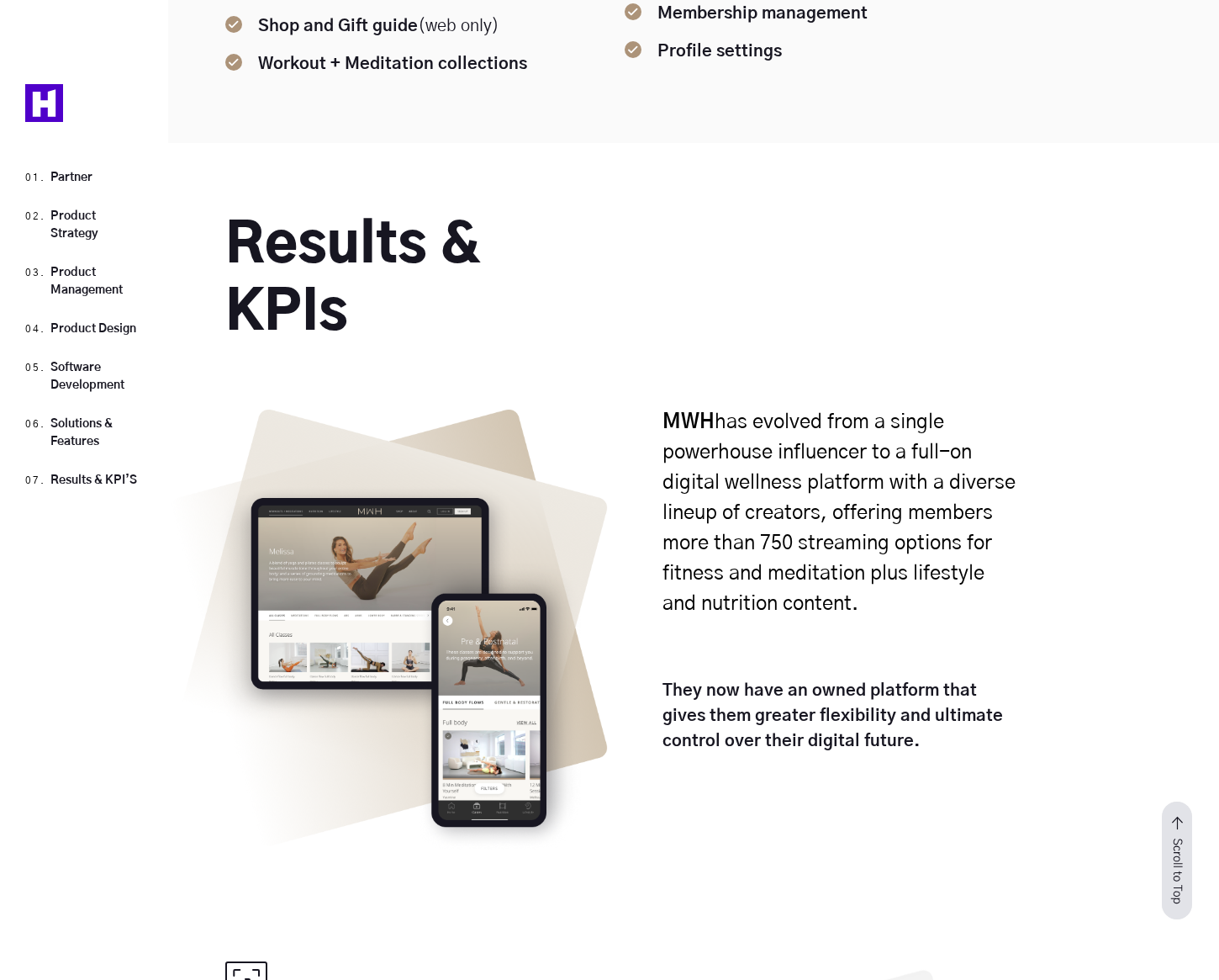
scroll to position [20950, 0]
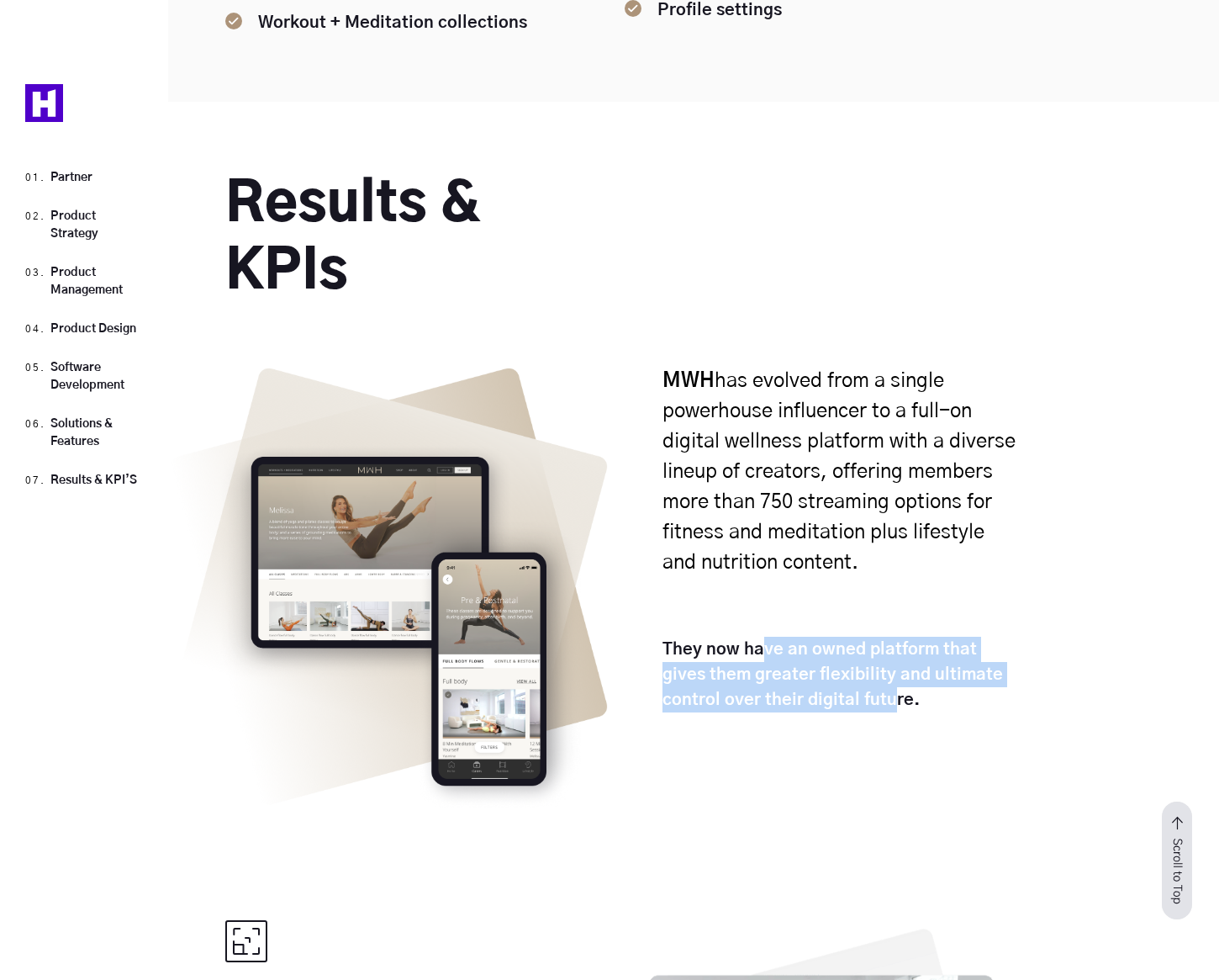
drag, startPoint x: 758, startPoint y: 496, endPoint x: 833, endPoint y: 554, distance: 94.8
click at [833, 637] on p "They now have an owned platform that gives them greater flexibility and ultimat…" at bounding box center [841, 675] width 358 height 76
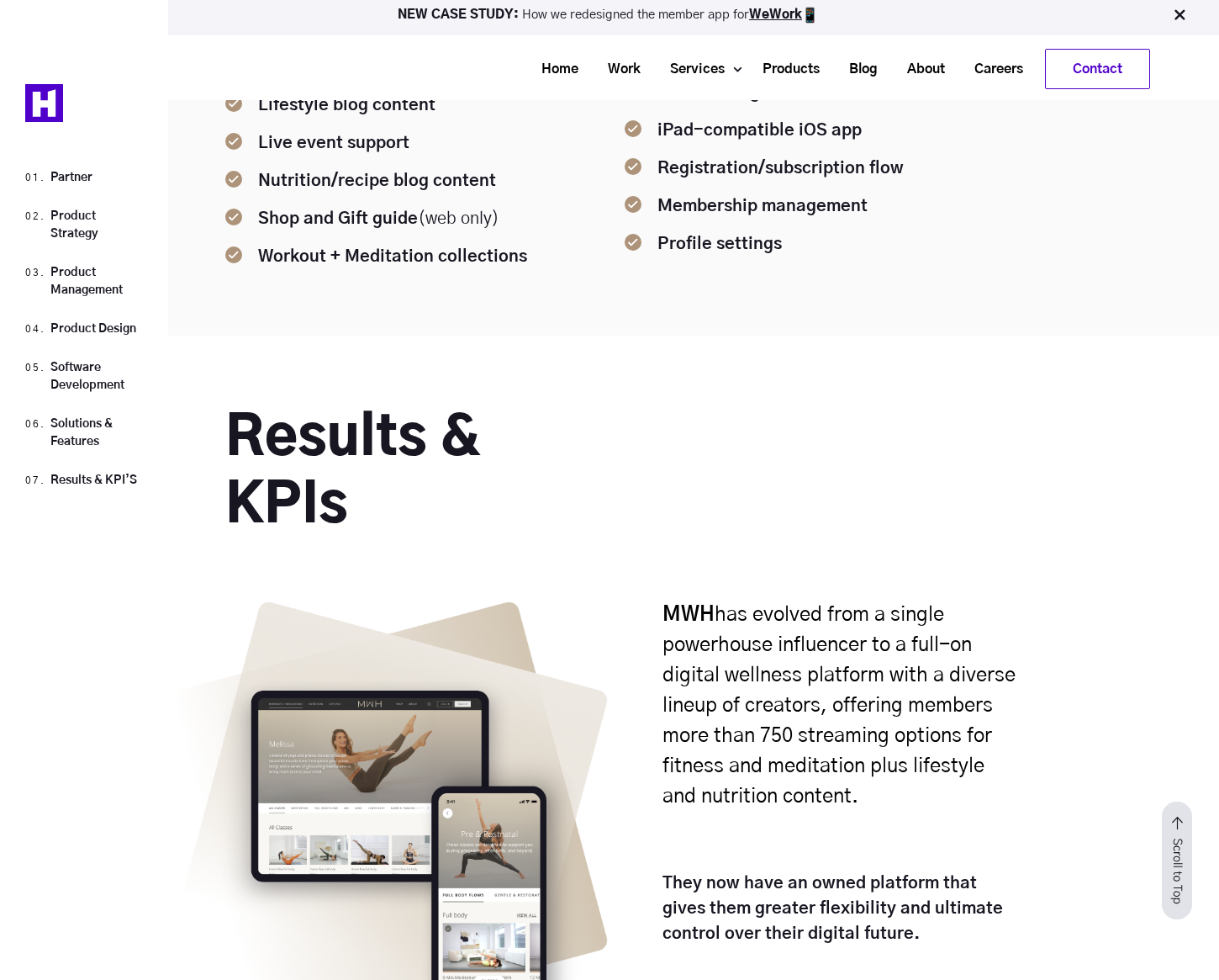
scroll to position [20746, 0]
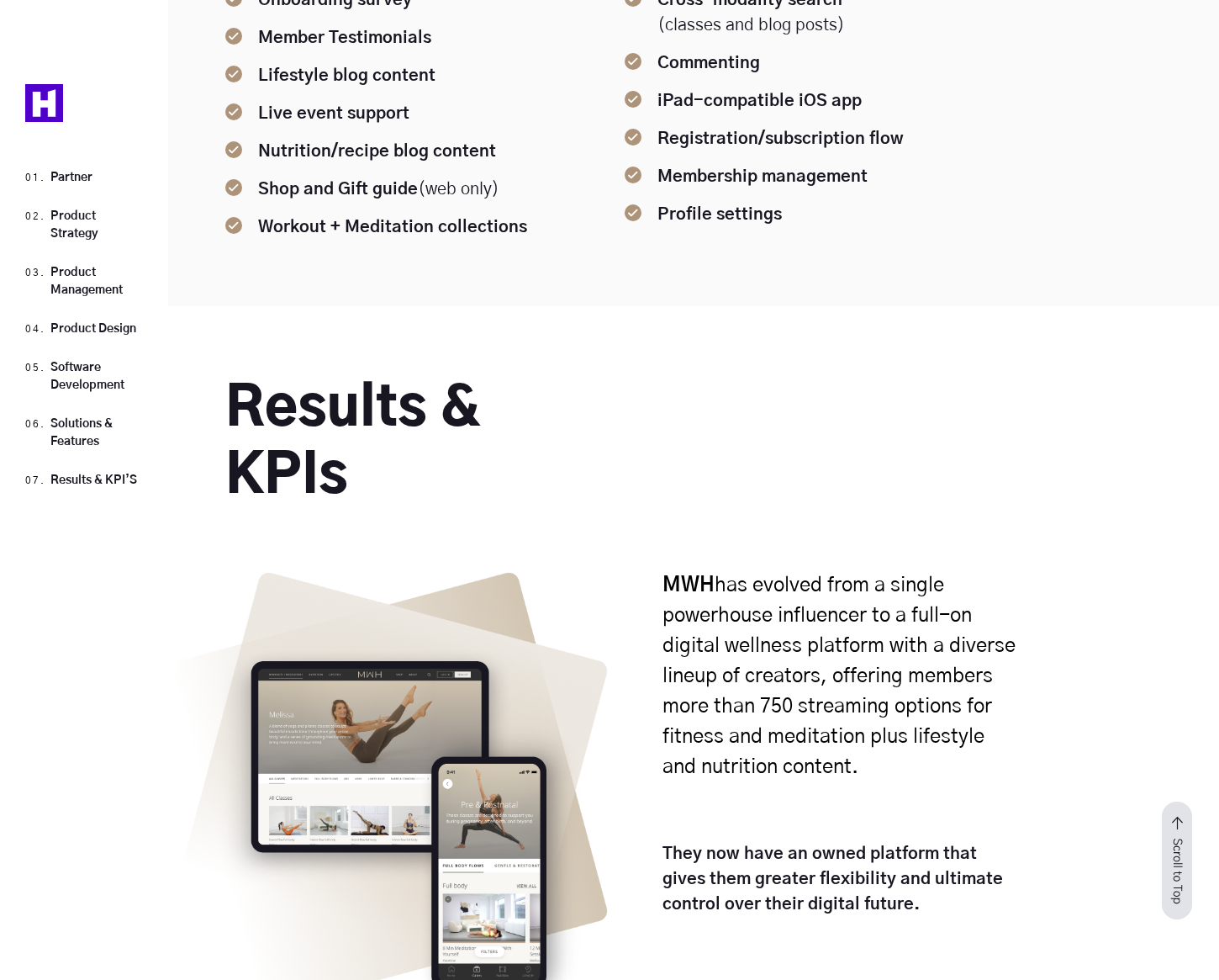
click at [688, 376] on div "Results & KPIs" at bounding box center [610, 442] width 769 height 134
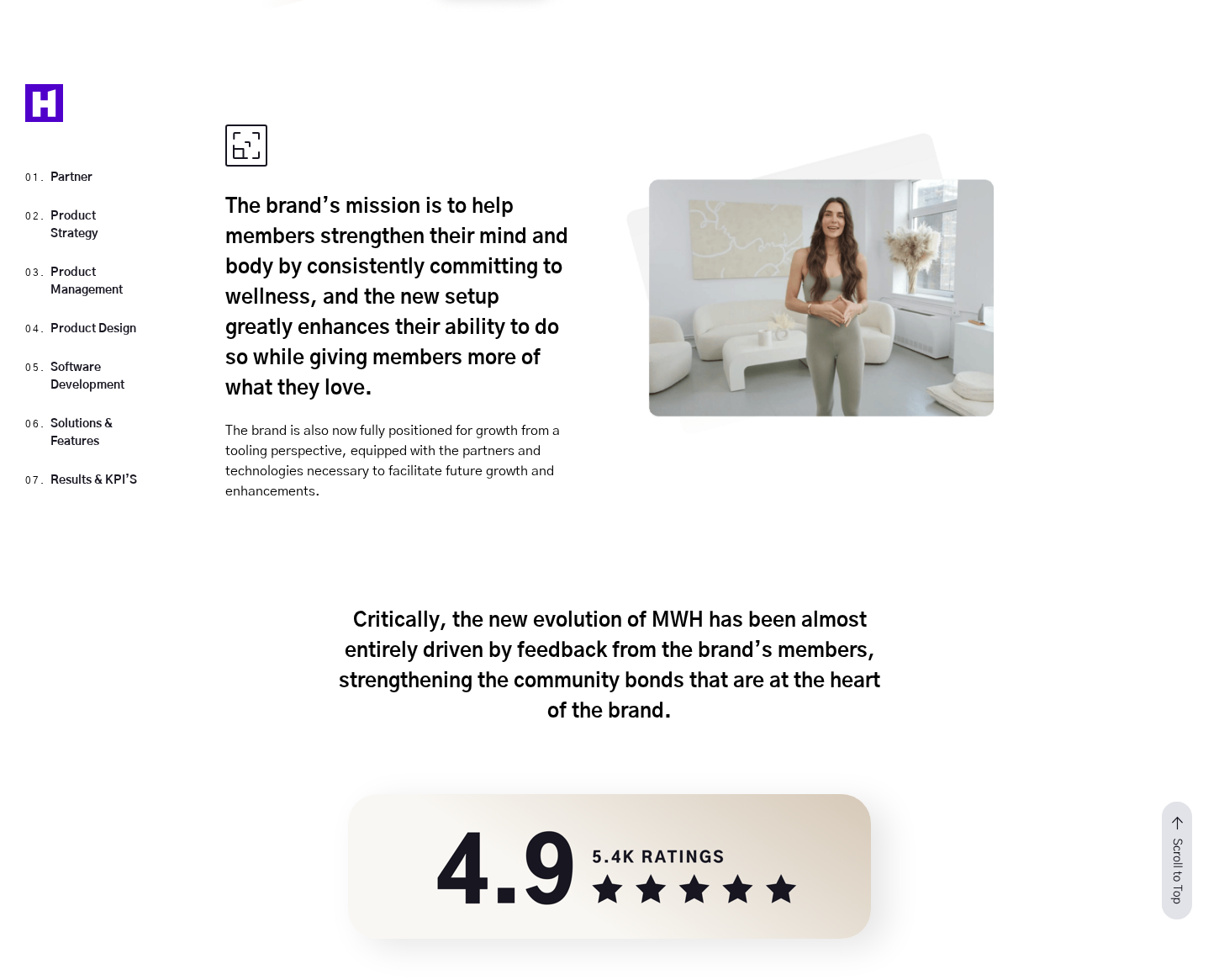
scroll to position [21225, 0]
